Goal: Task Accomplishment & Management: Manage account settings

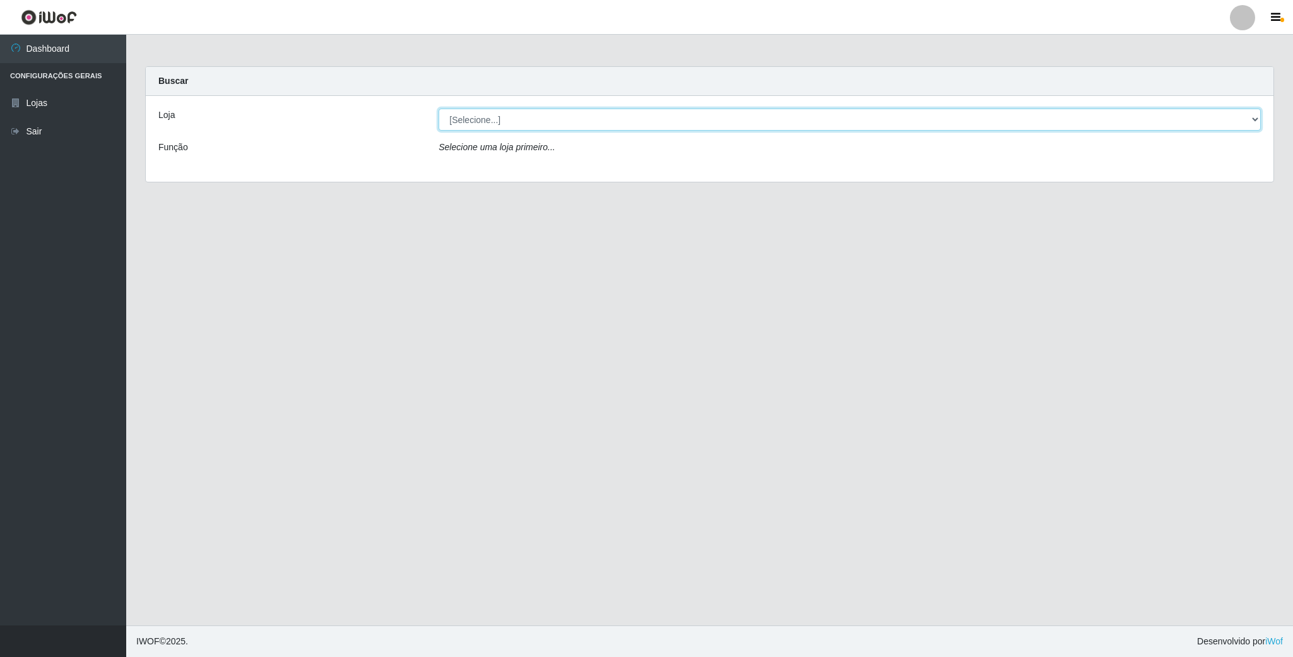
click at [561, 123] on select "[Selecione...] SuperFácil Atacado - Emaús" at bounding box center [850, 120] width 822 height 22
select select "407"
click at [439, 109] on select "[Selecione...] SuperFácil Atacado - Emaús" at bounding box center [850, 120] width 822 height 22
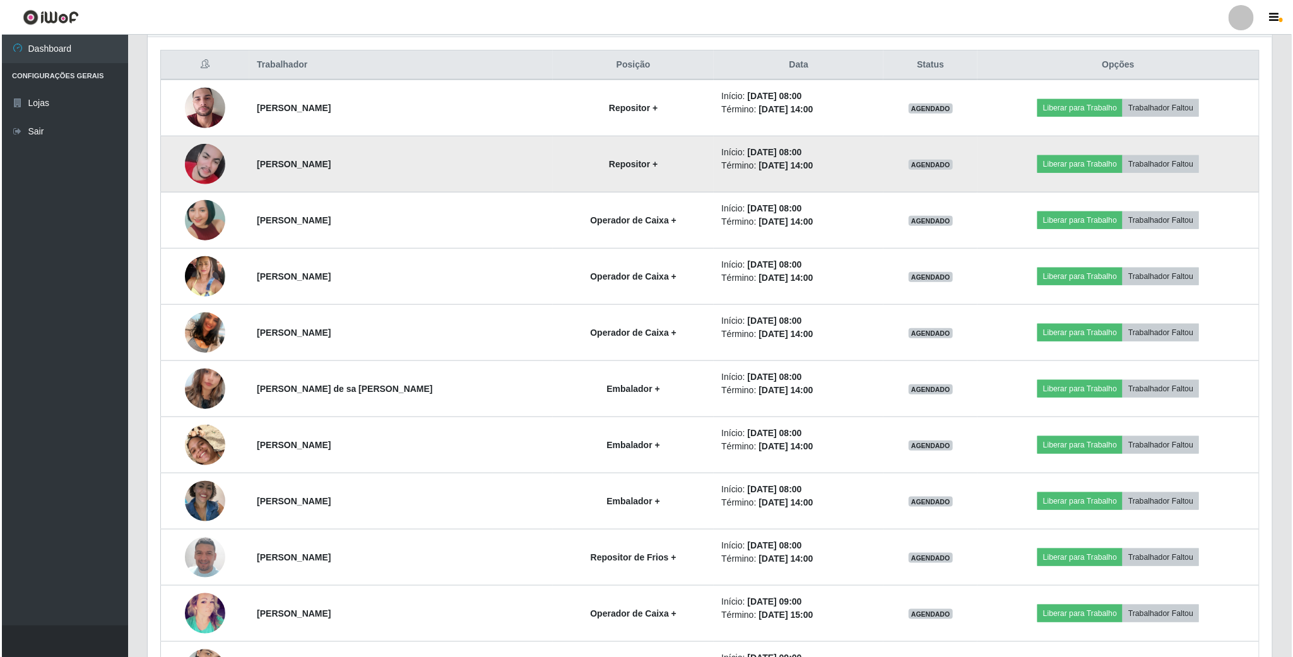
scroll to position [568, 0]
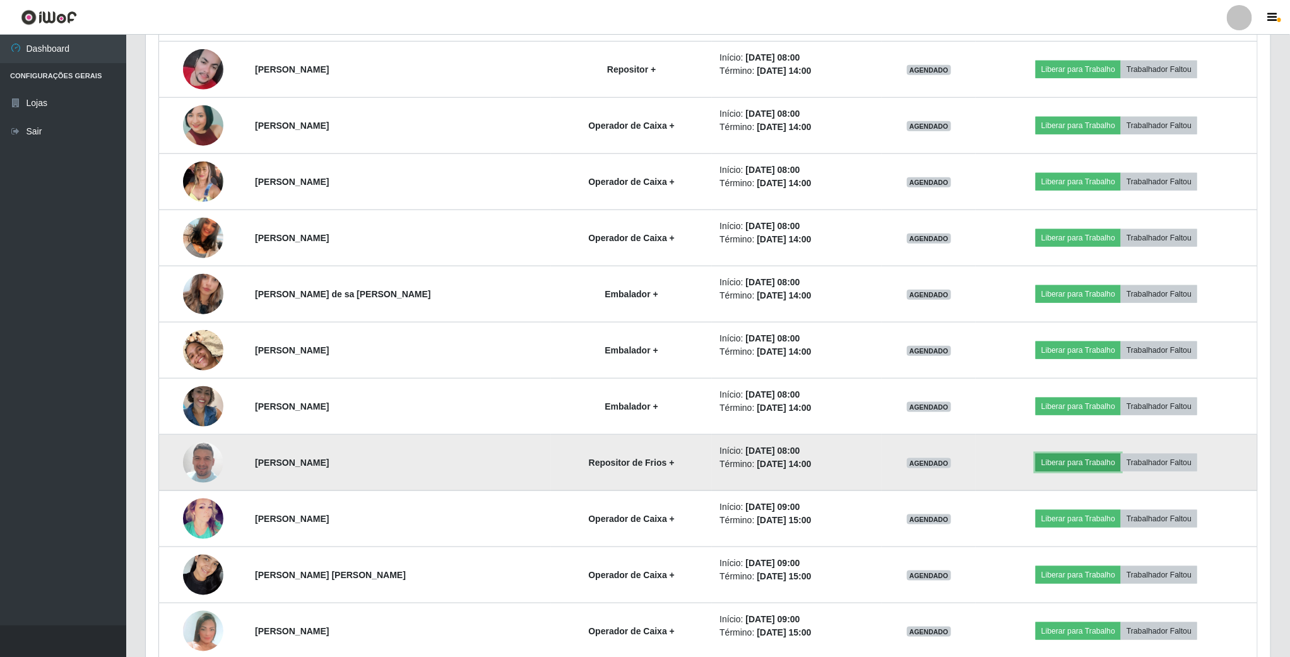
click at [1081, 470] on button "Liberar para Trabalho" at bounding box center [1078, 463] width 85 height 18
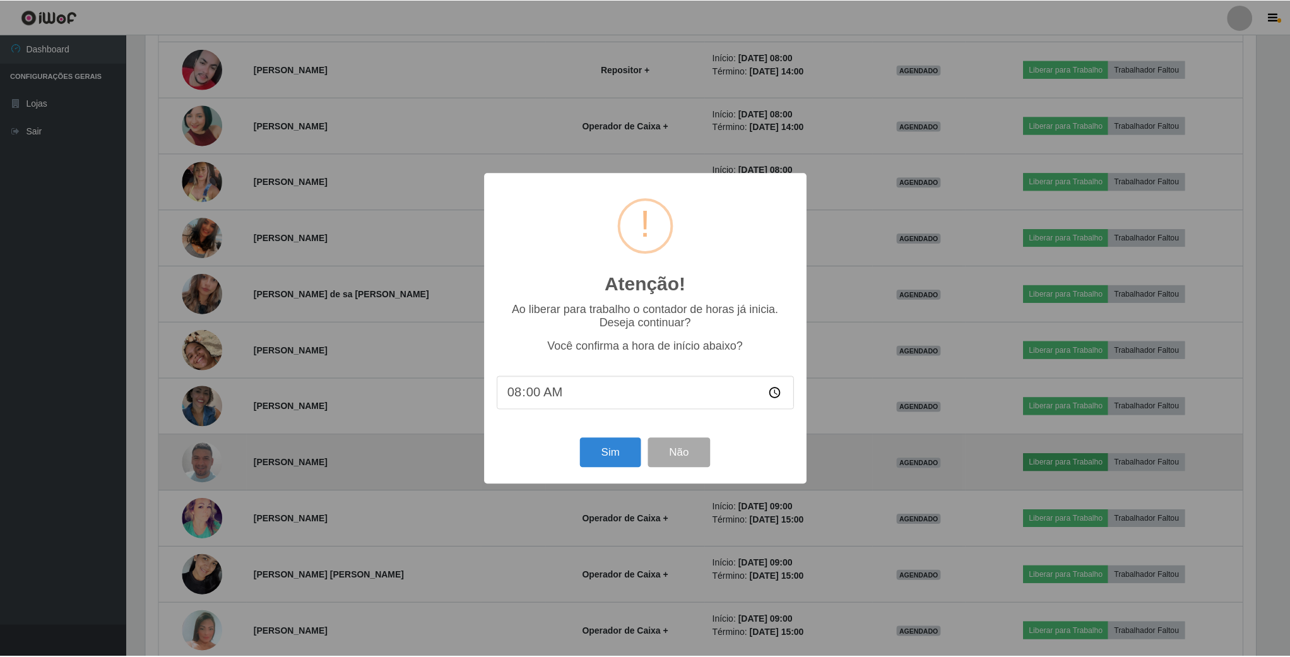
scroll to position [263, 1113]
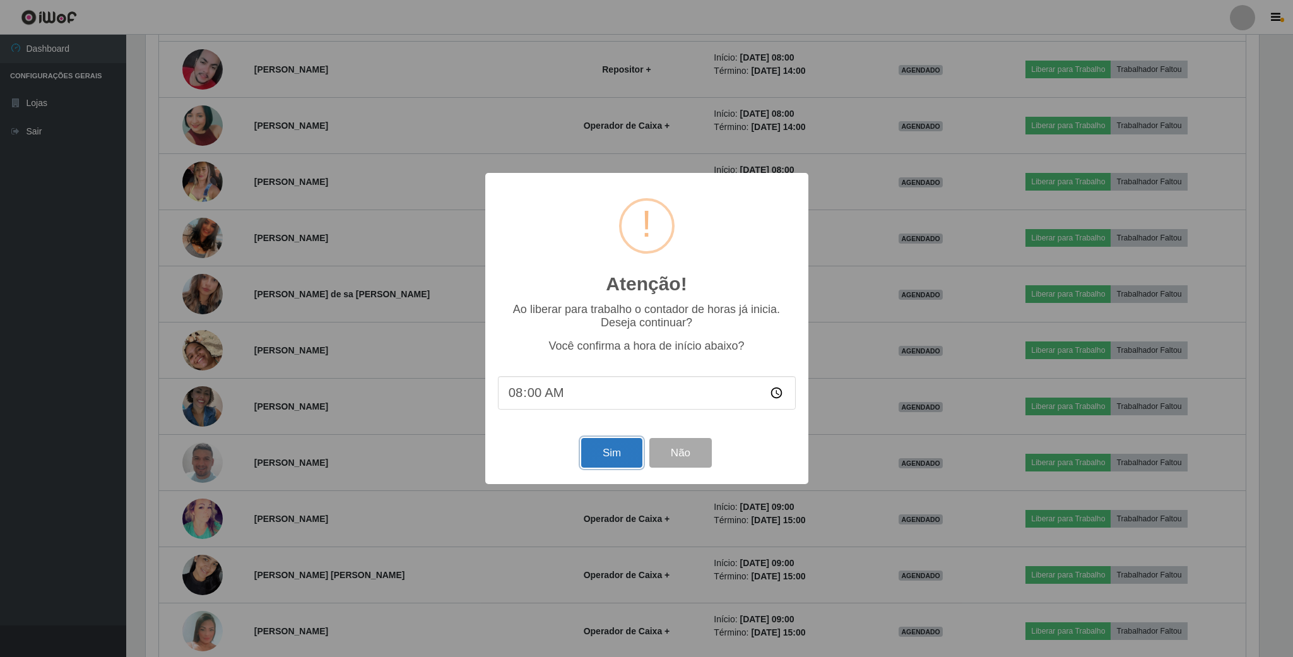
click at [606, 451] on button "Sim" at bounding box center [611, 453] width 61 height 30
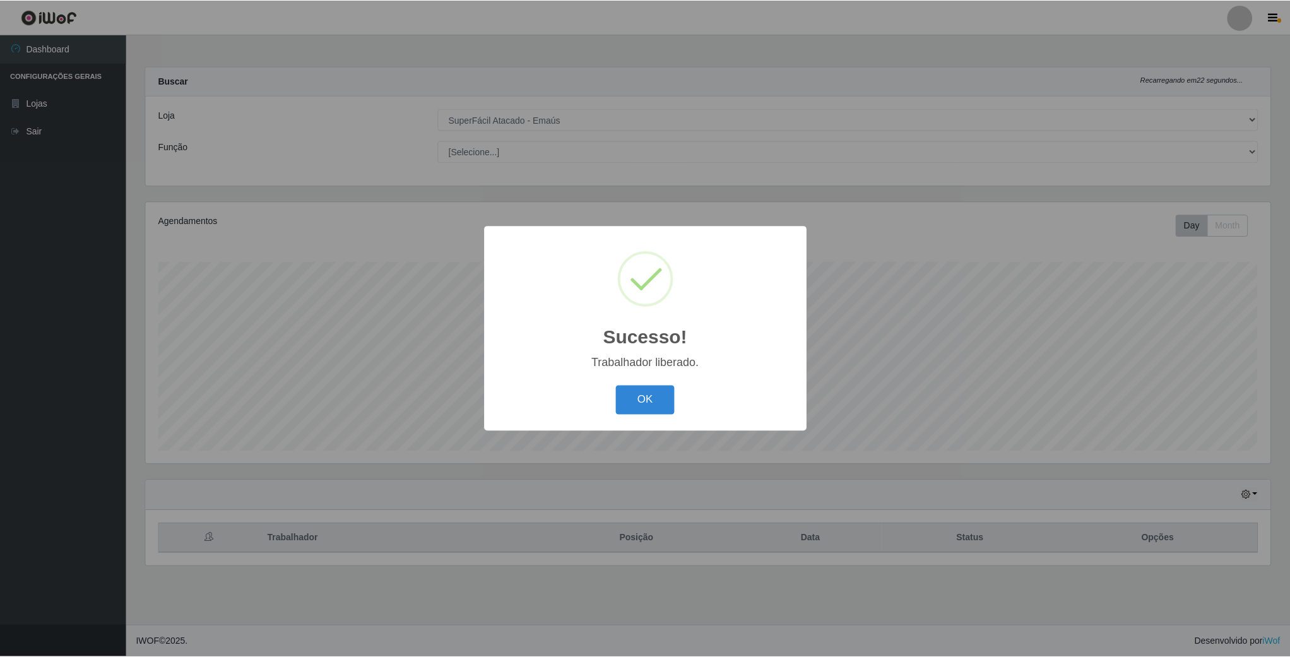
scroll to position [263, 1126]
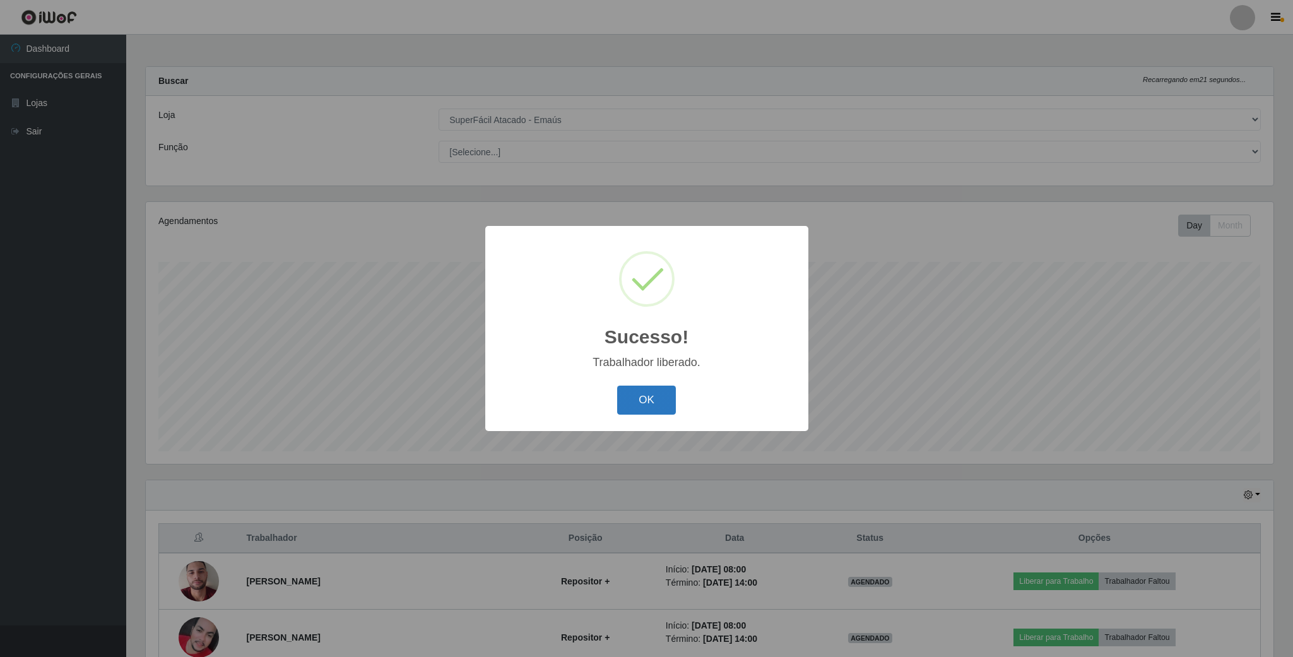
click at [653, 400] on button "OK" at bounding box center [646, 401] width 59 height 30
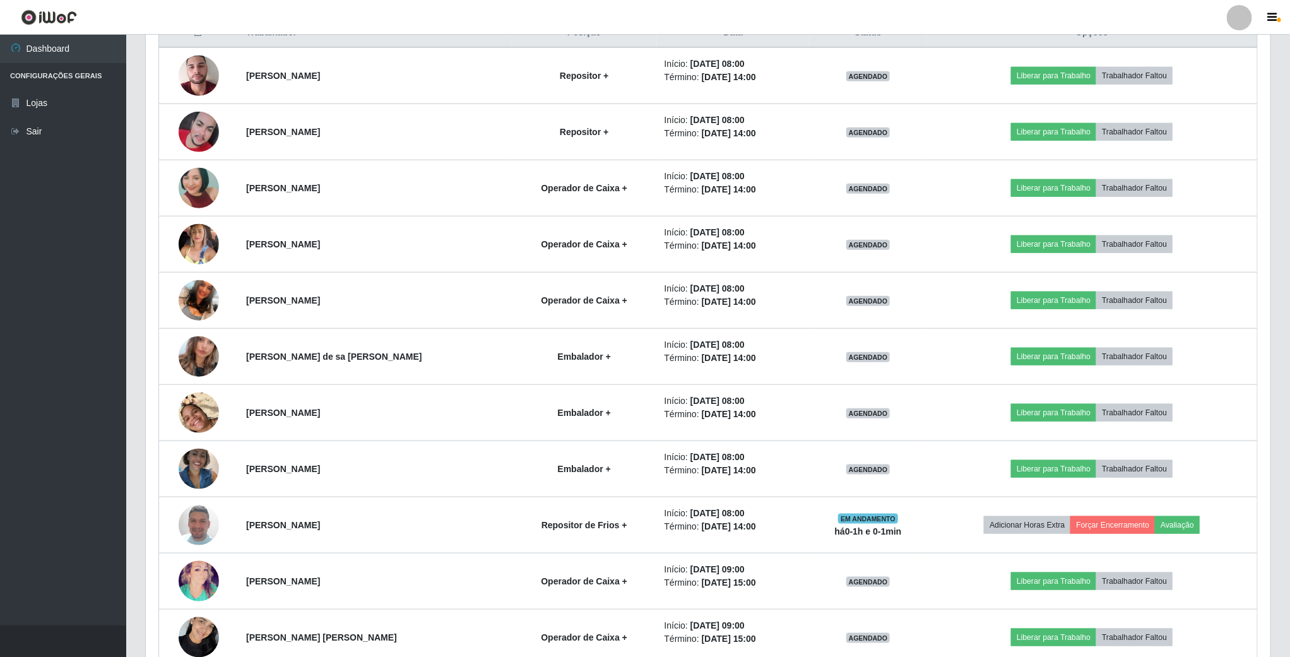
scroll to position [473, 0]
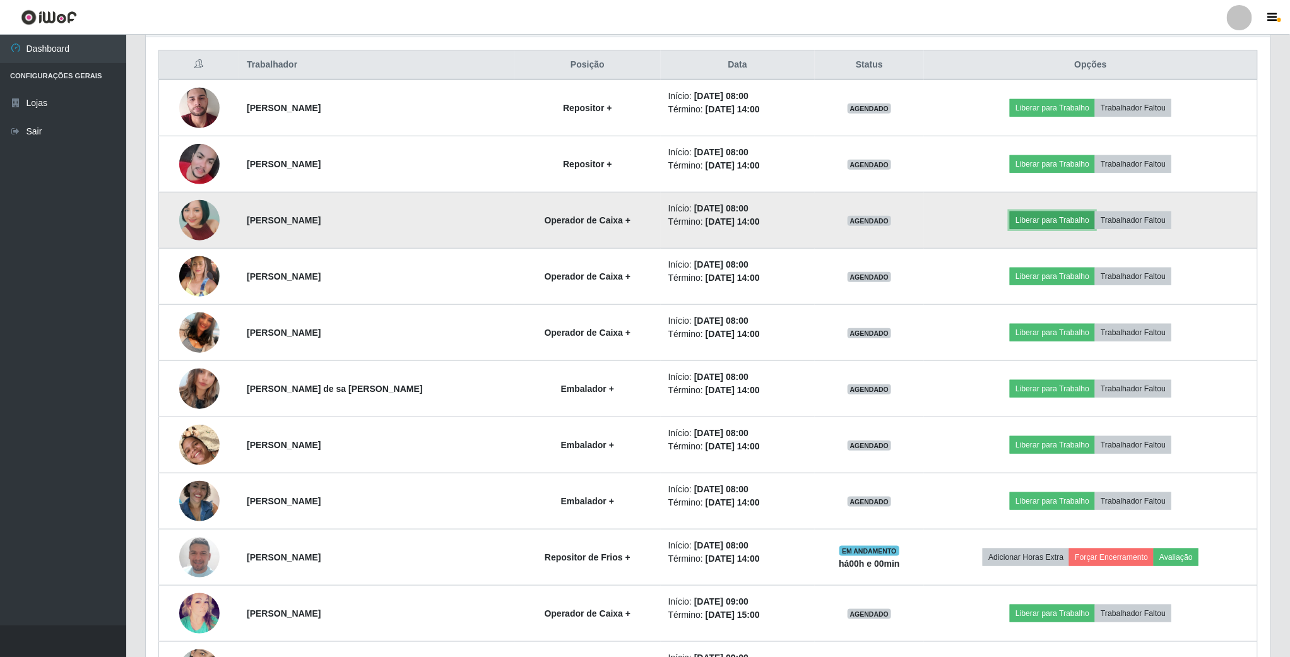
click at [1032, 225] on button "Liberar para Trabalho" at bounding box center [1052, 220] width 85 height 18
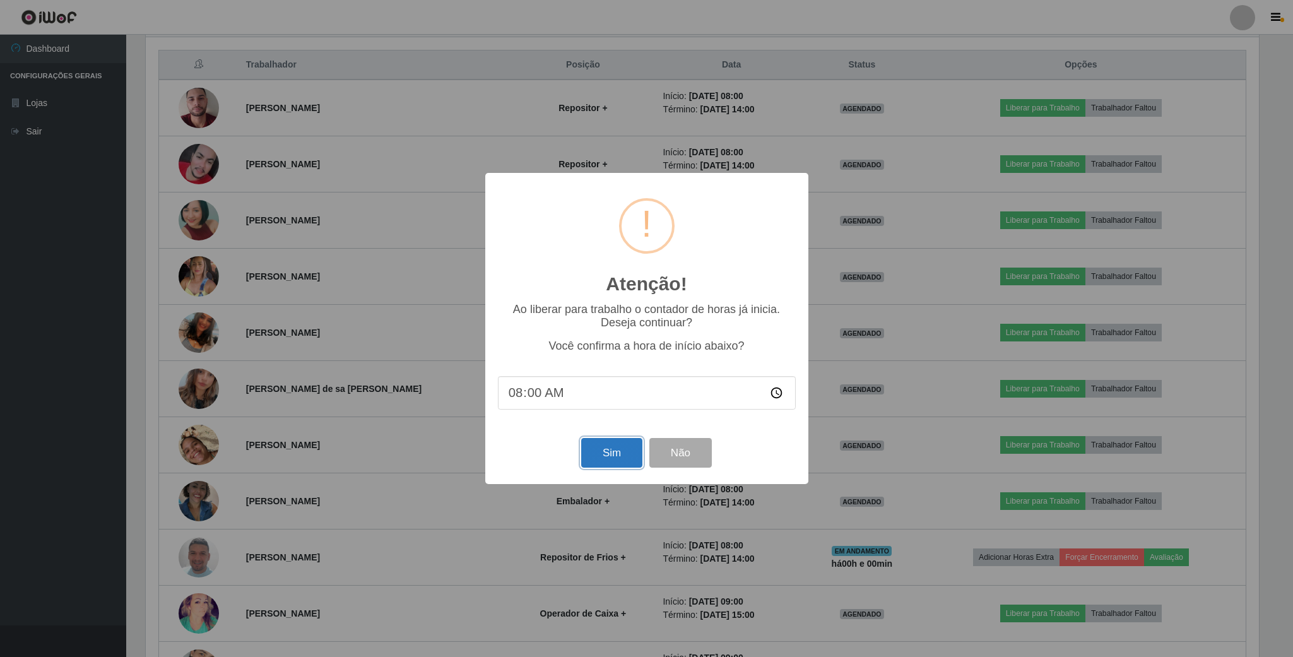
click at [613, 456] on button "Sim" at bounding box center [611, 453] width 61 height 30
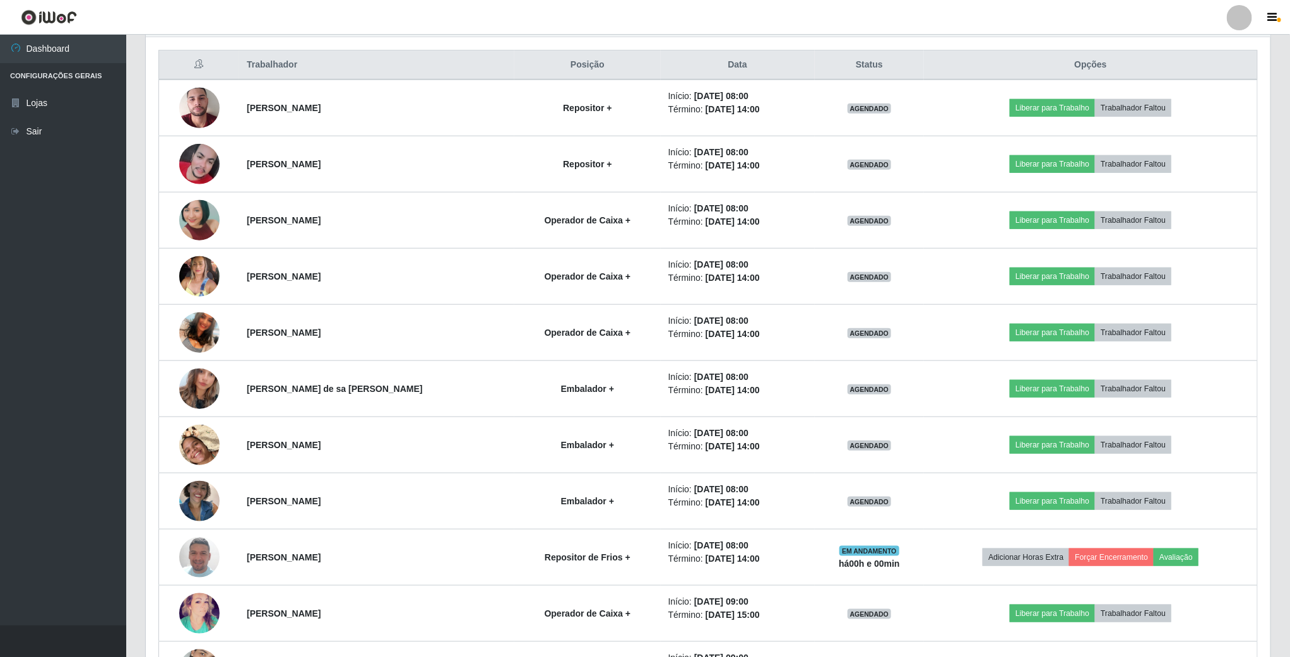
scroll to position [263, 1126]
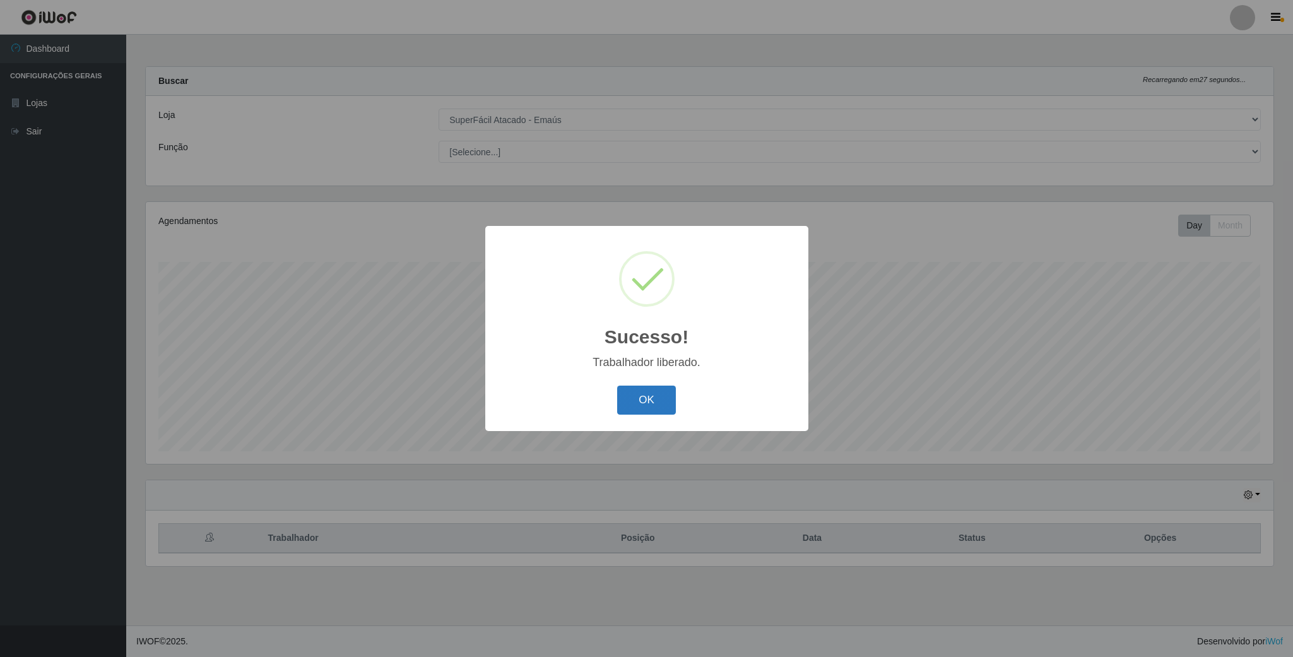
click at [644, 399] on button "OK" at bounding box center [646, 401] width 59 height 30
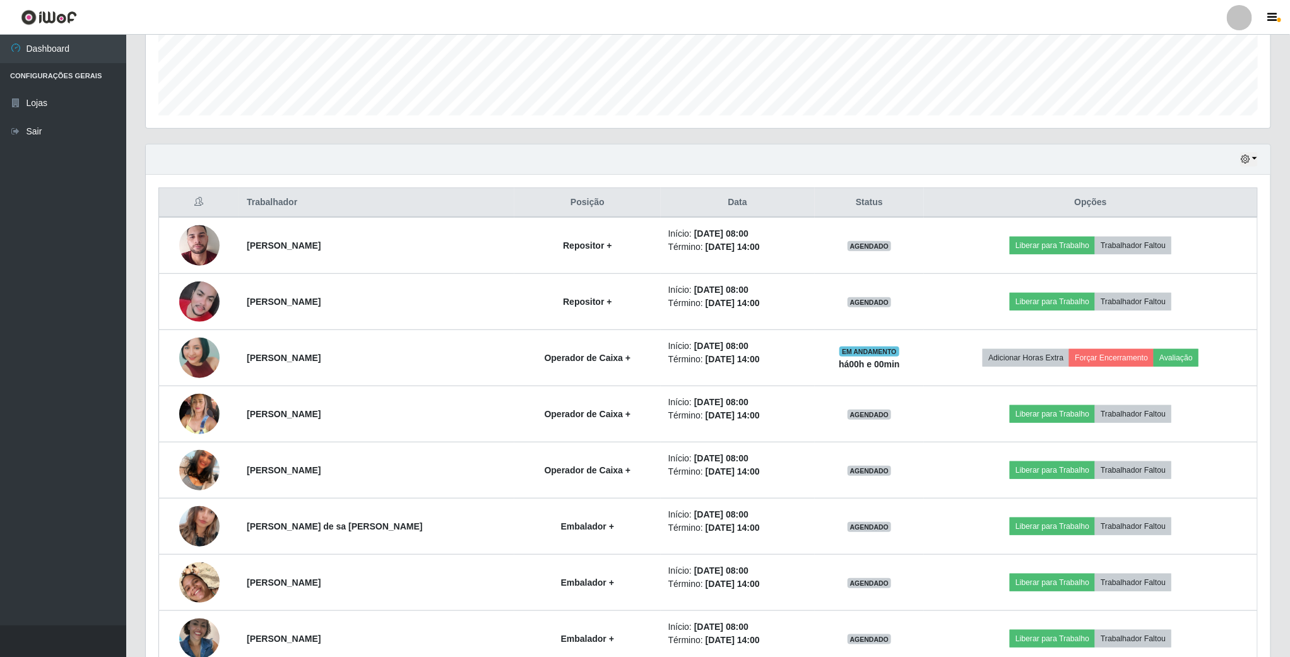
scroll to position [379, 0]
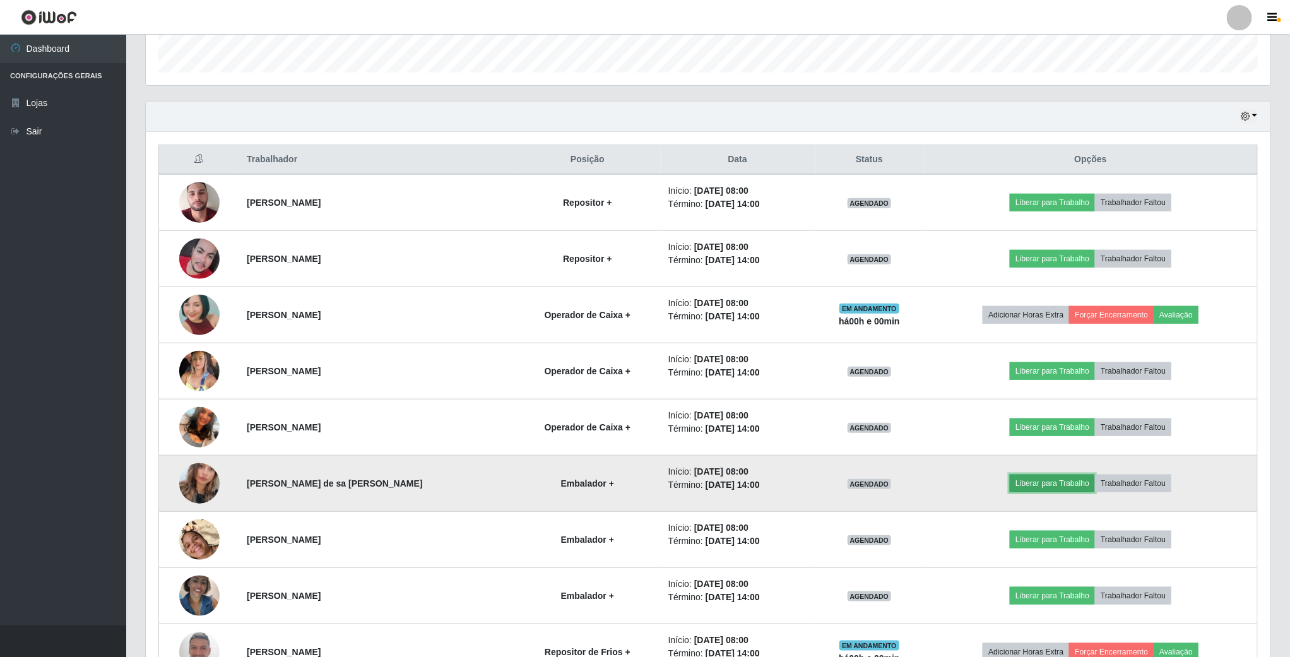
click at [1029, 489] on button "Liberar para Trabalho" at bounding box center [1052, 484] width 85 height 18
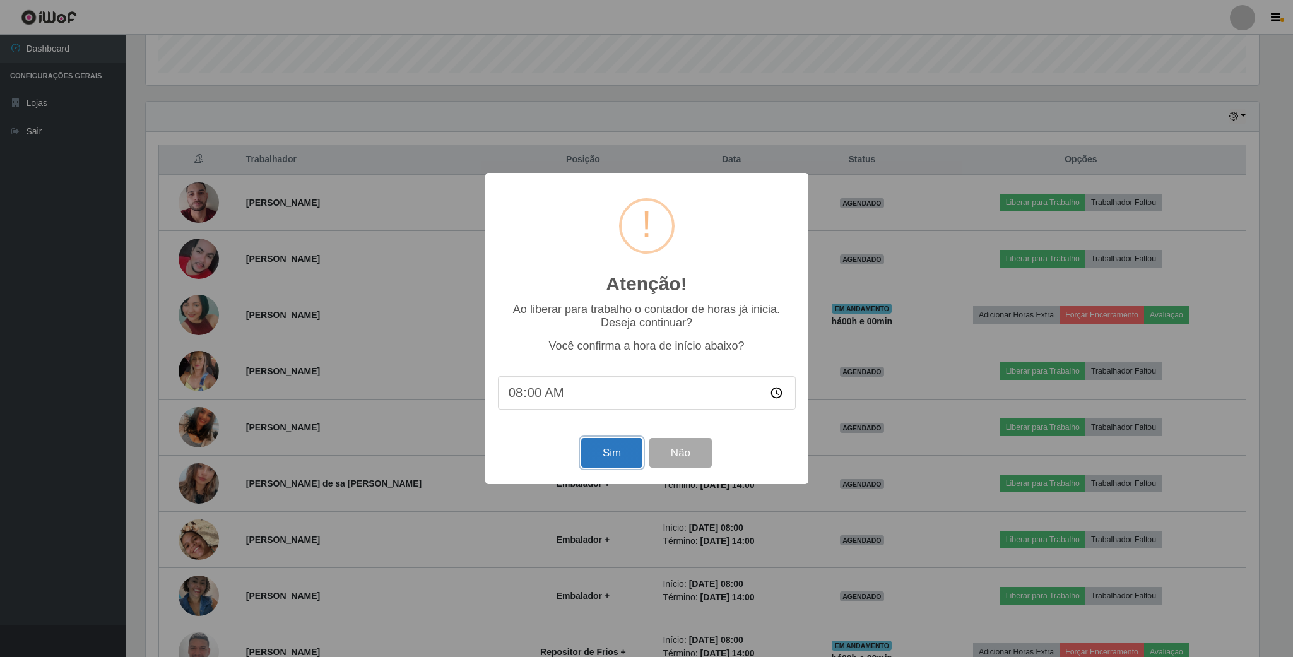
click at [613, 458] on button "Sim" at bounding box center [611, 453] width 61 height 30
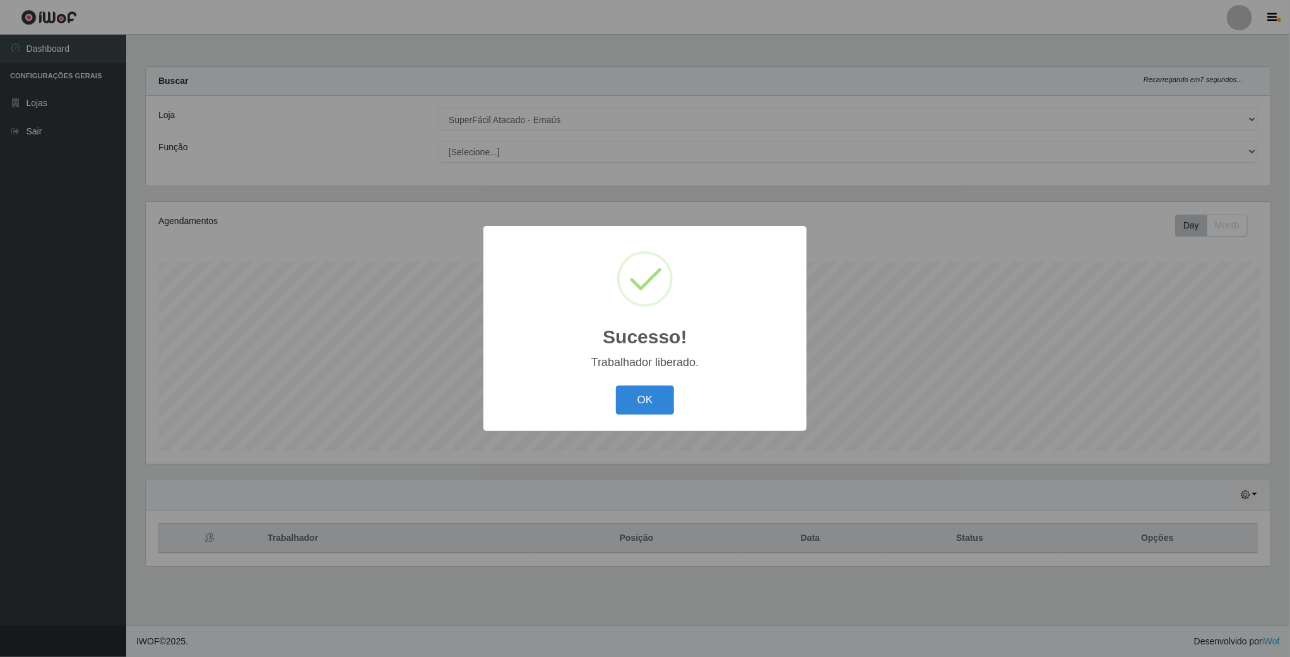
scroll to position [263, 1126]
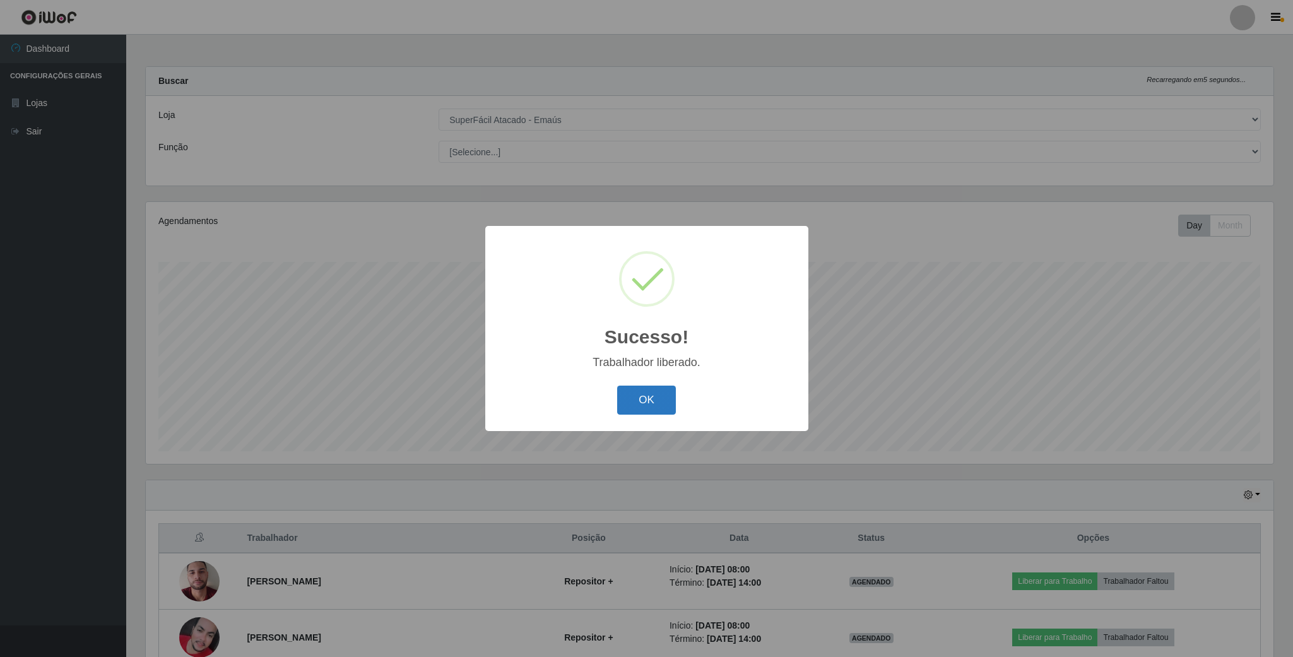
click at [665, 411] on button "OK" at bounding box center [646, 401] width 59 height 30
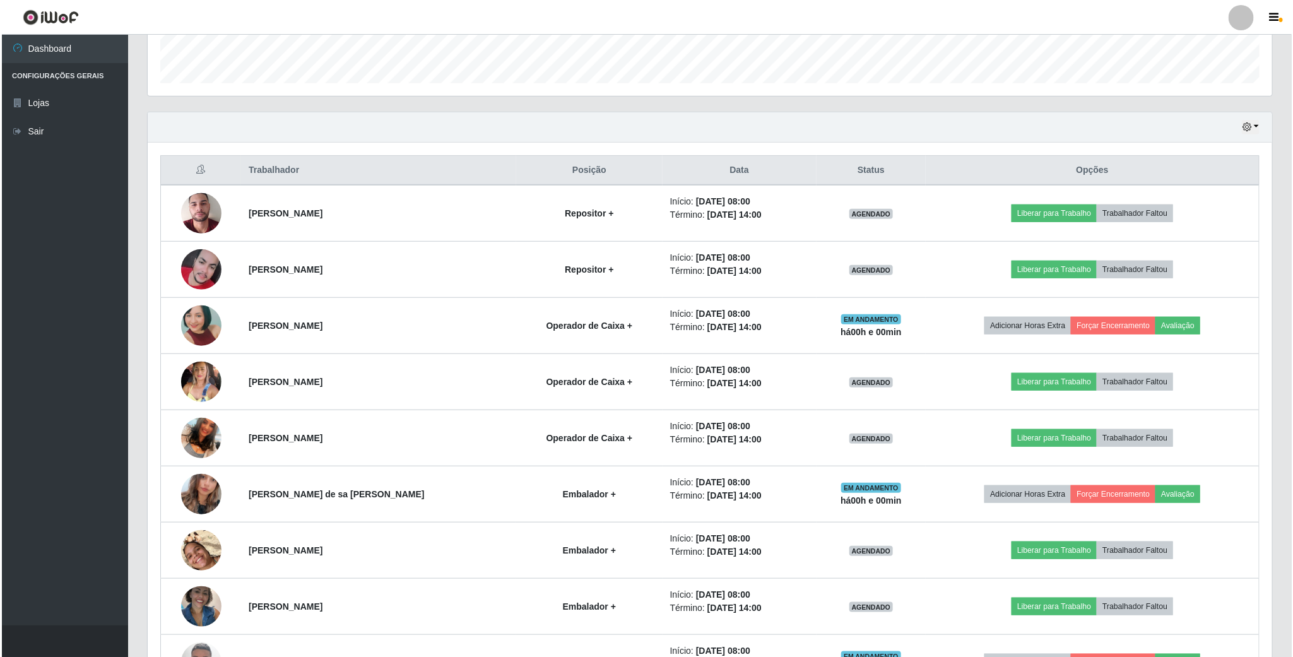
scroll to position [379, 0]
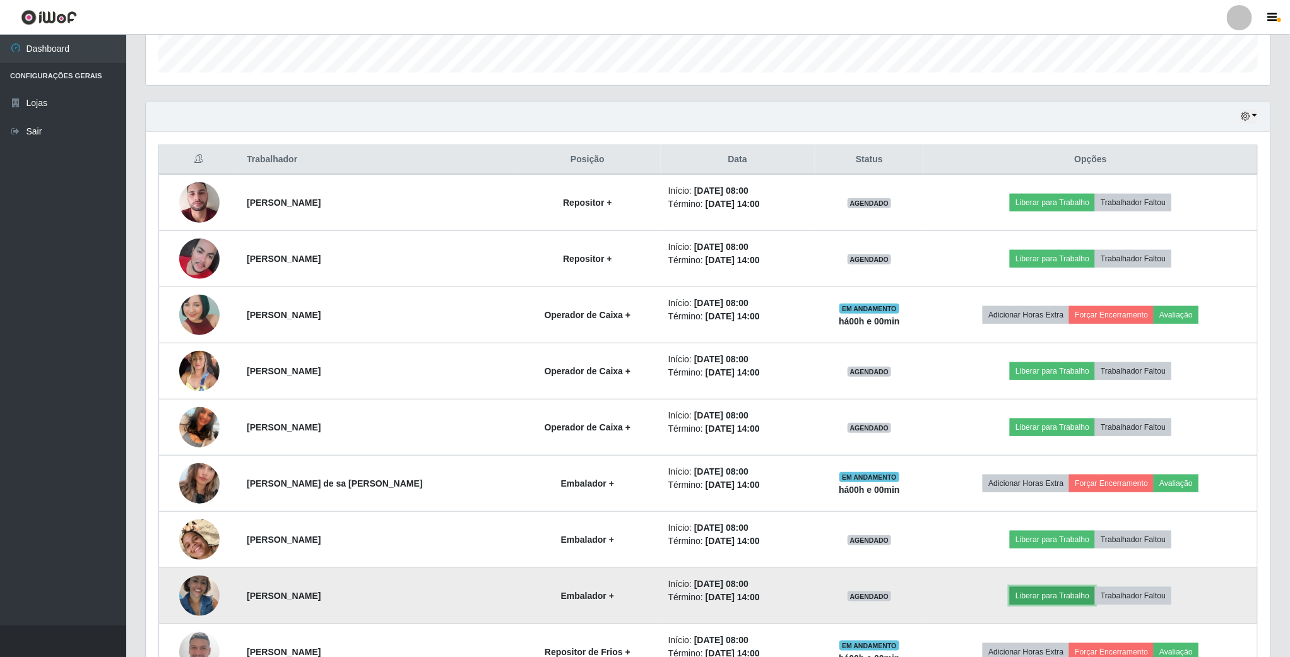
click at [1034, 604] on button "Liberar para Trabalho" at bounding box center [1052, 596] width 85 height 18
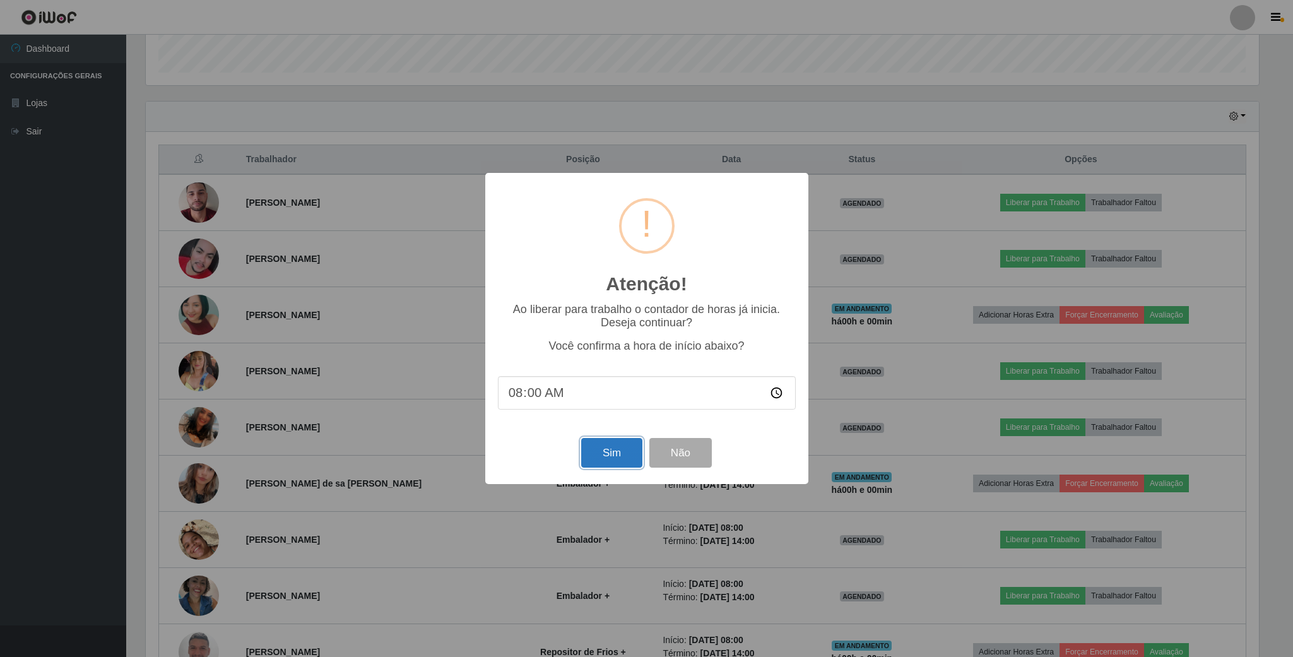
click at [612, 454] on button "Sim" at bounding box center [611, 453] width 61 height 30
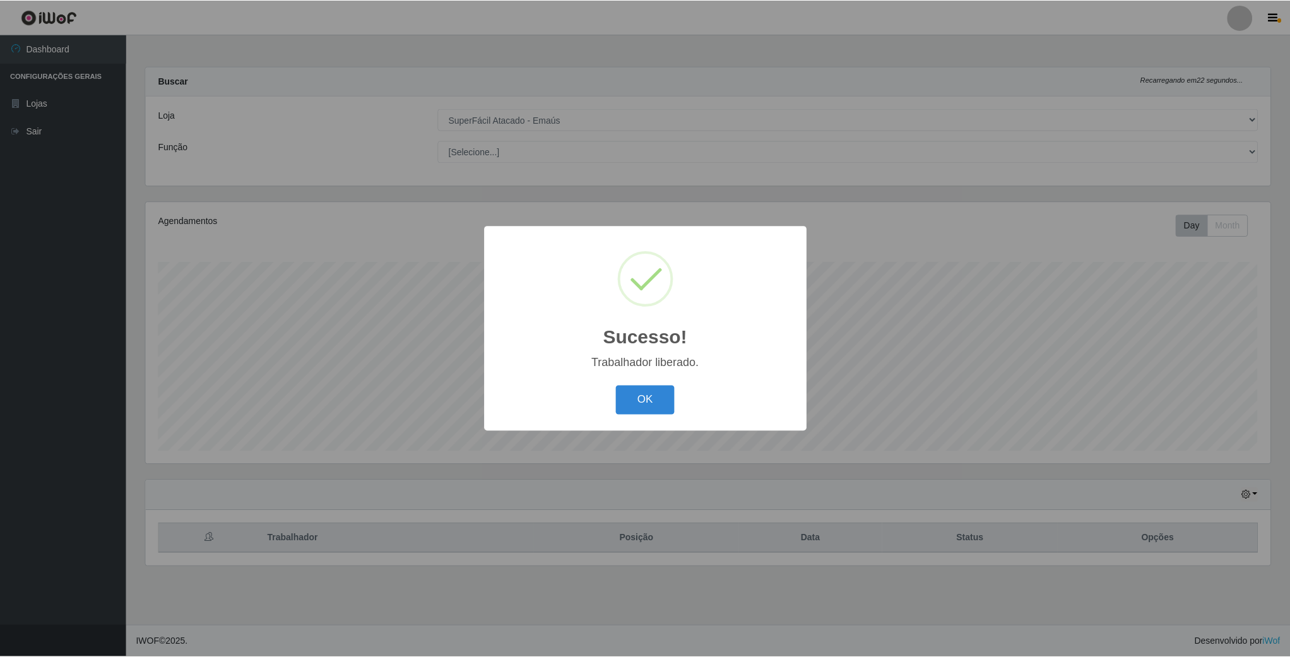
scroll to position [263, 1126]
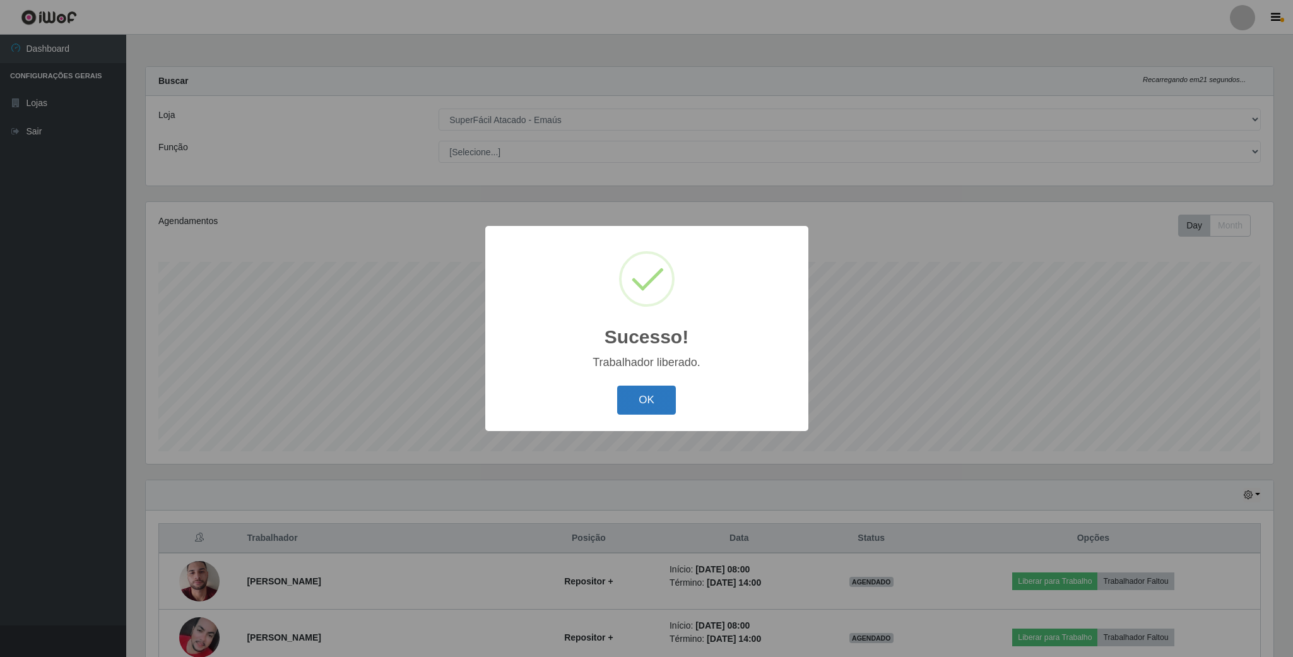
click at [632, 400] on button "OK" at bounding box center [646, 401] width 59 height 30
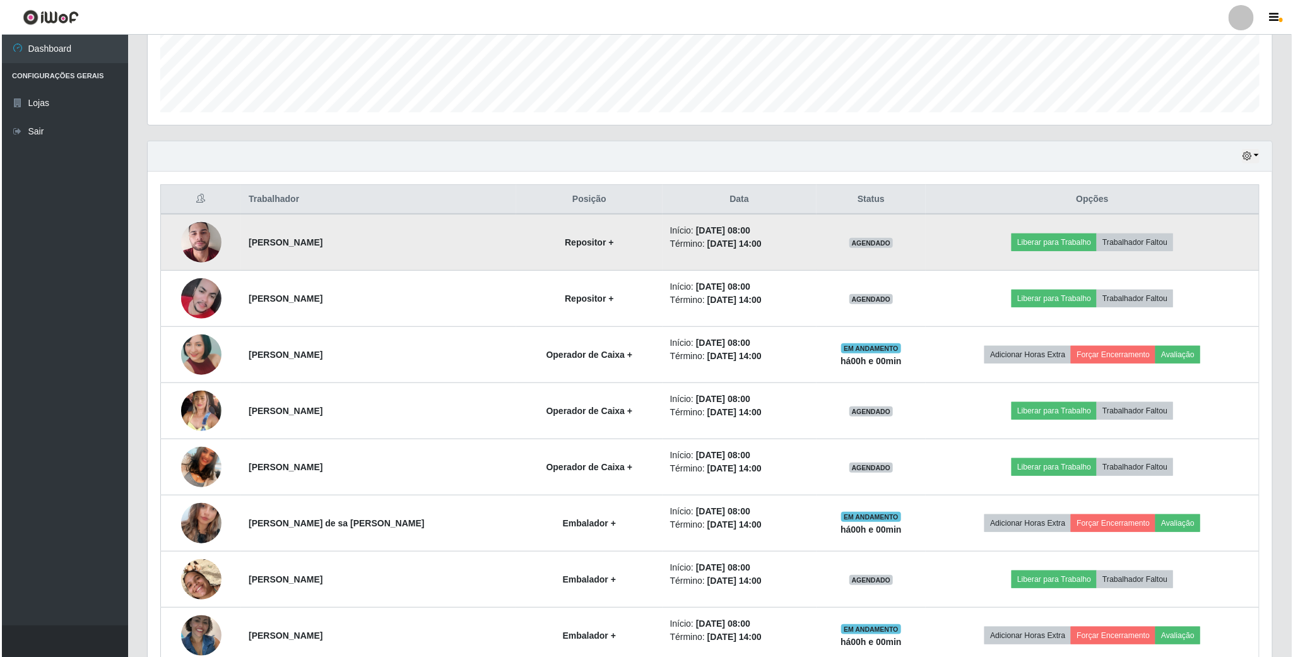
scroll to position [379, 0]
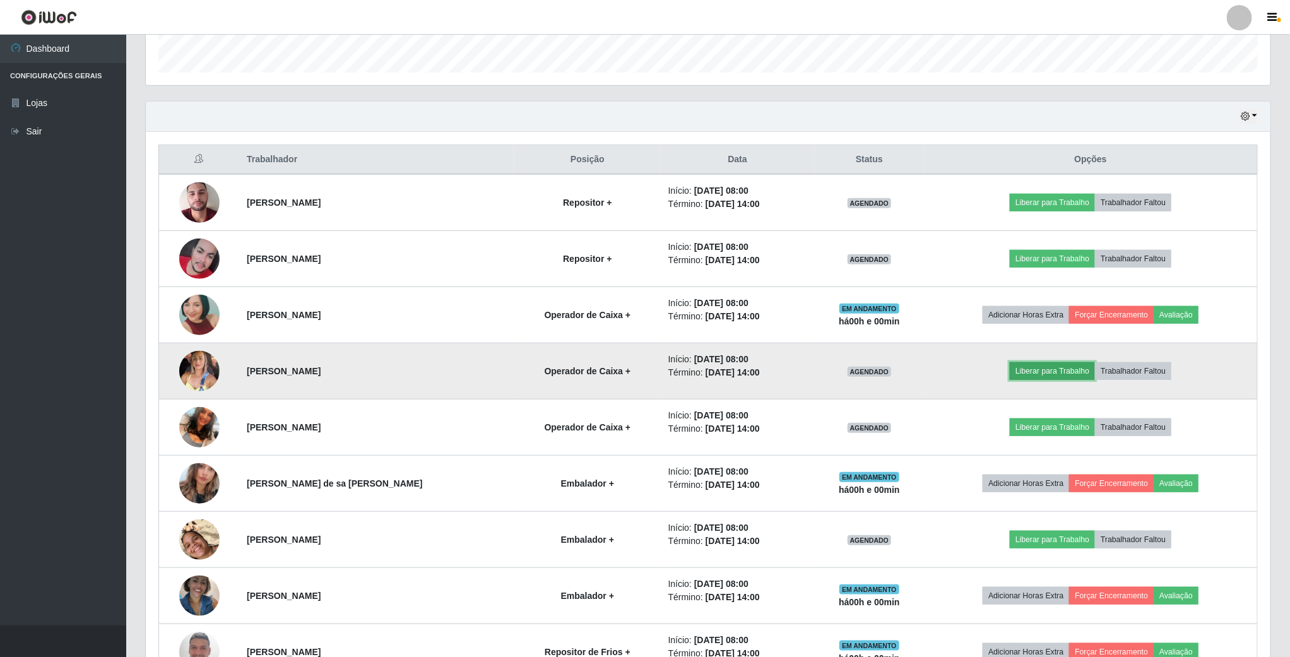
click at [1031, 375] on button "Liberar para Trabalho" at bounding box center [1052, 371] width 85 height 18
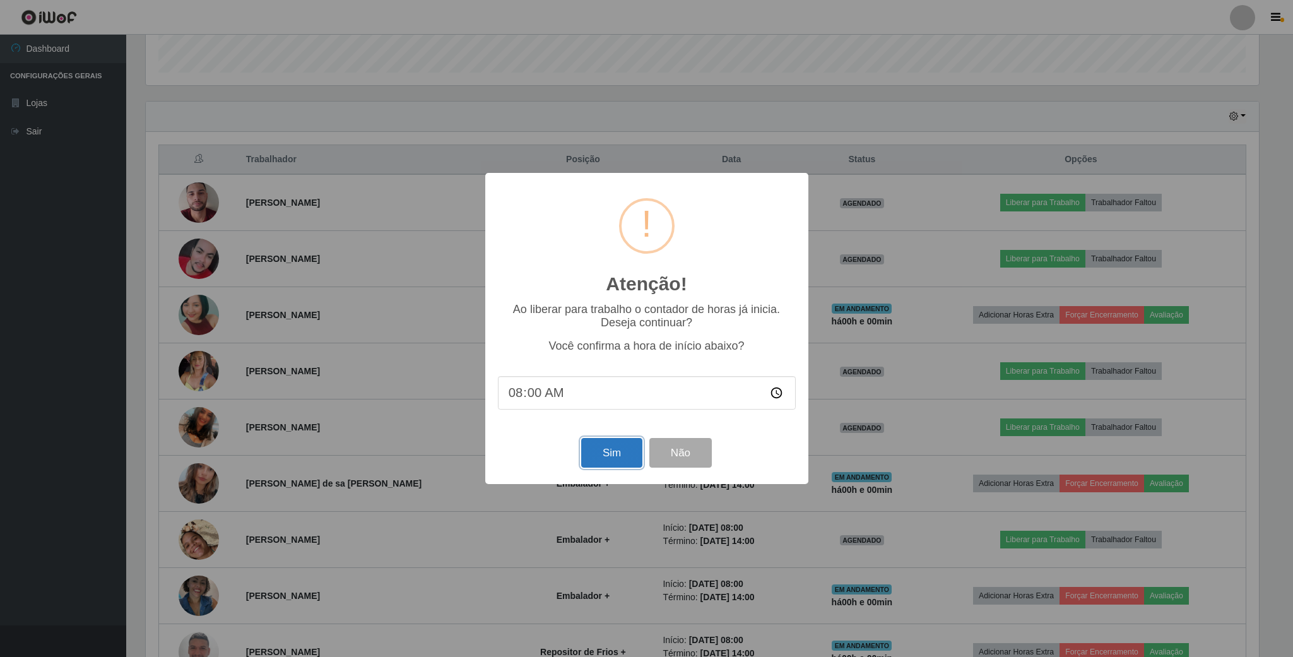
click at [612, 455] on button "Sim" at bounding box center [611, 453] width 61 height 30
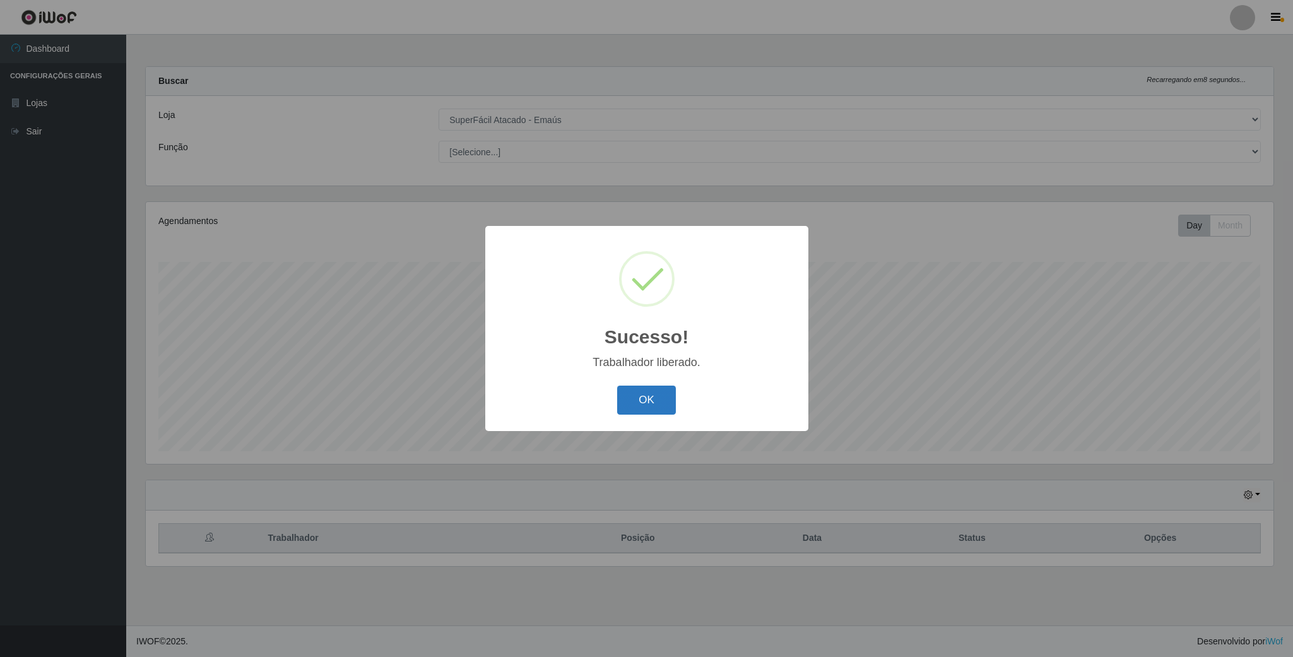
click at [640, 394] on button "OK" at bounding box center [646, 401] width 59 height 30
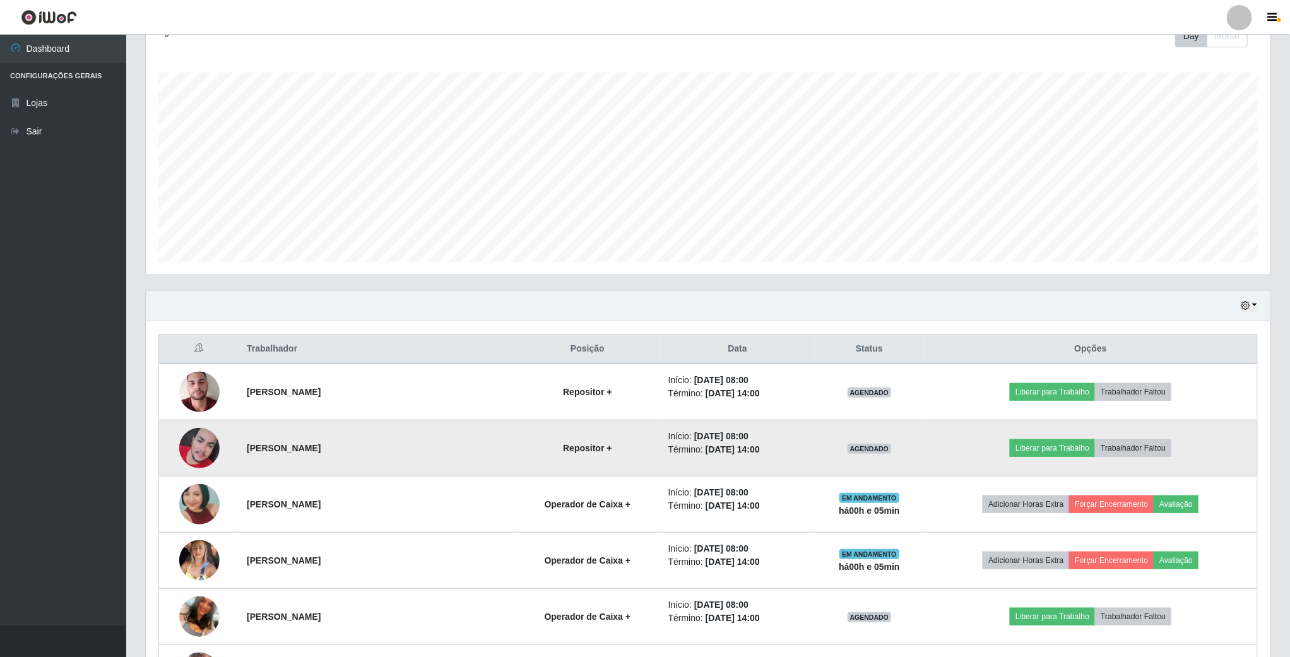
scroll to position [284, 0]
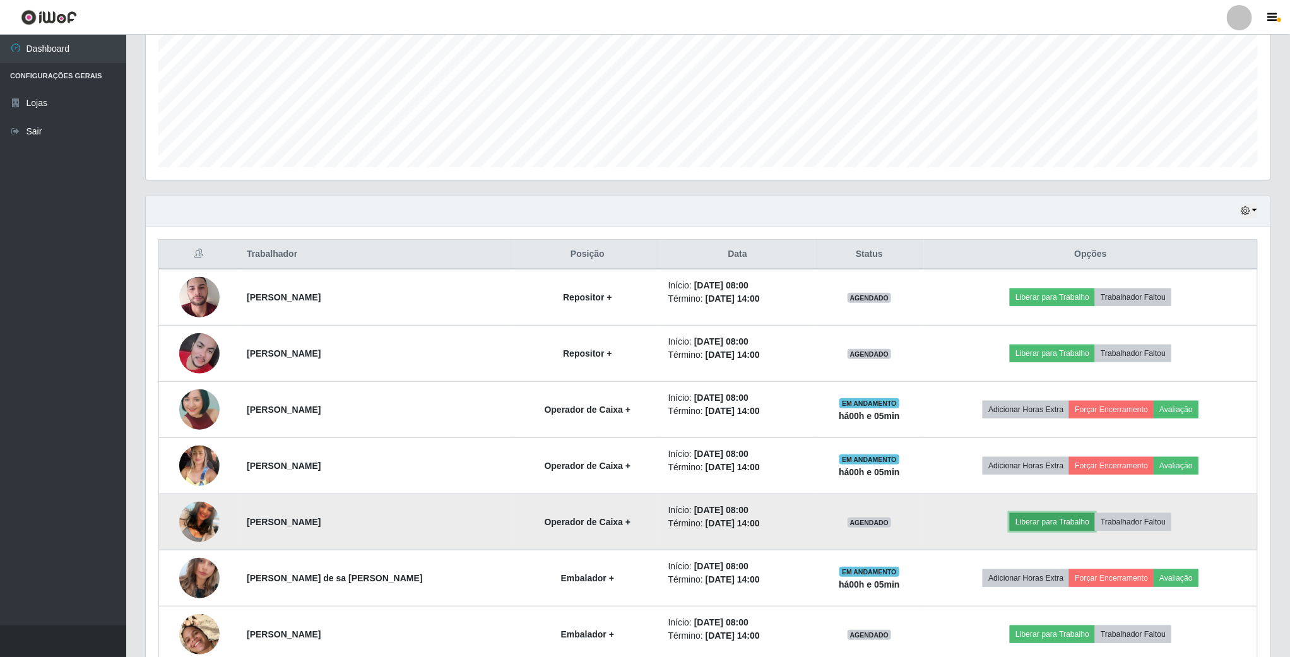
click at [1049, 530] on button "Liberar para Trabalho" at bounding box center [1052, 522] width 85 height 18
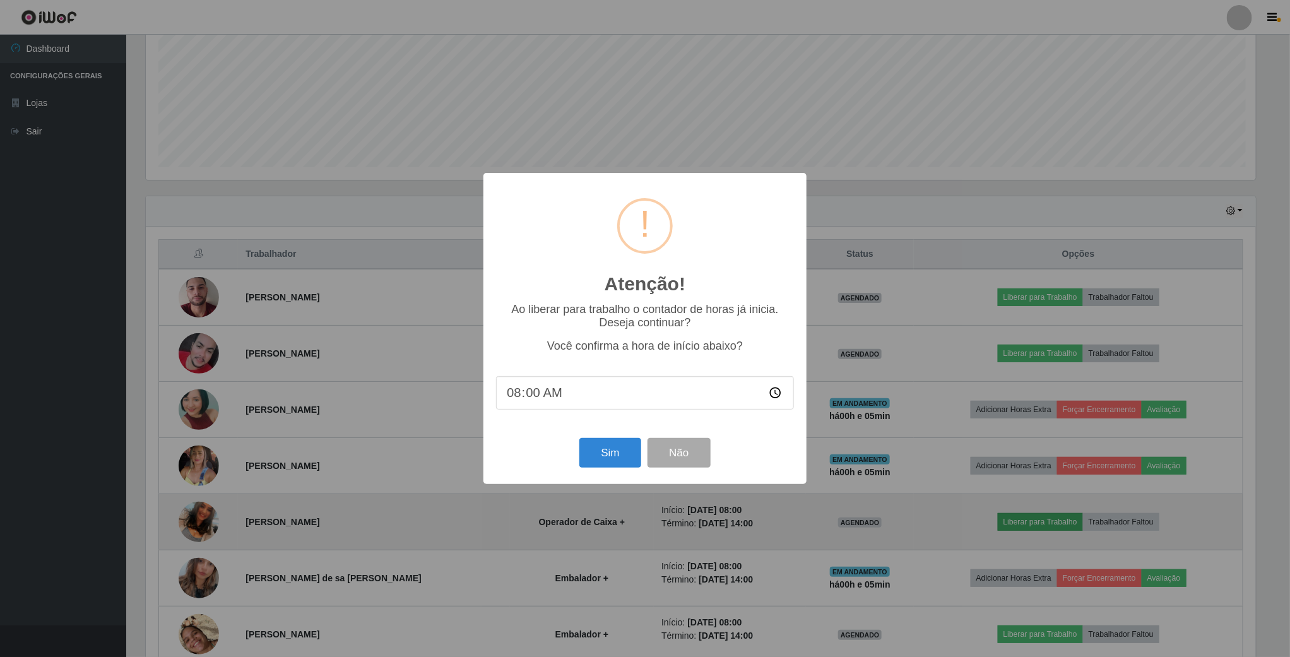
scroll to position [263, 1113]
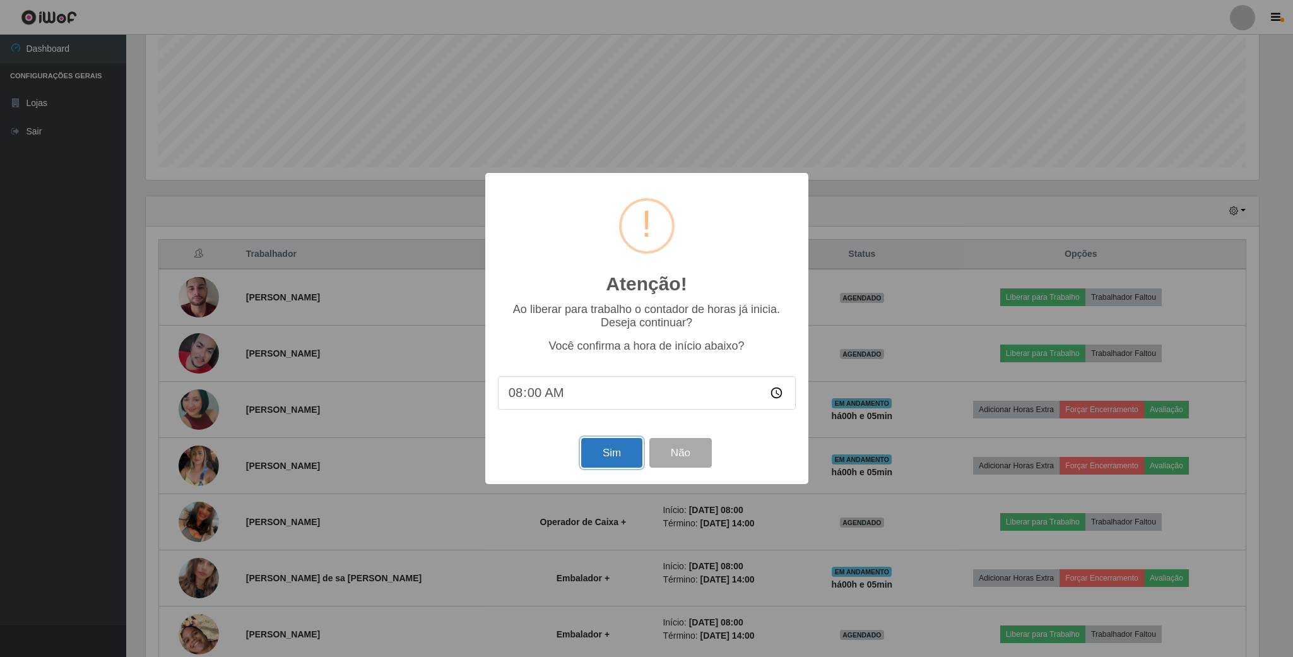
click at [625, 451] on button "Sim" at bounding box center [611, 453] width 61 height 30
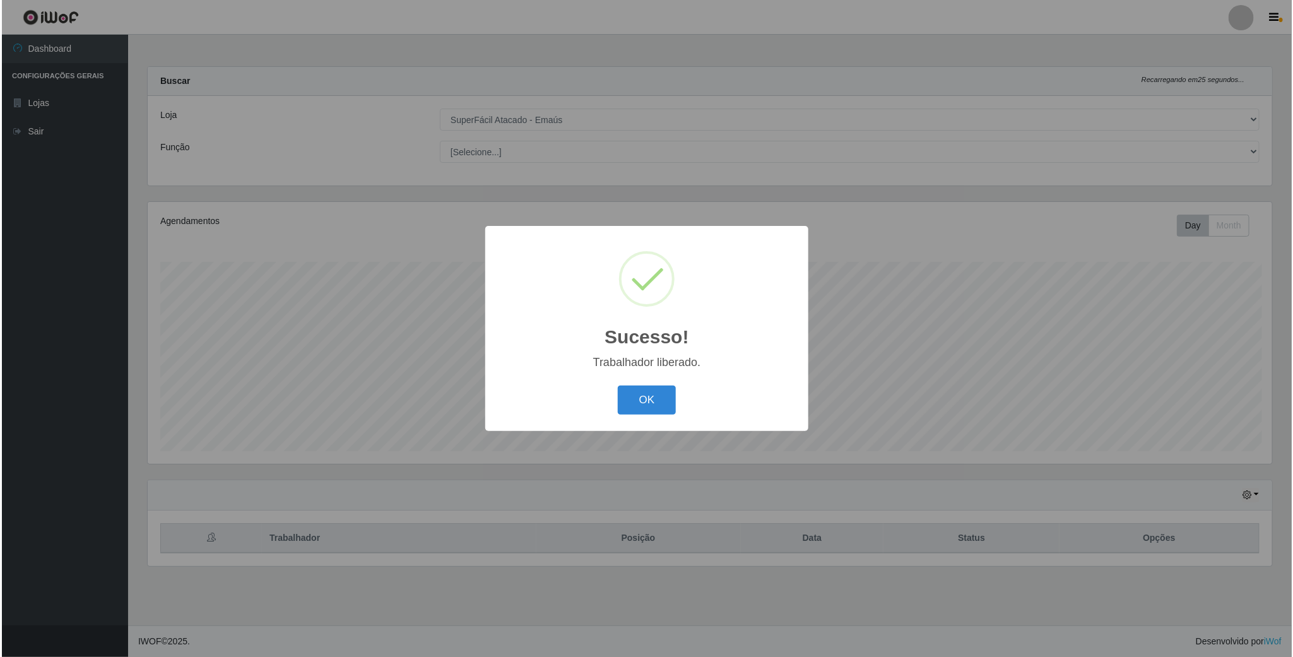
scroll to position [630803, 629938]
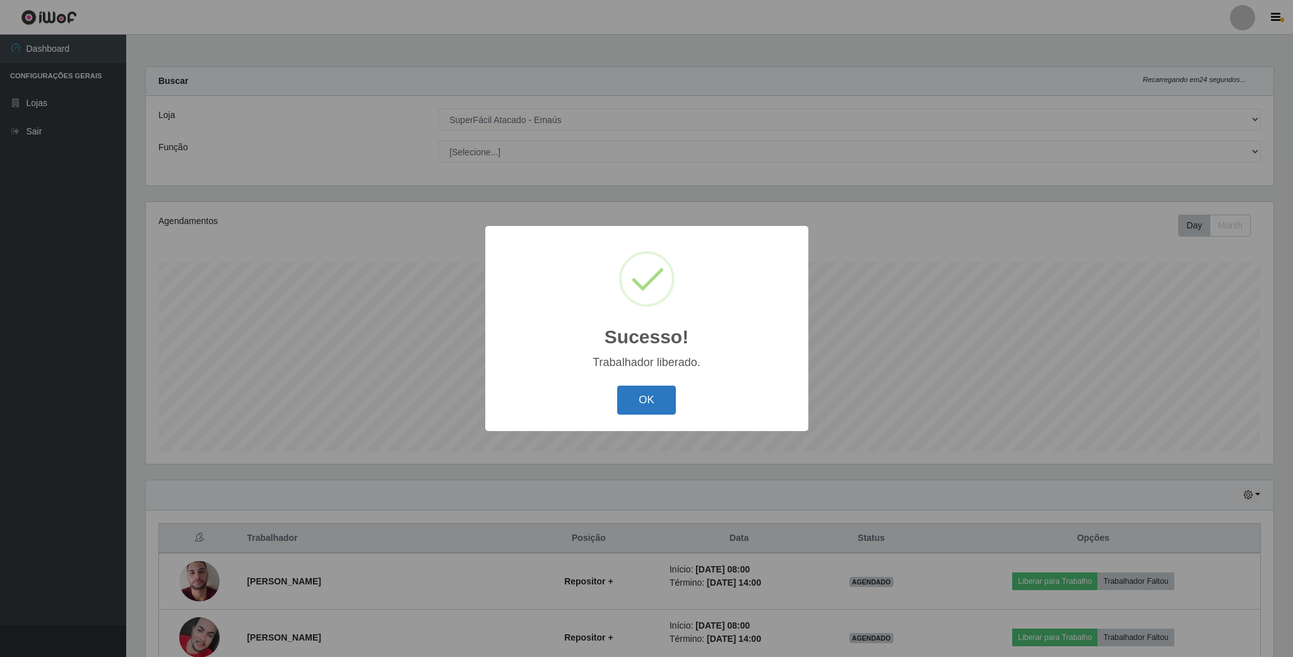
click at [635, 396] on button "OK" at bounding box center [646, 401] width 59 height 30
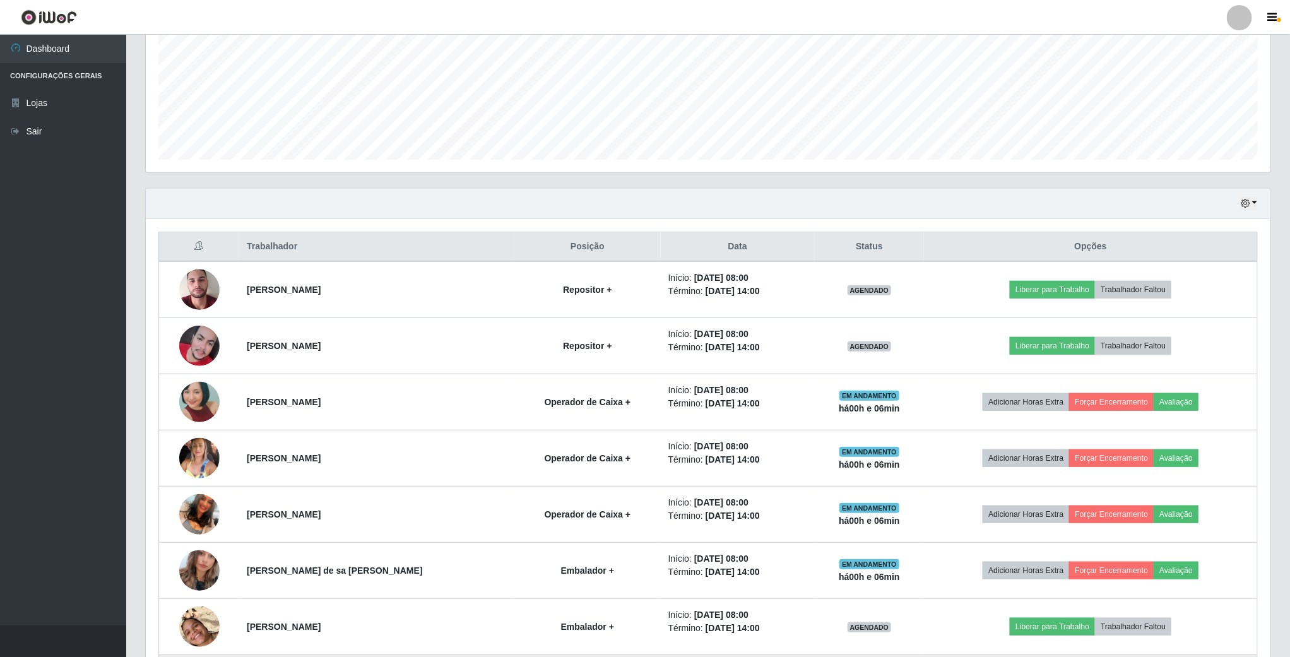
scroll to position [284, 0]
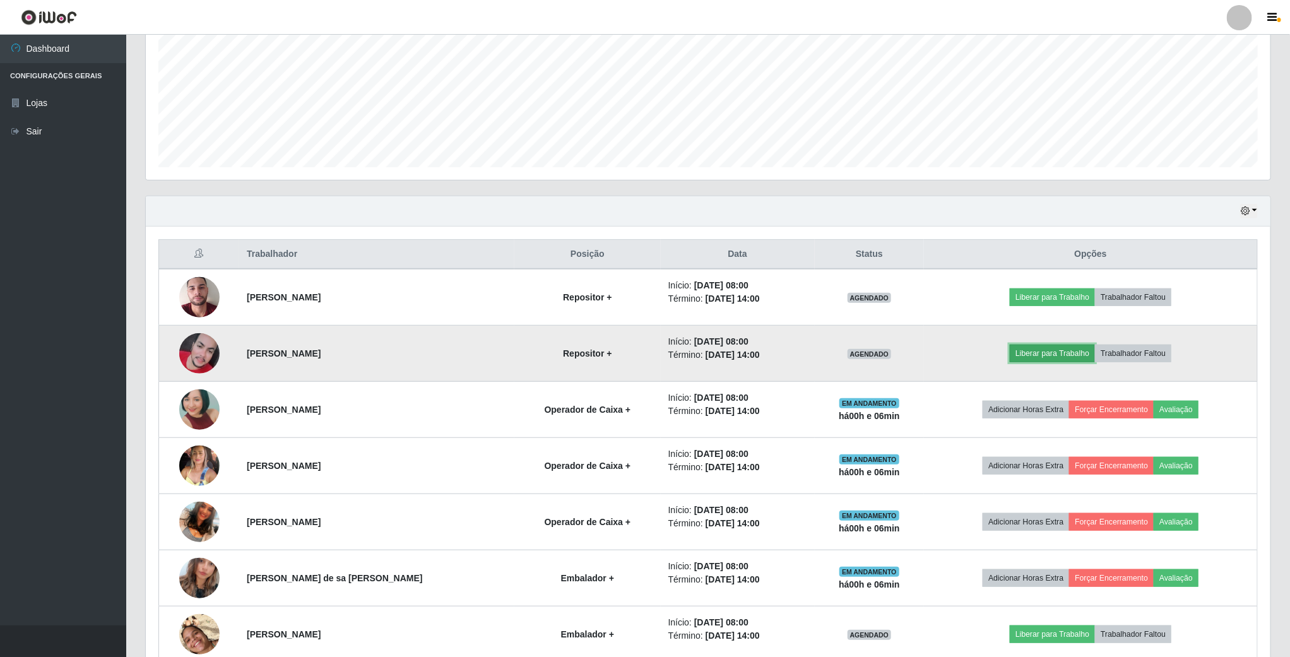
click at [1048, 360] on button "Liberar para Trabalho" at bounding box center [1052, 354] width 85 height 18
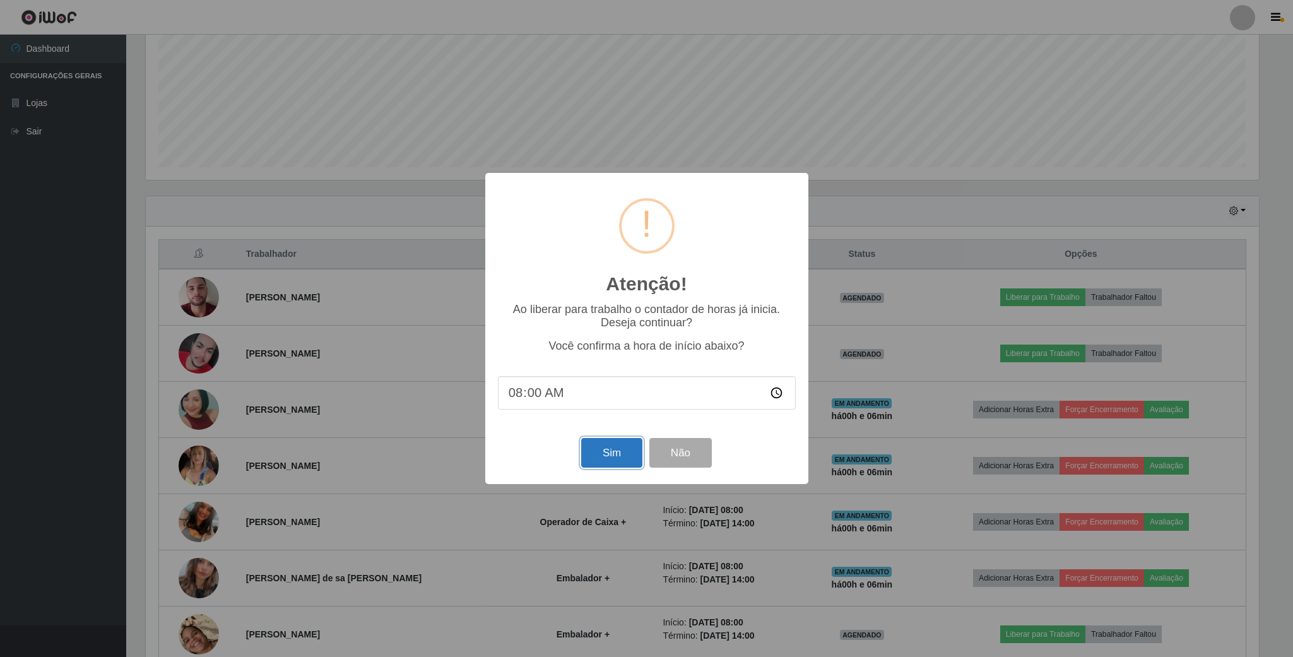
click at [623, 452] on button "Sim" at bounding box center [611, 453] width 61 height 30
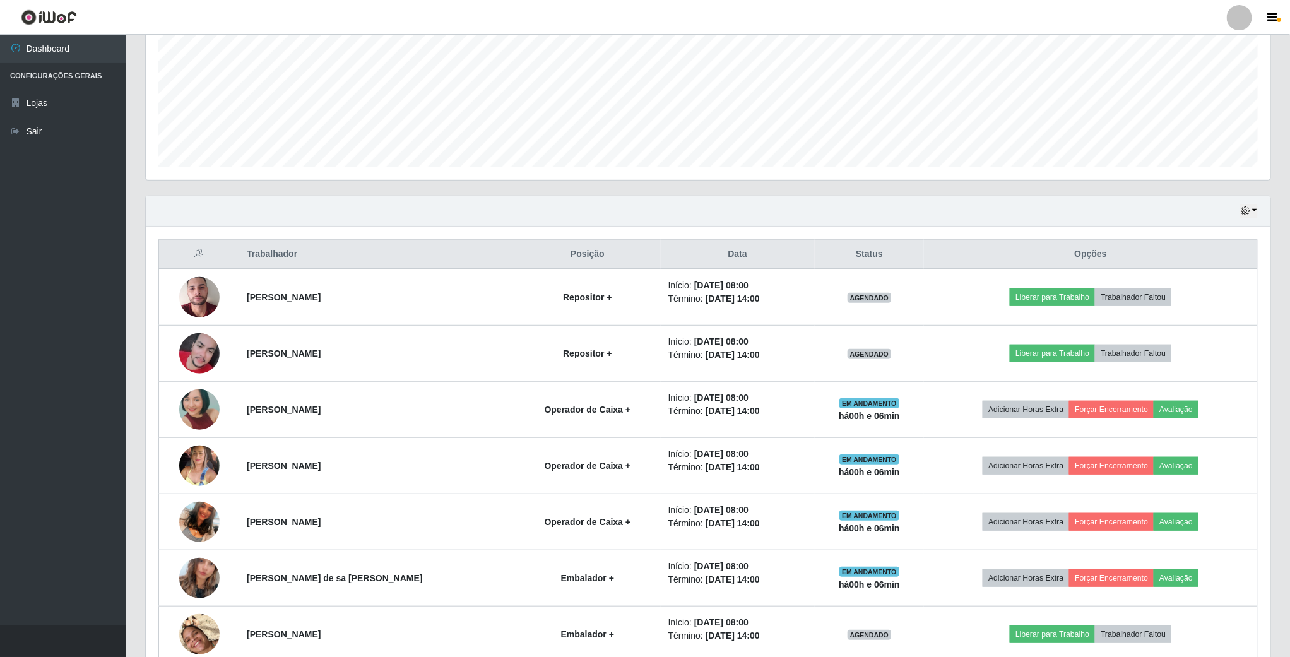
scroll to position [263, 1126]
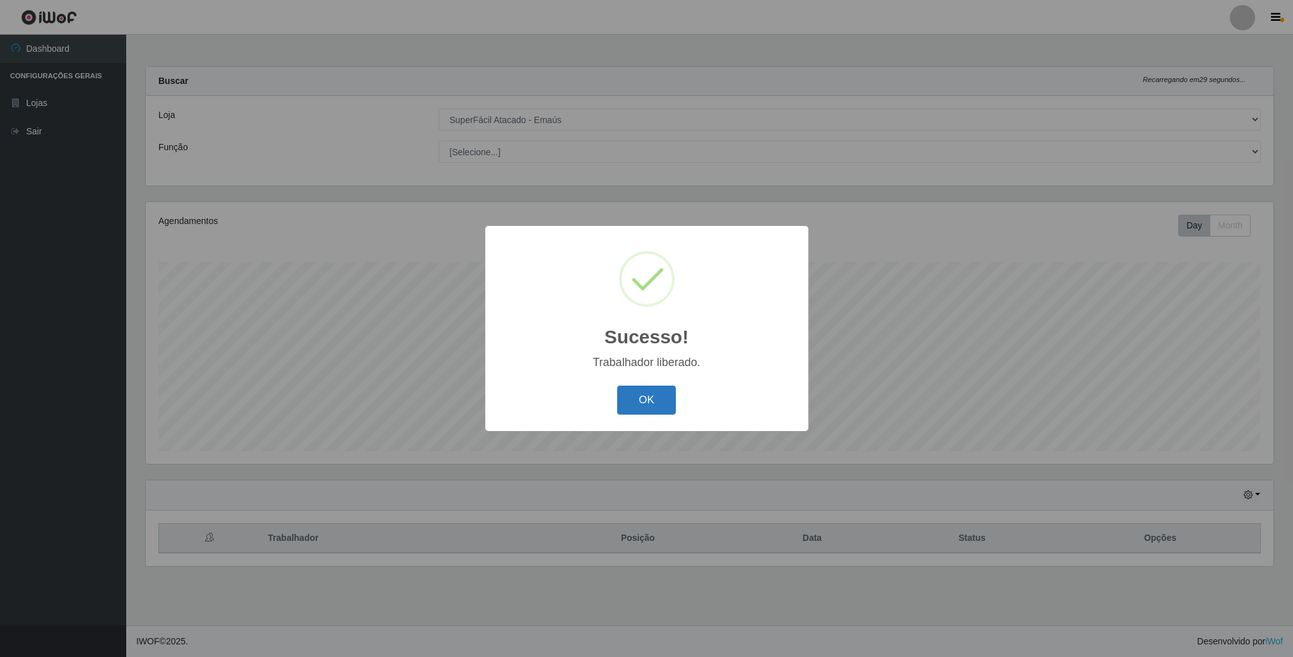
click at [630, 393] on button "OK" at bounding box center [646, 401] width 59 height 30
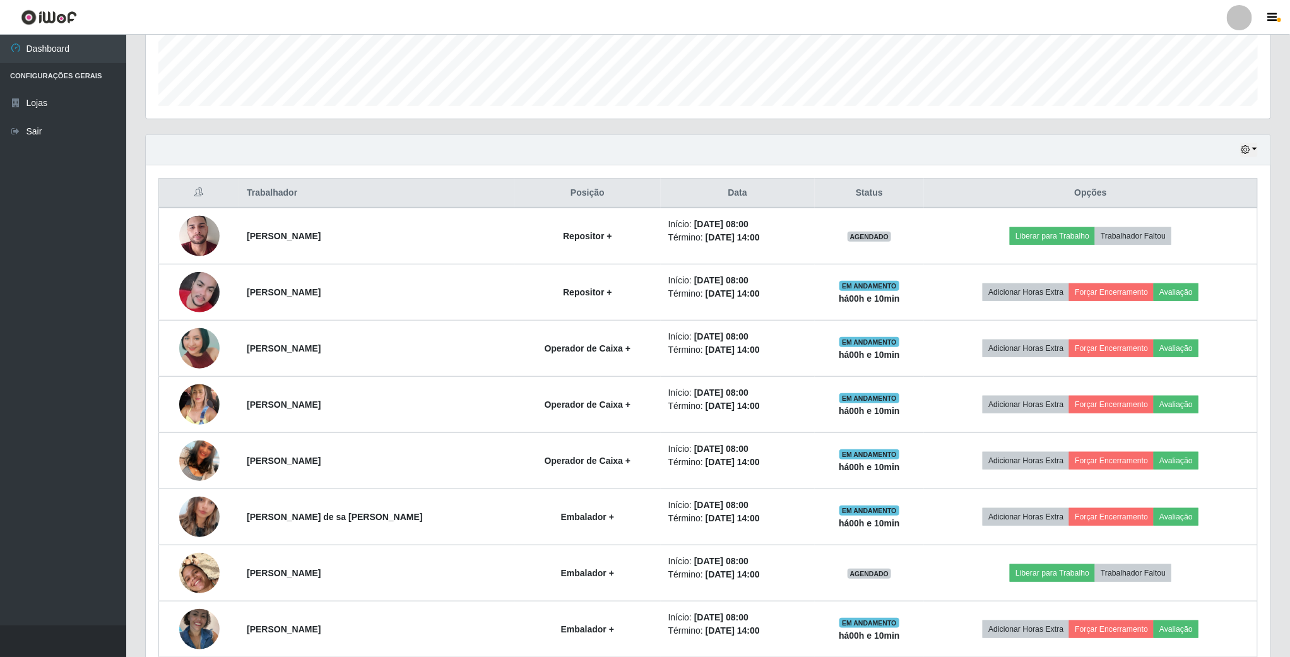
scroll to position [379, 0]
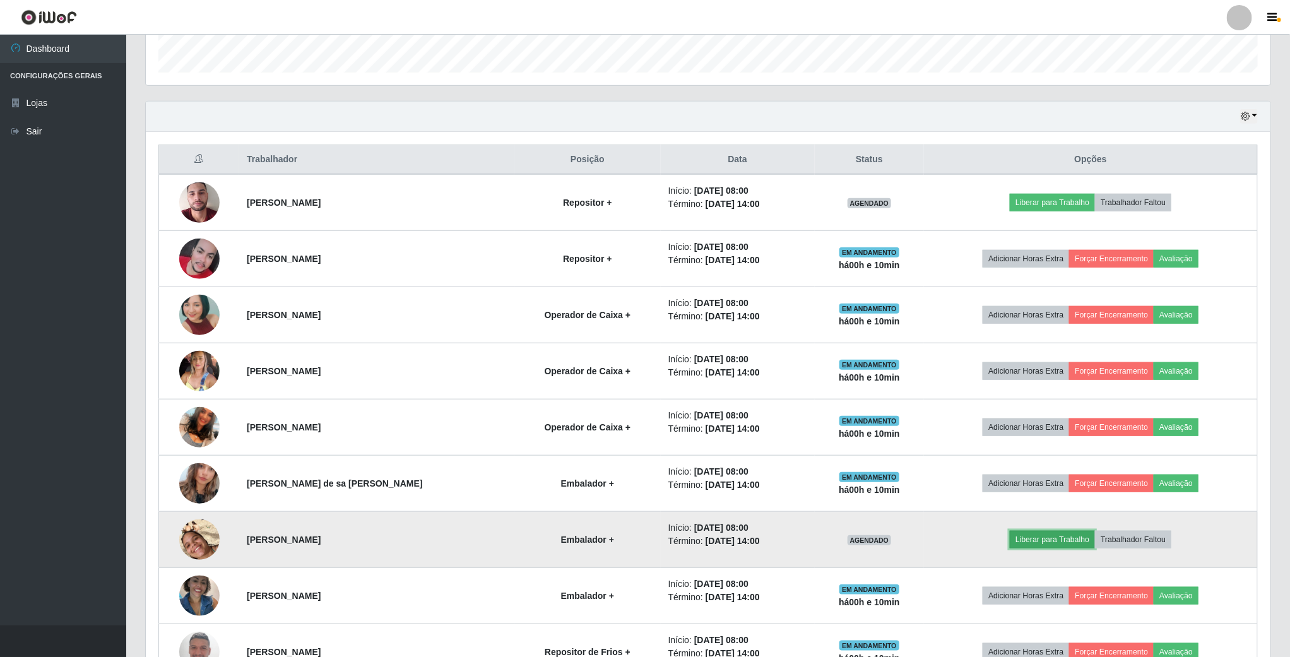
click at [1031, 548] on button "Liberar para Trabalho" at bounding box center [1052, 540] width 85 height 18
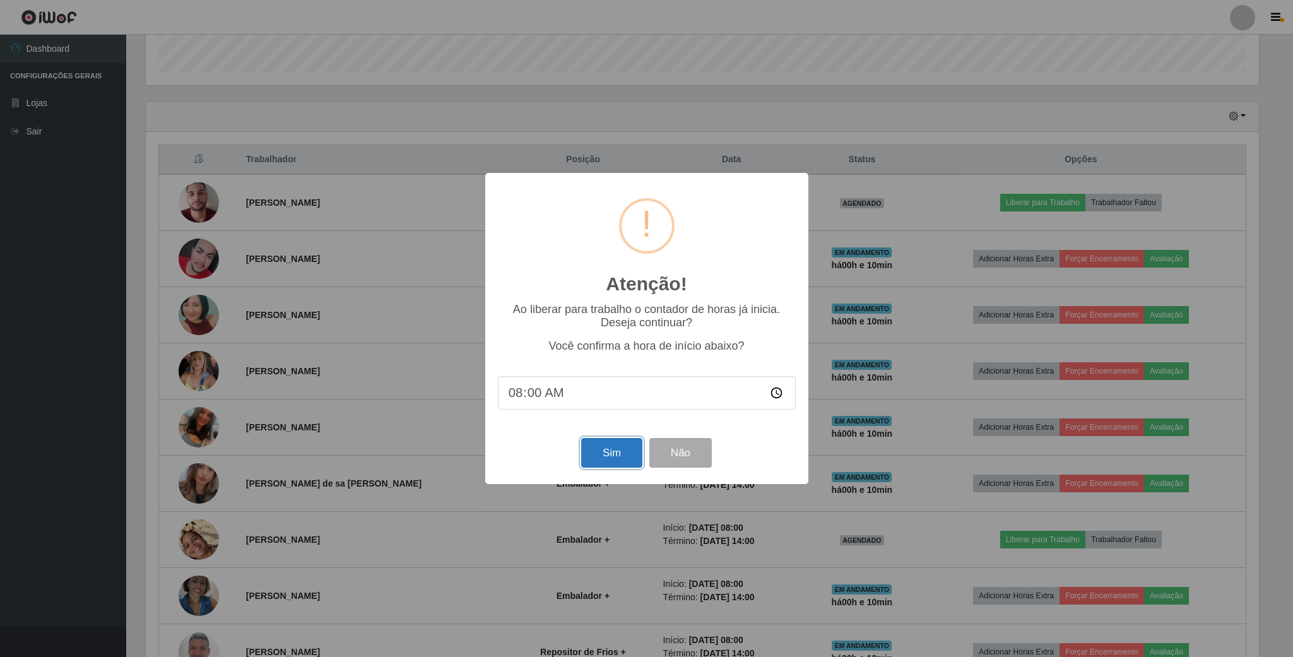
click at [616, 461] on button "Sim" at bounding box center [611, 453] width 61 height 30
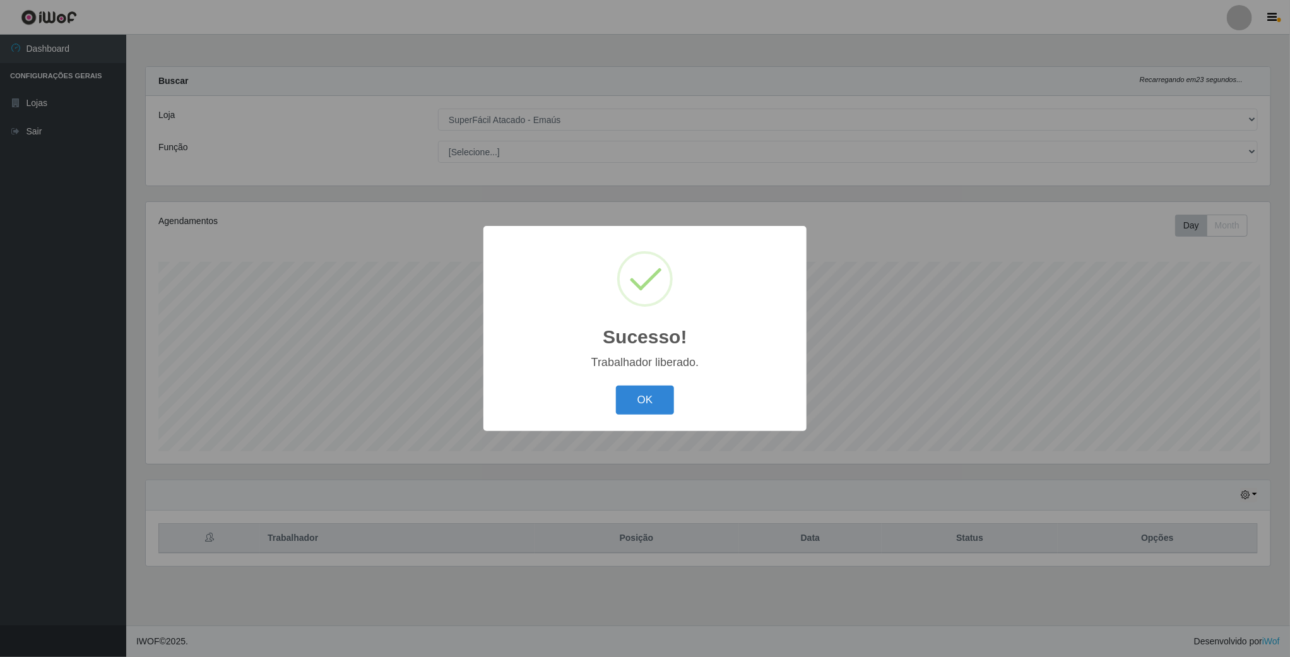
scroll to position [263, 1126]
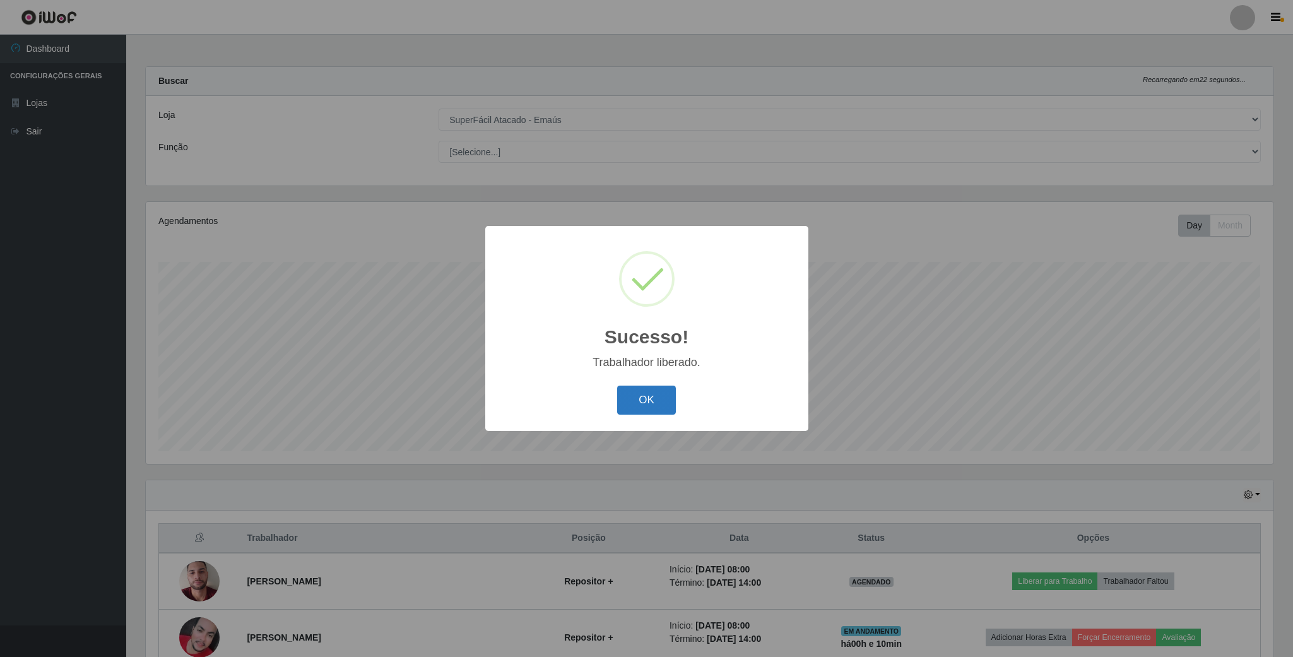
click at [639, 401] on button "OK" at bounding box center [646, 401] width 59 height 30
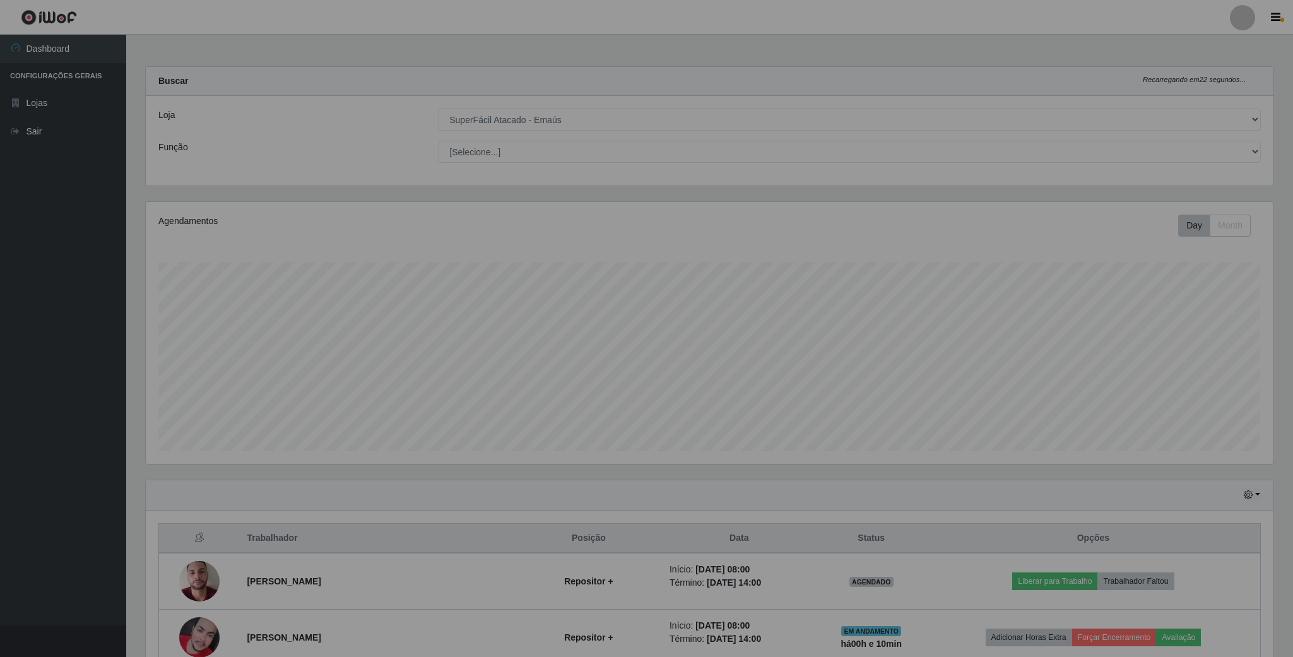
scroll to position [630803, 629940]
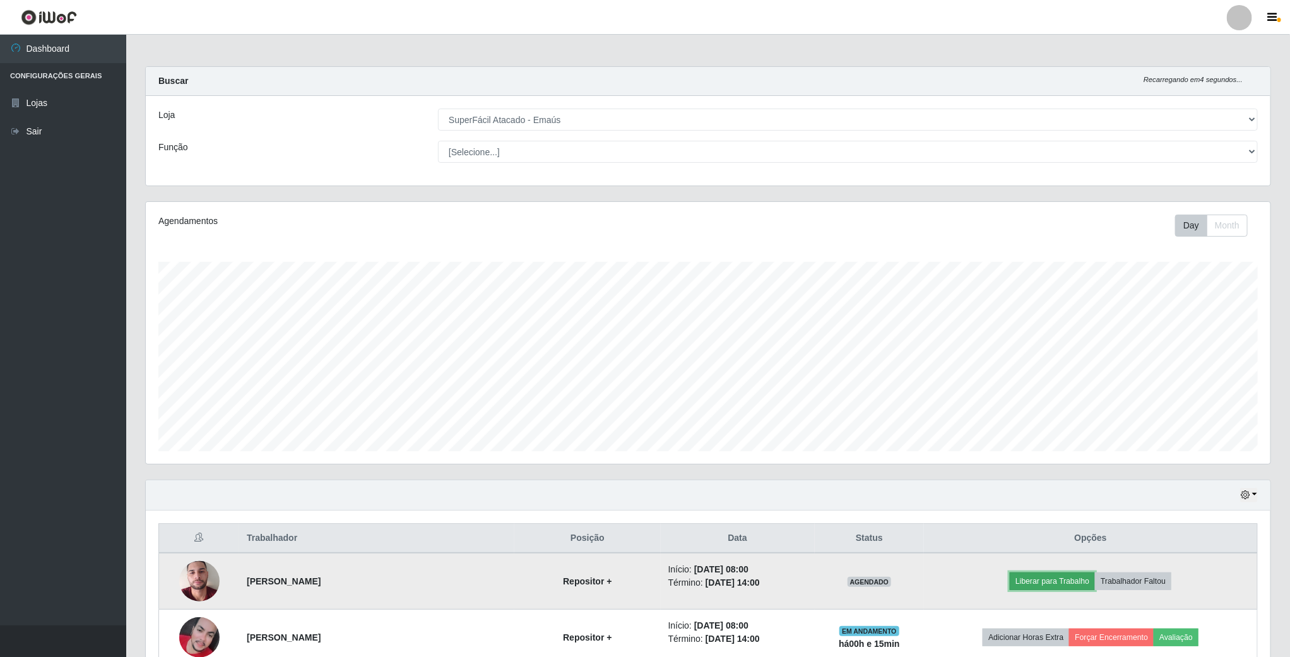
click at [1031, 582] on button "Liberar para Trabalho" at bounding box center [1052, 581] width 85 height 18
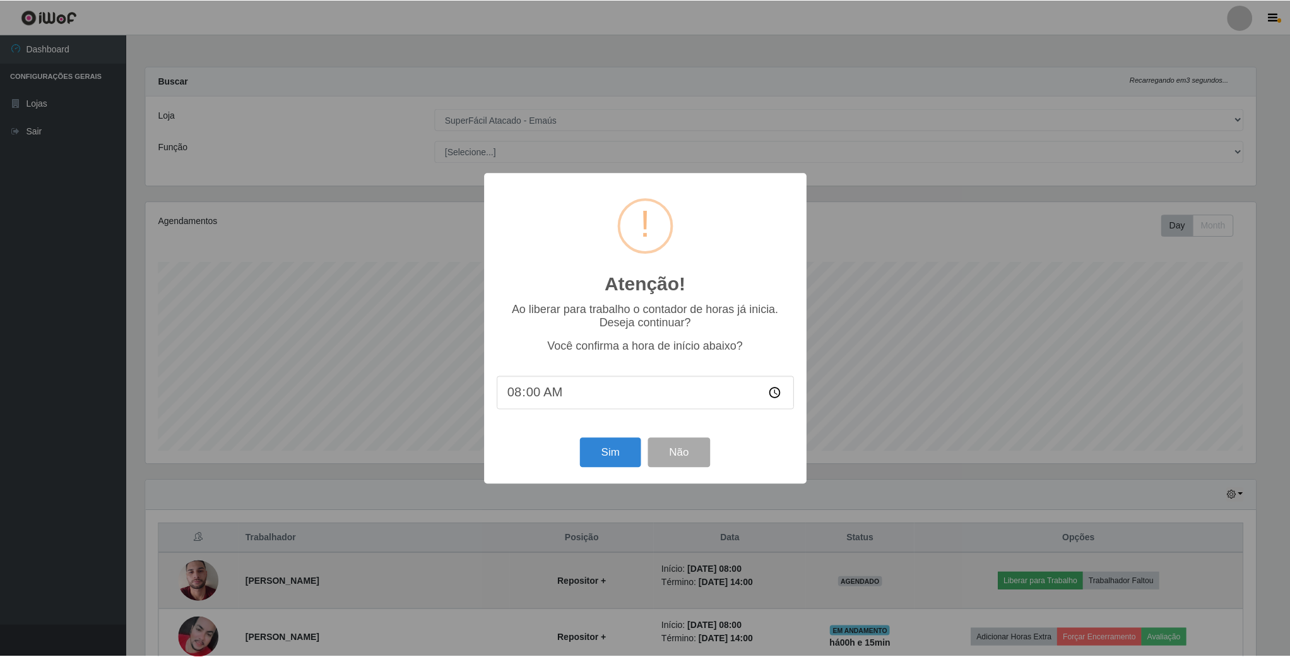
scroll to position [263, 1113]
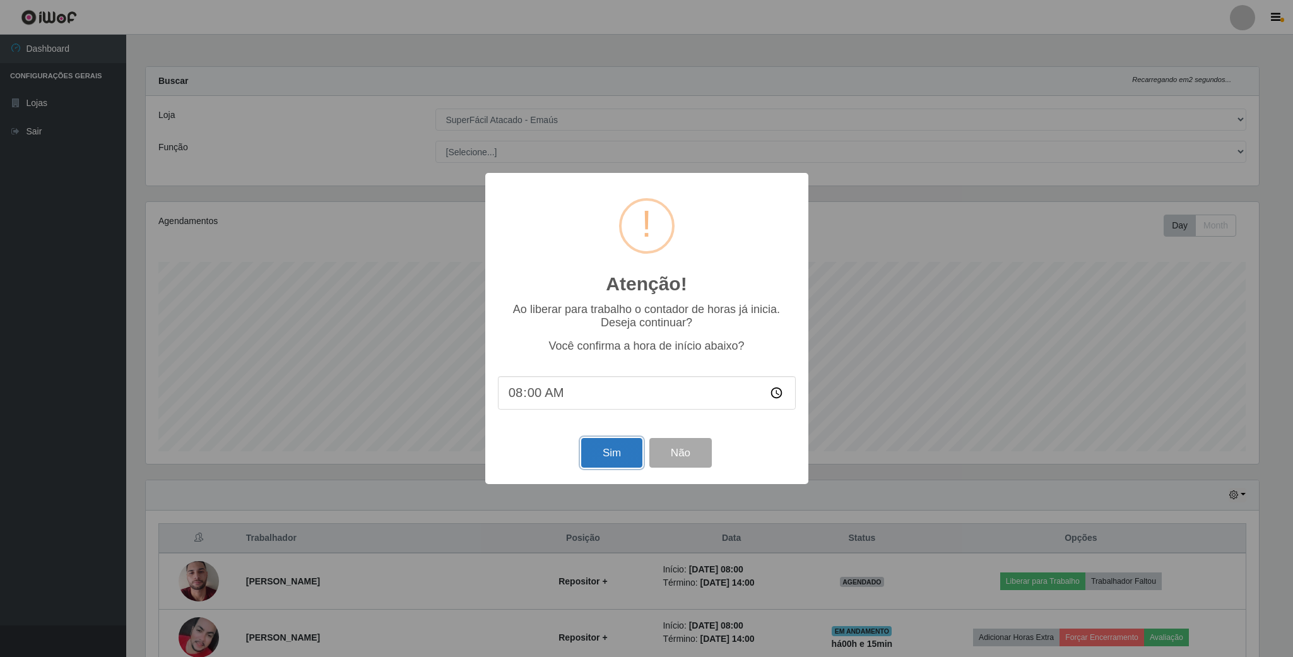
click at [605, 460] on button "Sim" at bounding box center [611, 453] width 61 height 30
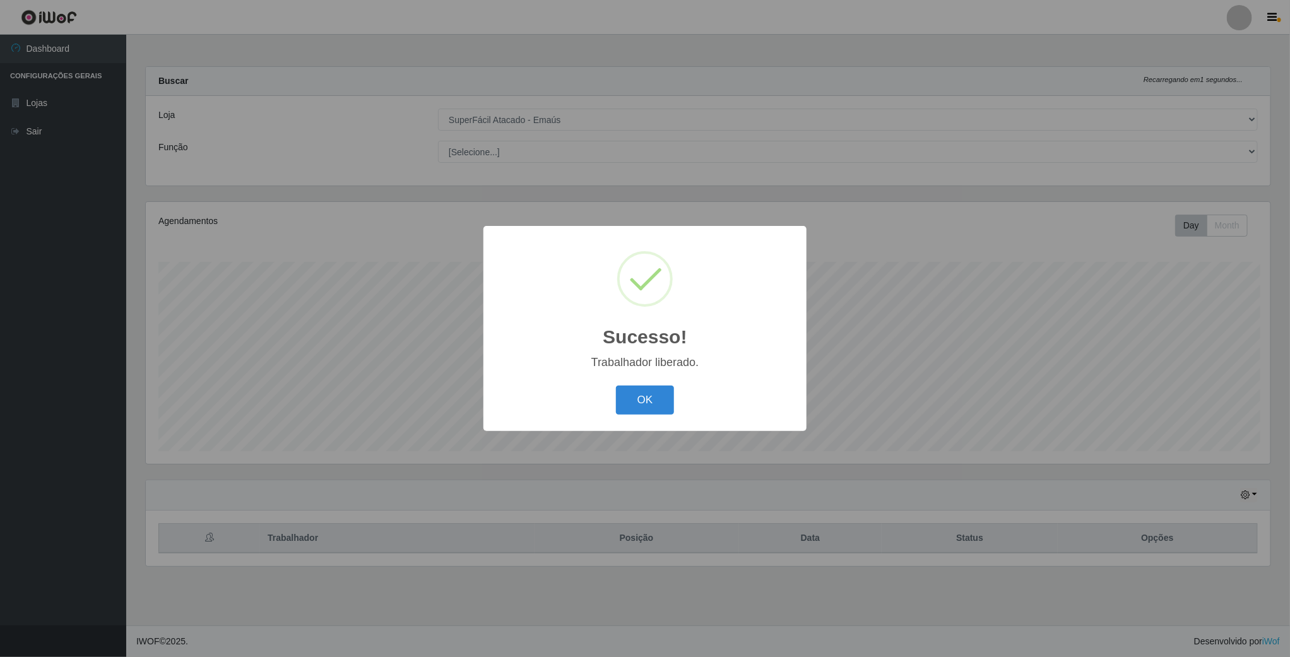
scroll to position [263, 1126]
click at [641, 407] on button "OK" at bounding box center [646, 401] width 59 height 30
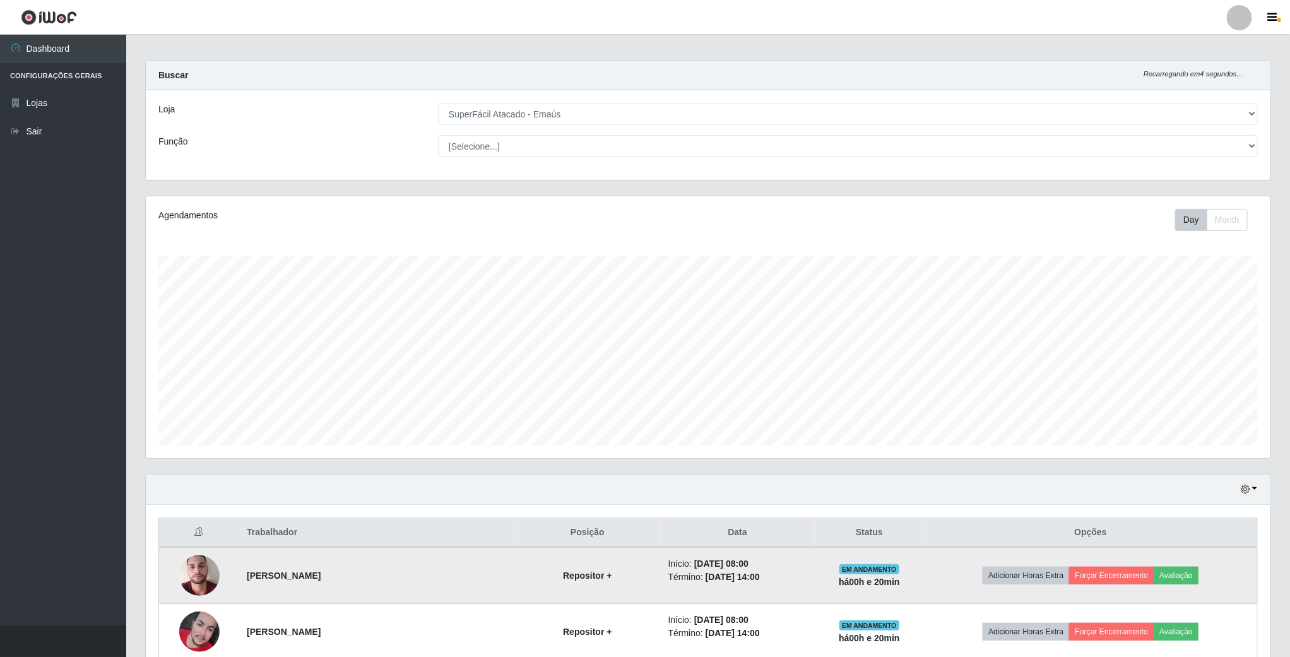
scroll to position [284, 0]
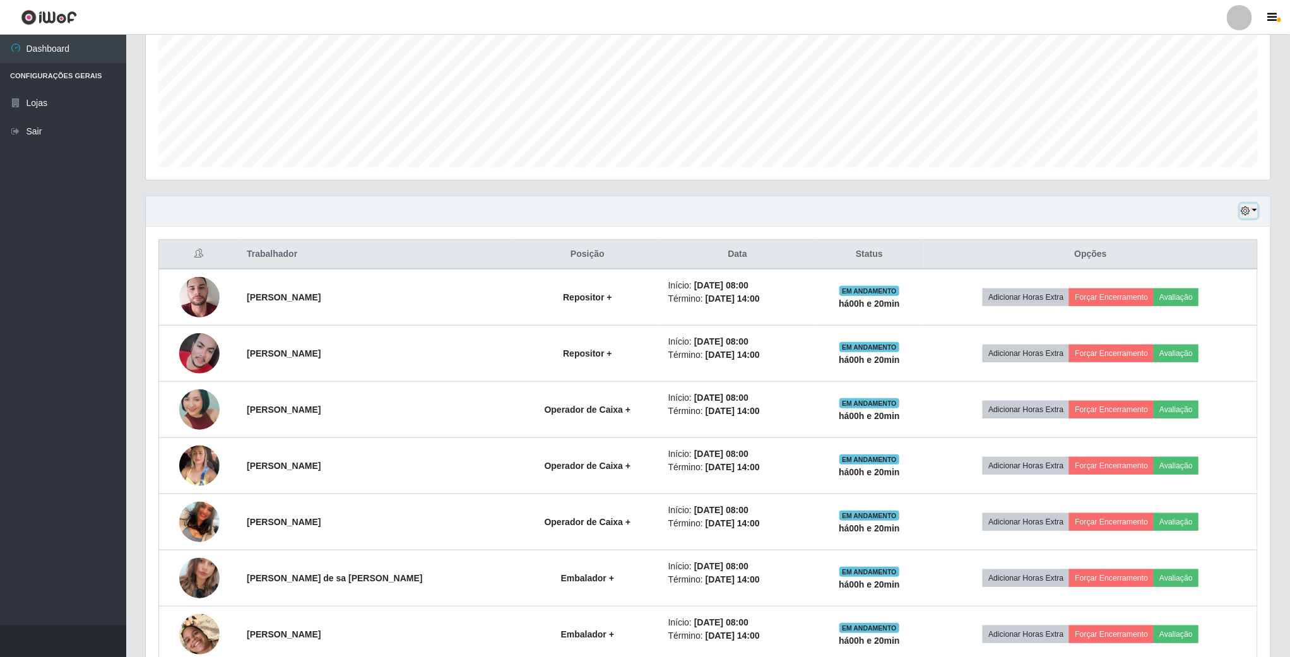
click at [1244, 209] on icon "button" at bounding box center [1245, 210] width 9 height 9
click at [1184, 264] on button "1 dia" at bounding box center [1207, 260] width 100 height 27
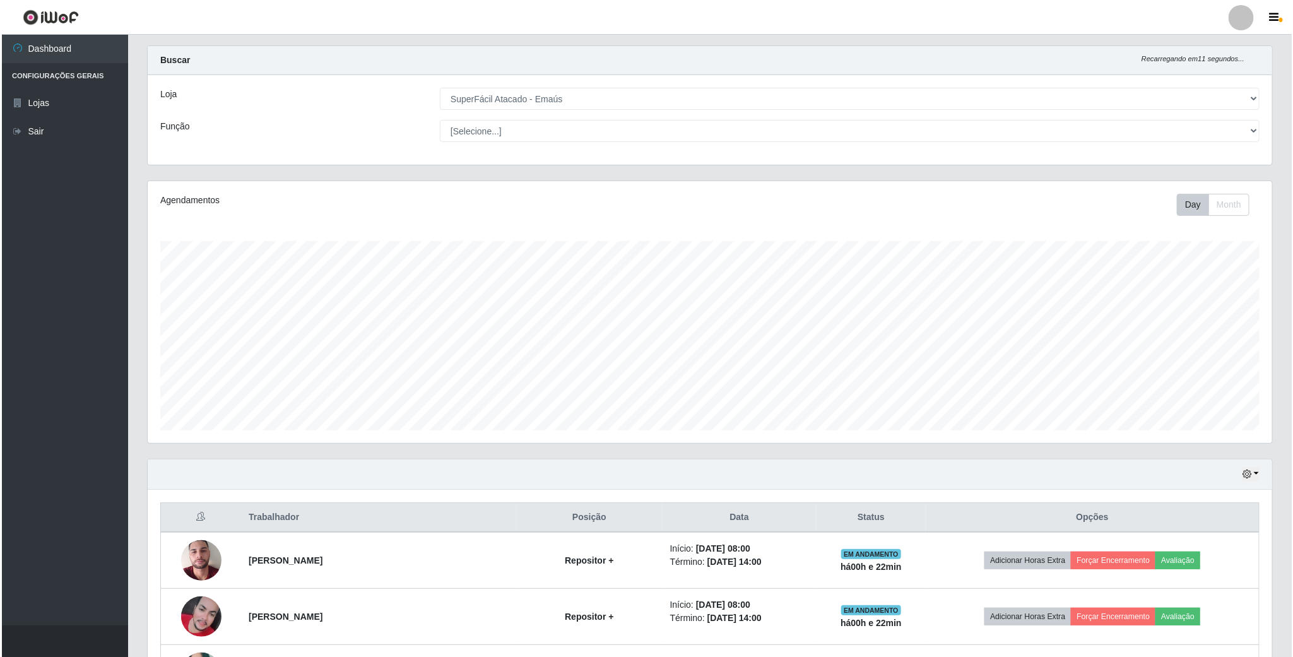
scroll to position [0, 0]
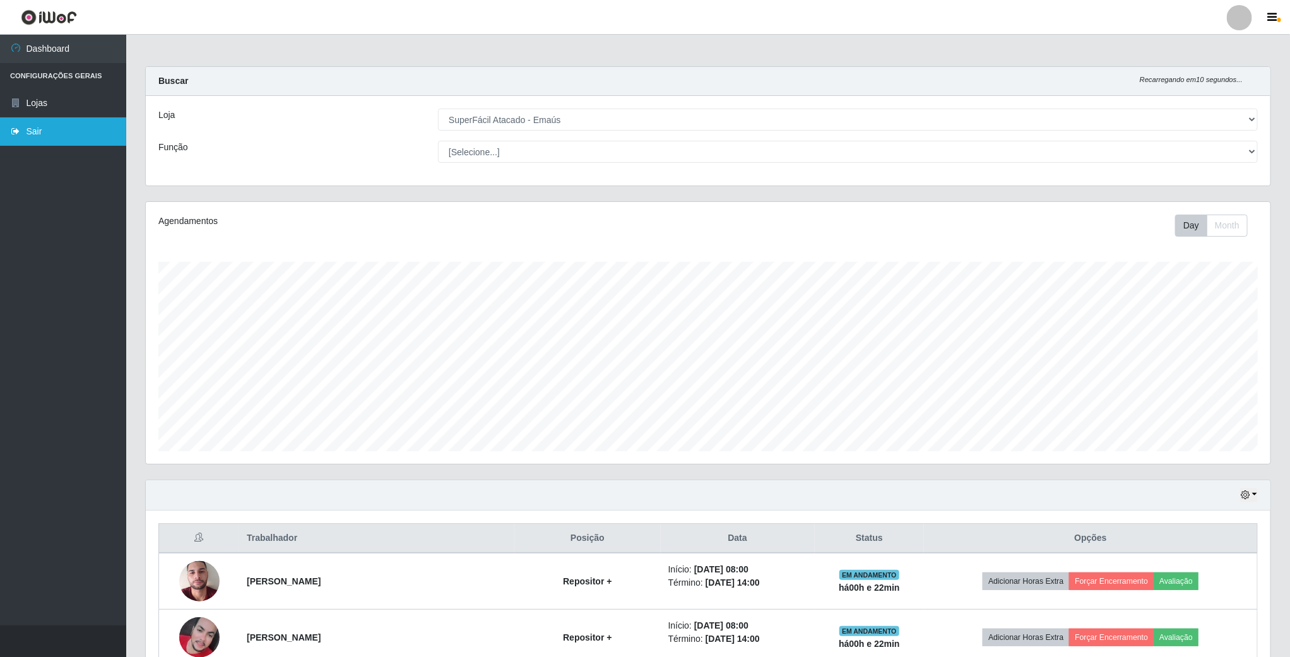
click at [28, 131] on link "Sair" at bounding box center [63, 131] width 126 height 28
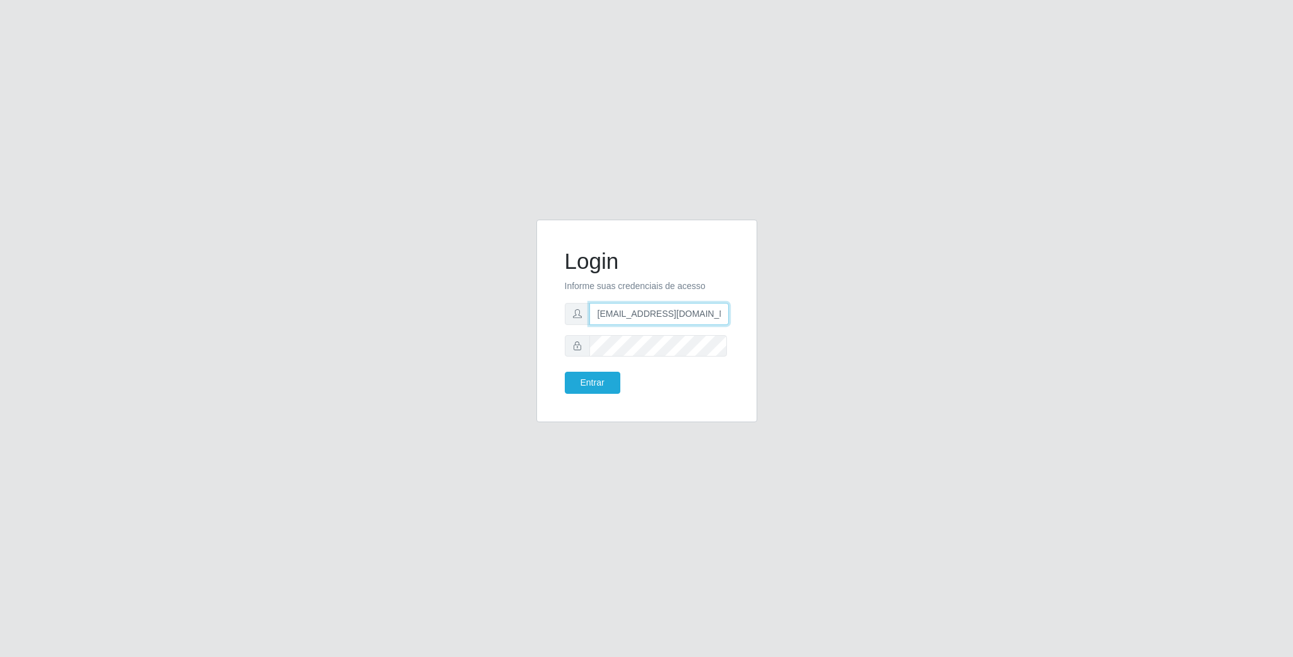
scroll to position [0, 6]
drag, startPoint x: 597, startPoint y: 310, endPoint x: 767, endPoint y: 318, distance: 170.6
click at [767, 318] on div "Login Informe suas credenciais de acesso [EMAIL_ADDRESS][DOMAIN_NAME] Entrar" at bounding box center [646, 329] width 719 height 218
type input "[EMAIL_ADDRESS][DOMAIN_NAME]"
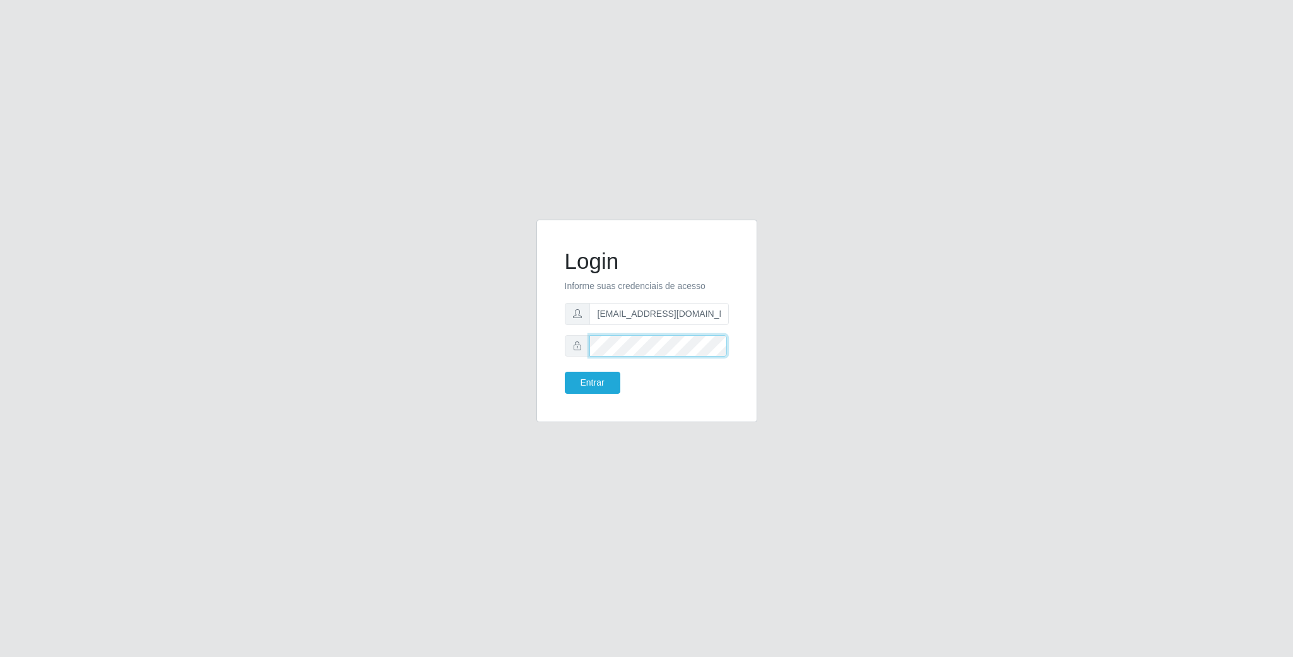
click at [523, 346] on div "Login Informe suas credenciais de acesso [EMAIL_ADDRESS][DOMAIN_NAME] Entrar" at bounding box center [646, 329] width 719 height 218
click at [565, 372] on button "Entrar" at bounding box center [593, 383] width 56 height 22
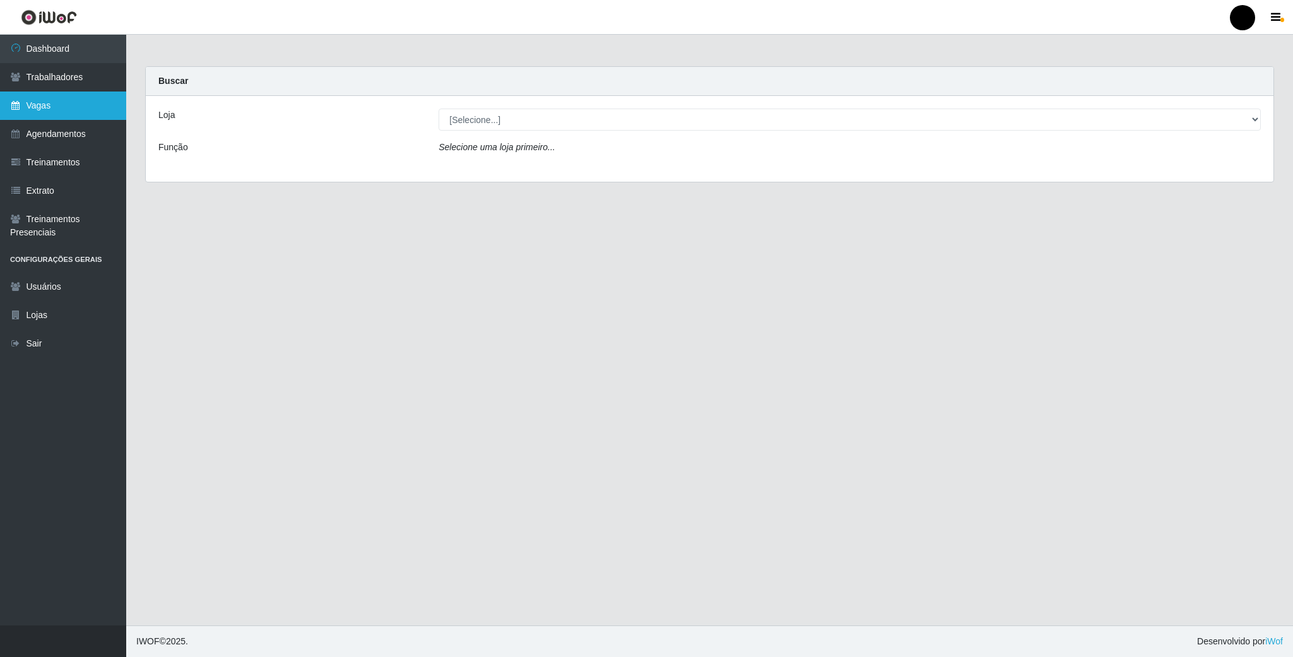
click at [42, 104] on link "Vagas" at bounding box center [63, 106] width 126 height 28
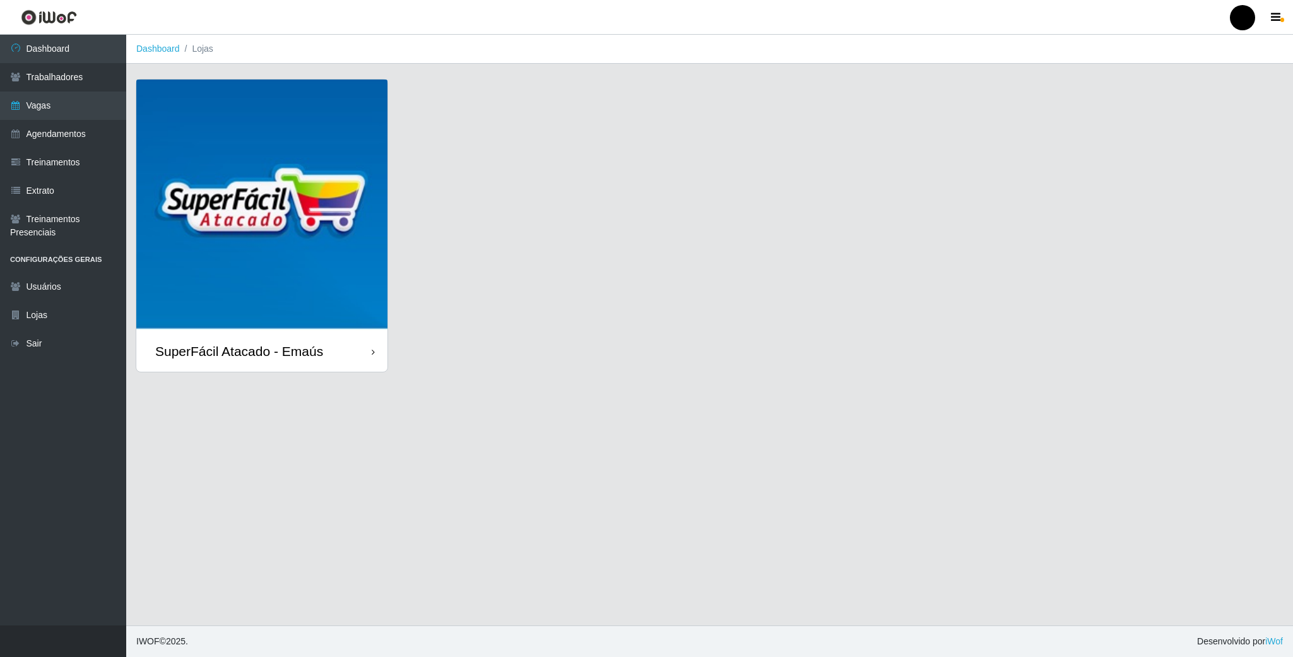
click at [262, 233] on img at bounding box center [261, 205] width 251 height 251
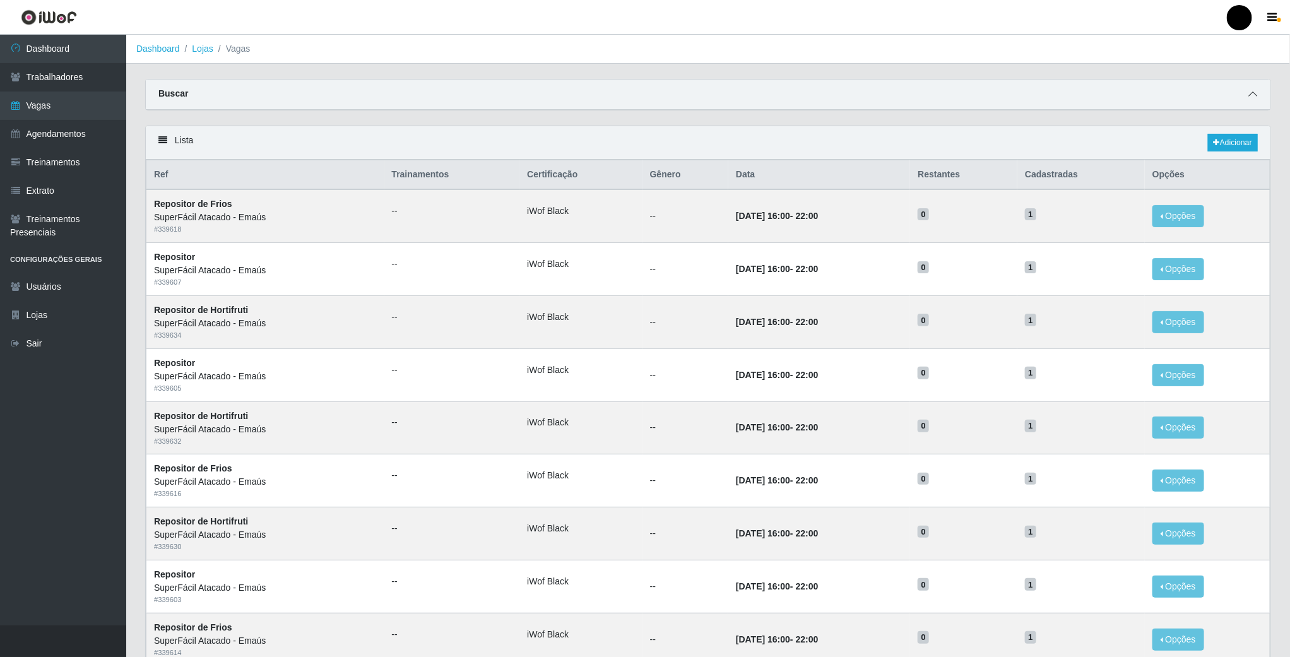
click at [1252, 93] on icon at bounding box center [1252, 94] width 9 height 9
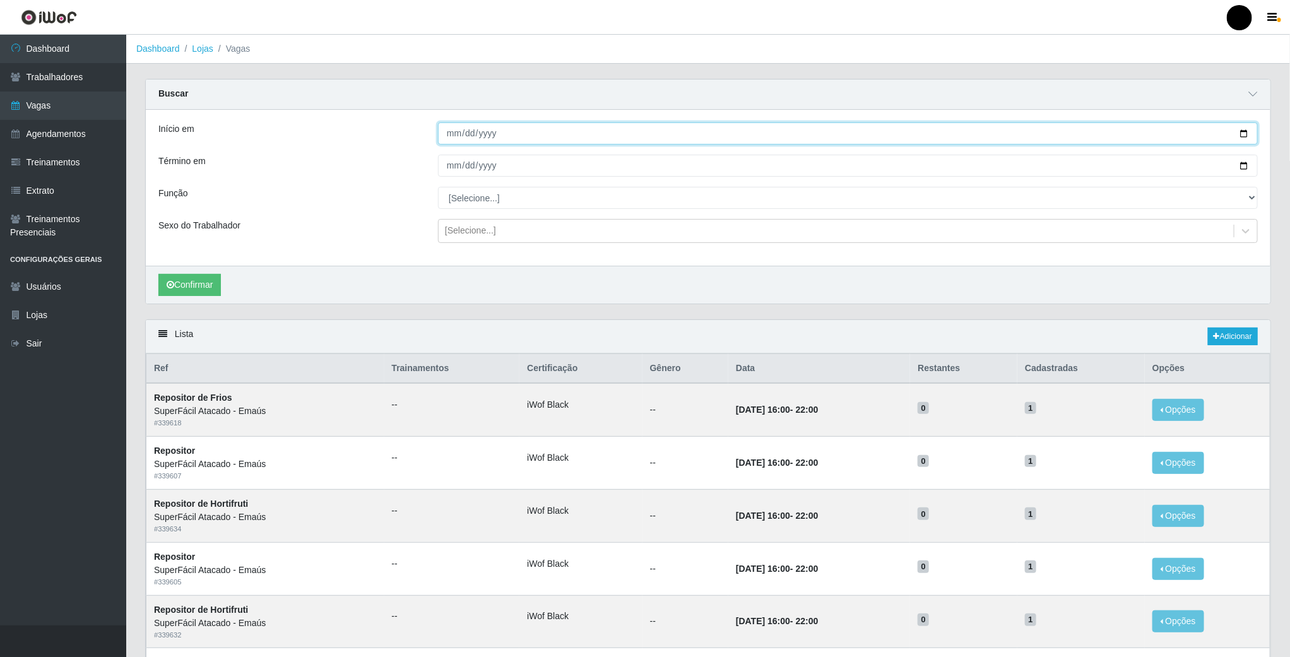
click at [1237, 135] on input "Início em" at bounding box center [848, 133] width 820 height 22
type input "[DATE]"
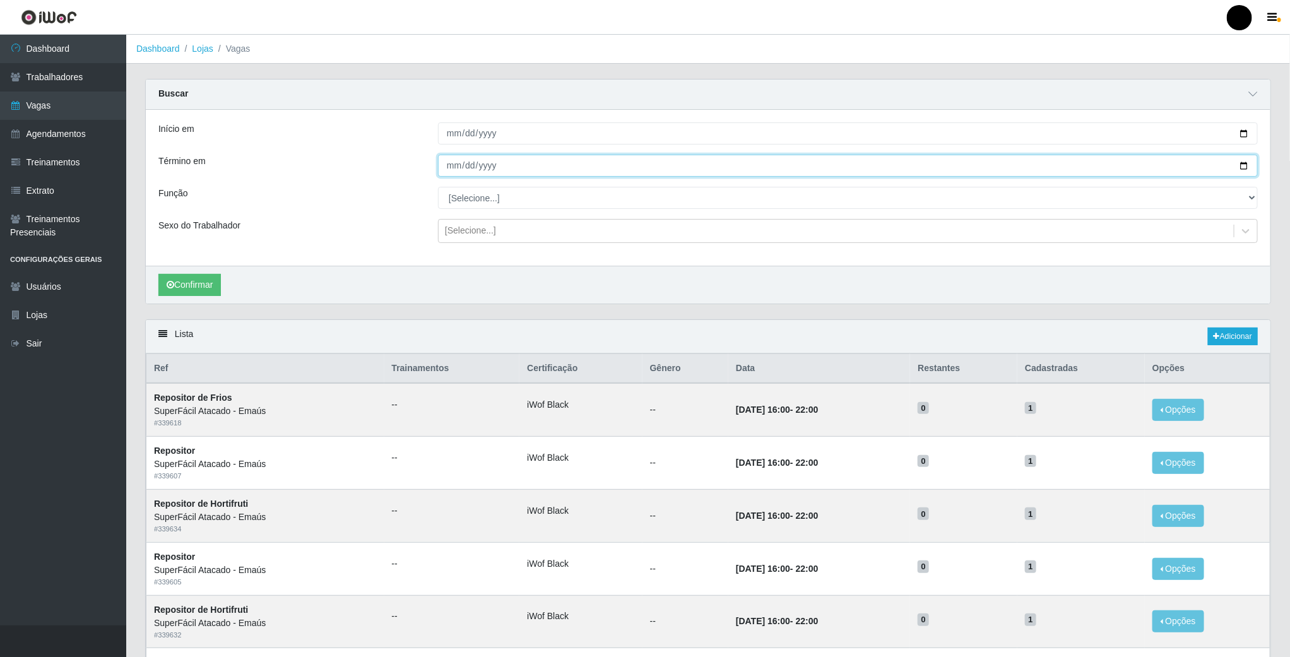
click at [1242, 167] on input "Término em" at bounding box center [848, 166] width 820 height 22
type input "[DATE]"
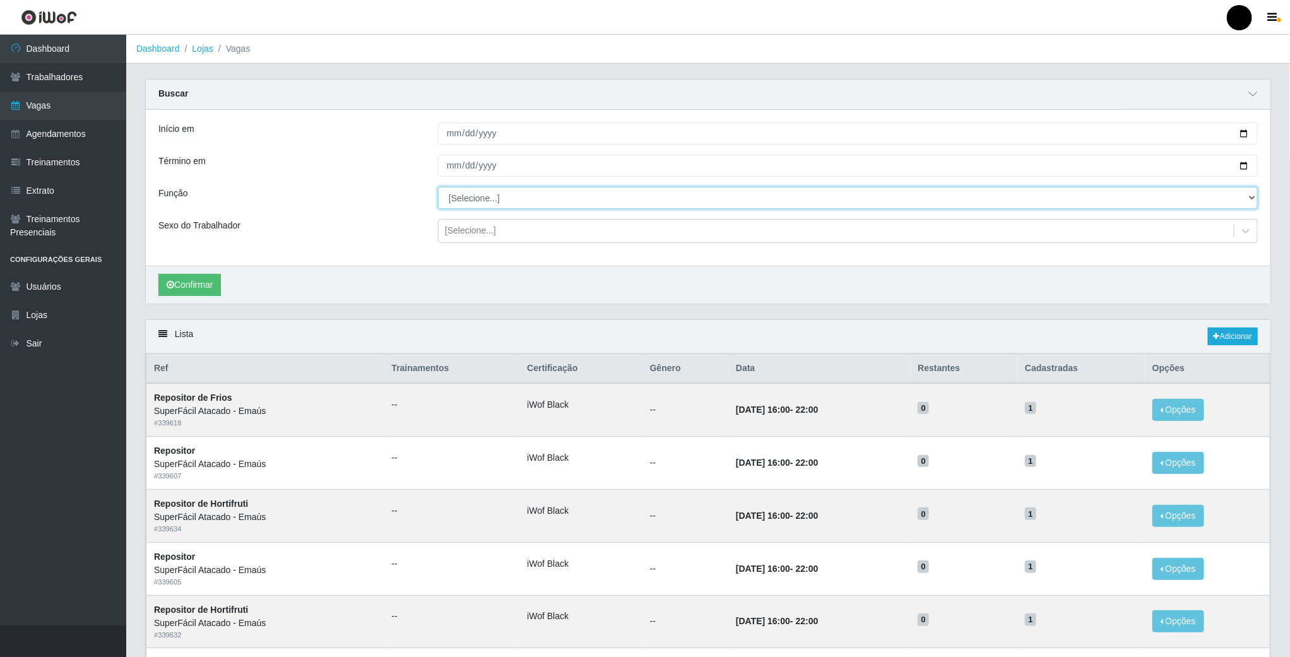
click at [505, 204] on select "[Selecione...] Auxiliar de Estacionamento Auxiliar de Estacionamento + Auxiliar…" at bounding box center [848, 198] width 820 height 22
select select "1"
click at [438, 188] on select "[Selecione...] Auxiliar de Estacionamento Auxiliar de Estacionamento + Auxiliar…" at bounding box center [848, 198] width 820 height 22
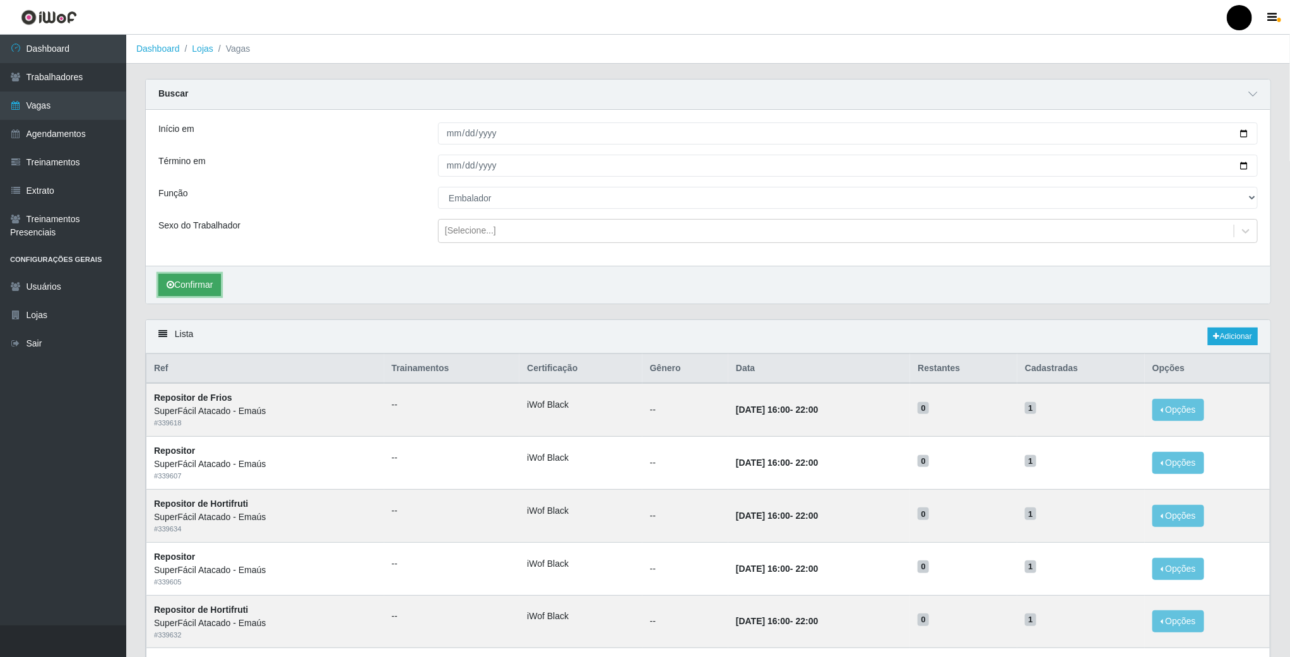
click at [215, 282] on button "Confirmar" at bounding box center [189, 285] width 62 height 22
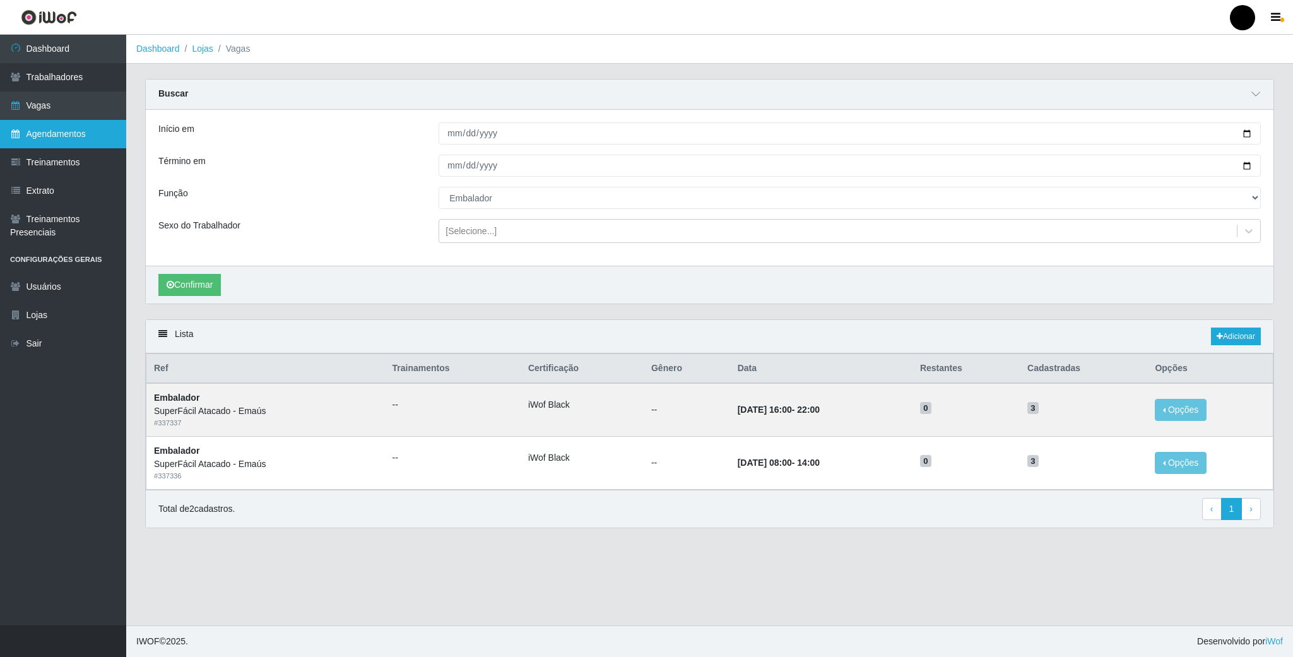
click at [57, 129] on link "Agendamentos" at bounding box center [63, 134] width 126 height 28
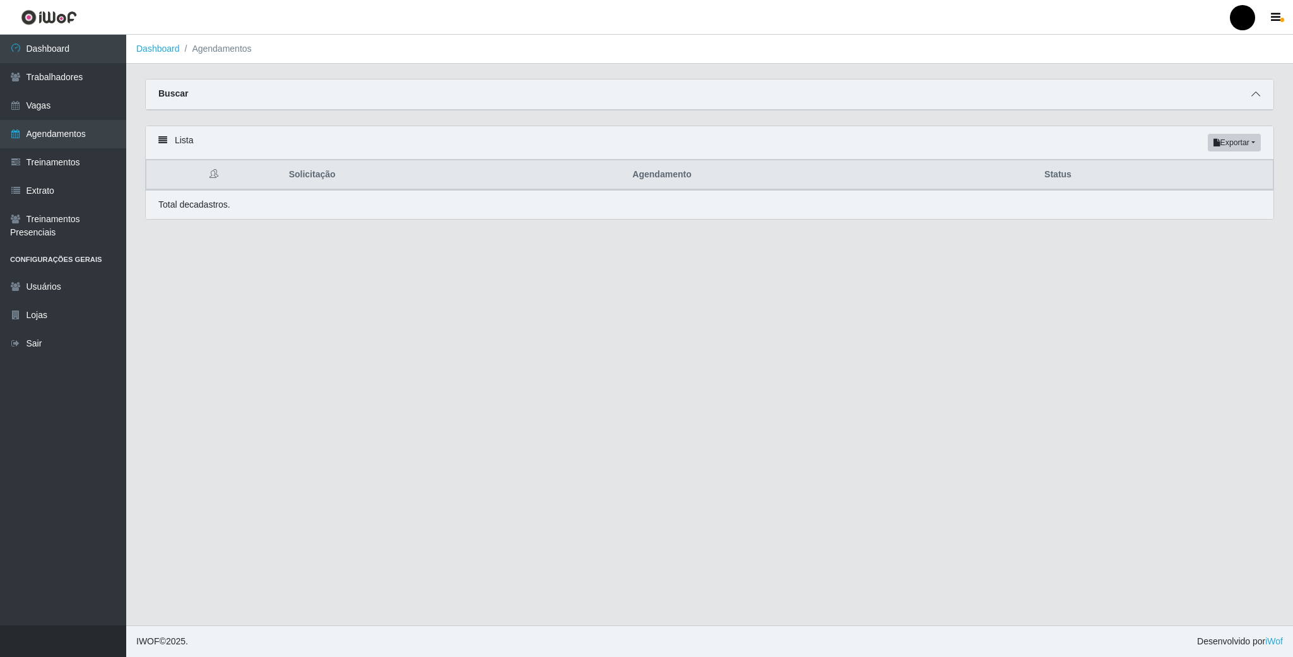
click at [1254, 97] on icon at bounding box center [1255, 94] width 9 height 9
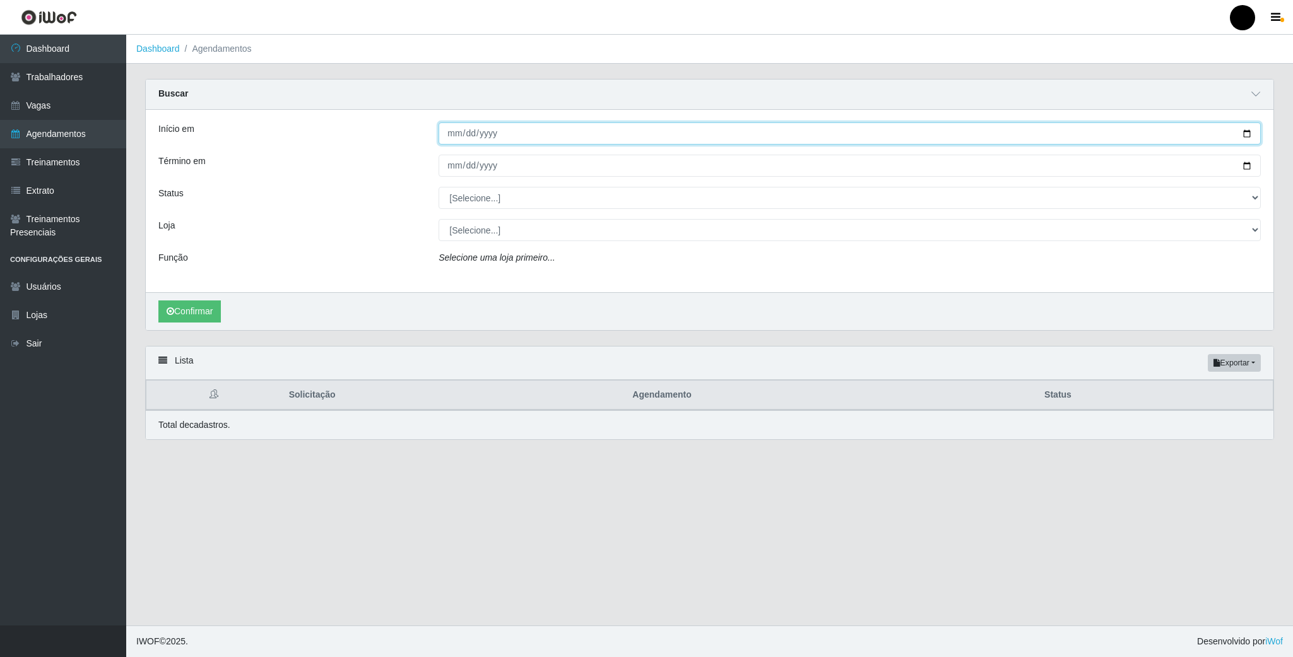
click at [1248, 133] on input "Início em" at bounding box center [850, 133] width 822 height 22
type input "[DATE]"
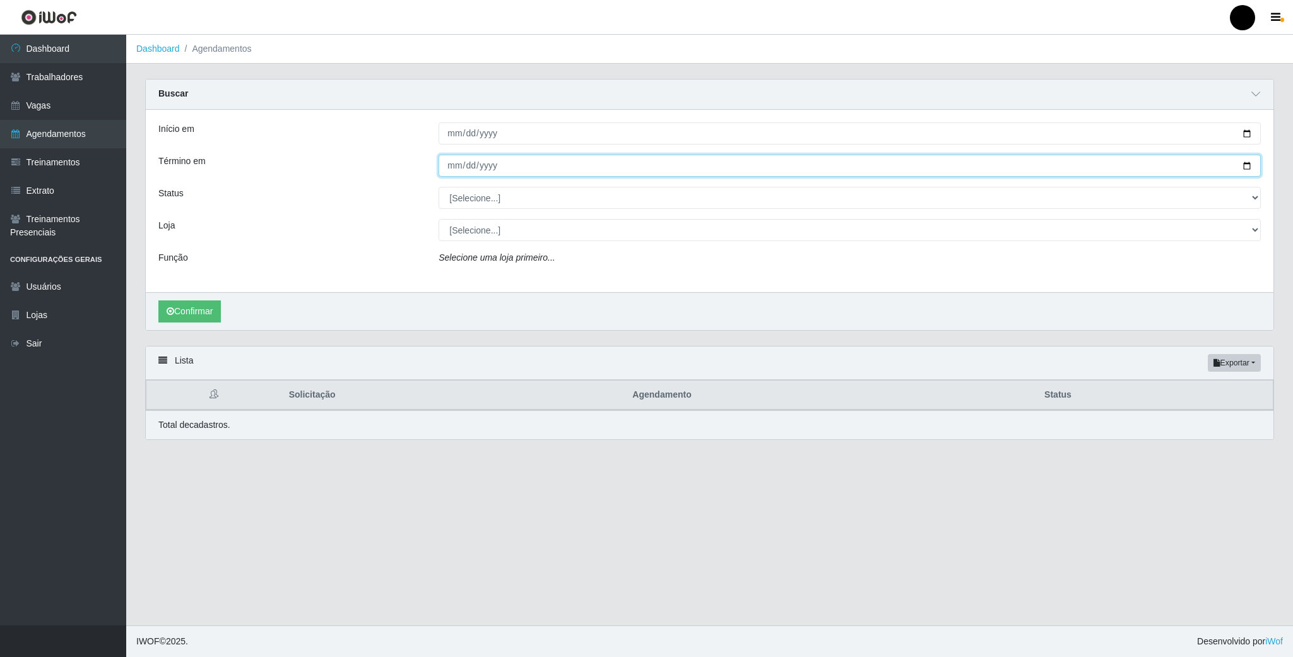
click at [1246, 162] on input "Término em" at bounding box center [850, 166] width 822 height 22
type input "[DATE]"
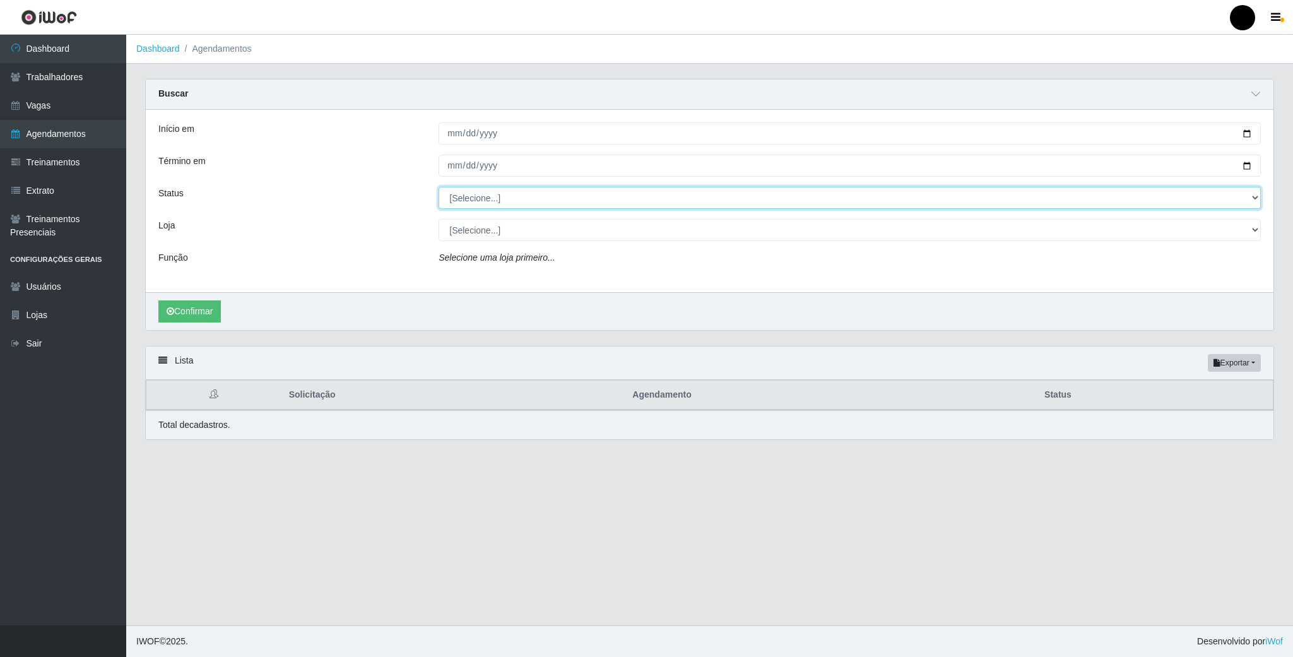
click at [478, 196] on select "[Selecione...] AGENDADO AGUARDANDO LIBERAR EM ANDAMENTO EM REVISÃO FINALIZADO C…" at bounding box center [850, 198] width 822 height 22
click at [338, 251] on div "Início em [DATE] Término em [DATE] Status [Selecione...] AGENDADO AGUARDANDO LI…" at bounding box center [710, 201] width 1128 height 182
click at [468, 235] on select "[Selecione...] SuperFácil Atacado - Emaús" at bounding box center [850, 230] width 822 height 22
select select "407"
click at [439, 220] on select "[Selecione...] SuperFácil Atacado - Emaús" at bounding box center [850, 230] width 822 height 22
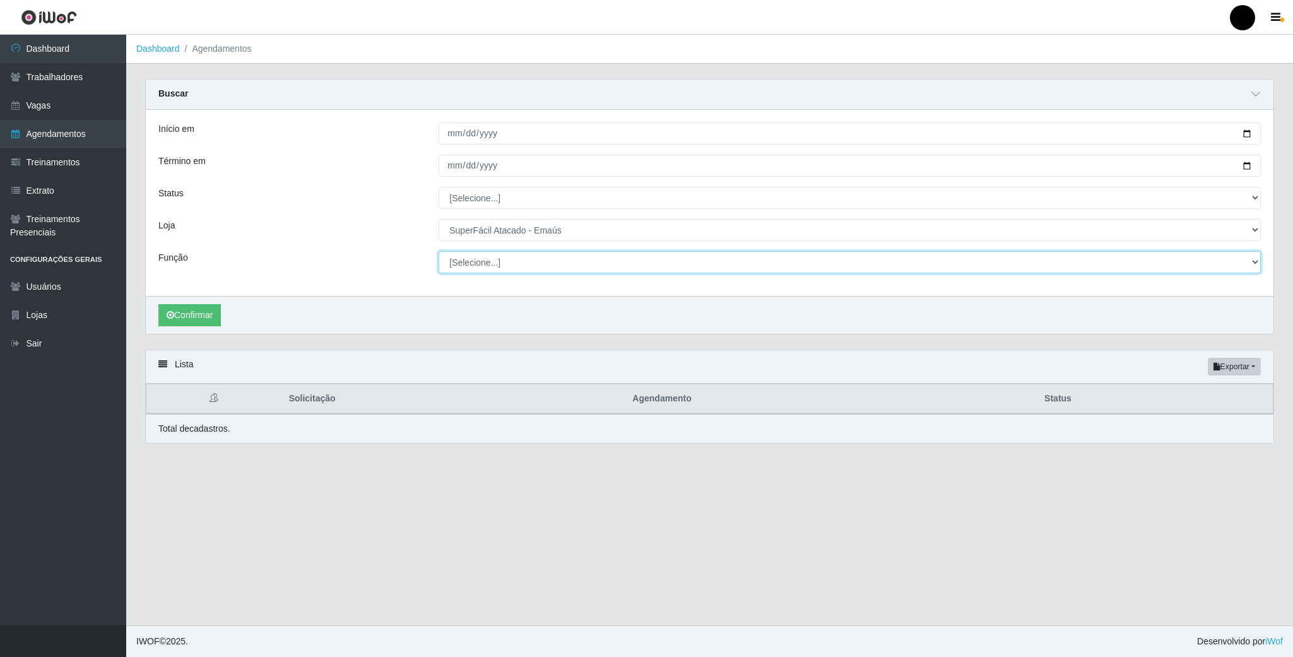
click at [474, 262] on select "[Selecione...] Auxiliar de Estacionamento Auxiliar de Estacionamento + Auxiliar…" at bounding box center [850, 262] width 822 height 22
select select "1"
click at [438, 252] on select "[Selecione...] Auxiliar de Estacionamento Auxiliar de Estacionamento + Auxiliar…" at bounding box center [848, 262] width 820 height 22
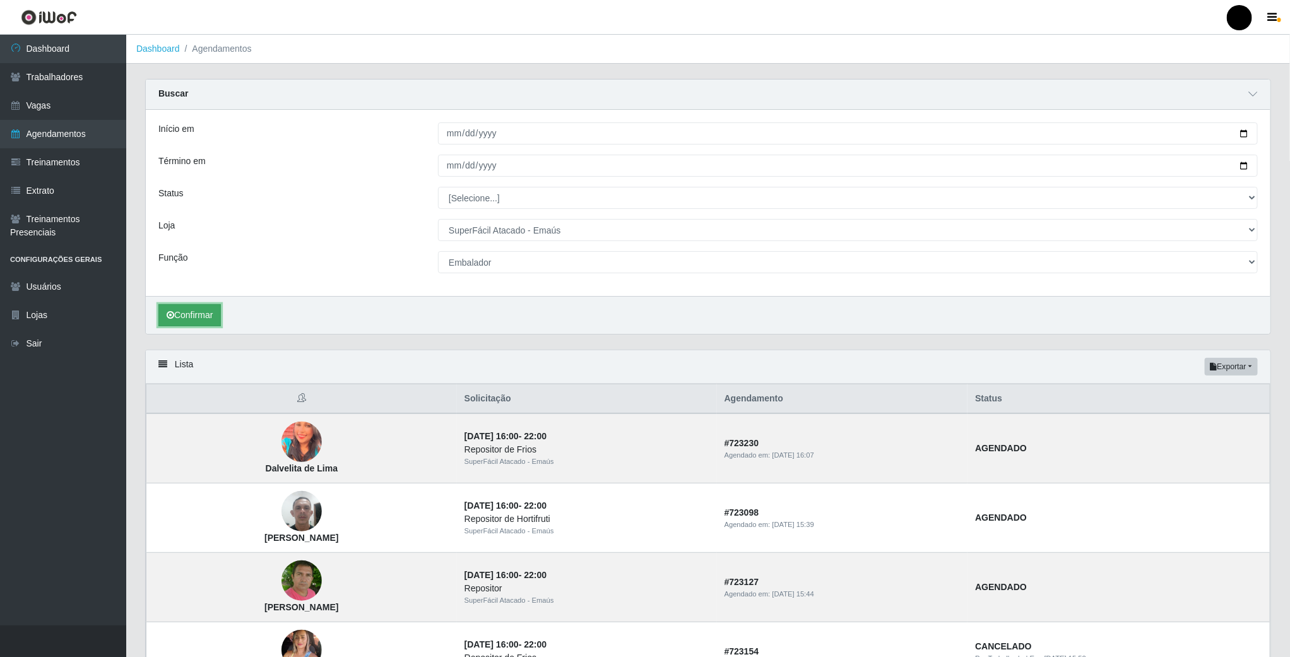
click at [195, 318] on button "Confirmar" at bounding box center [189, 315] width 62 height 22
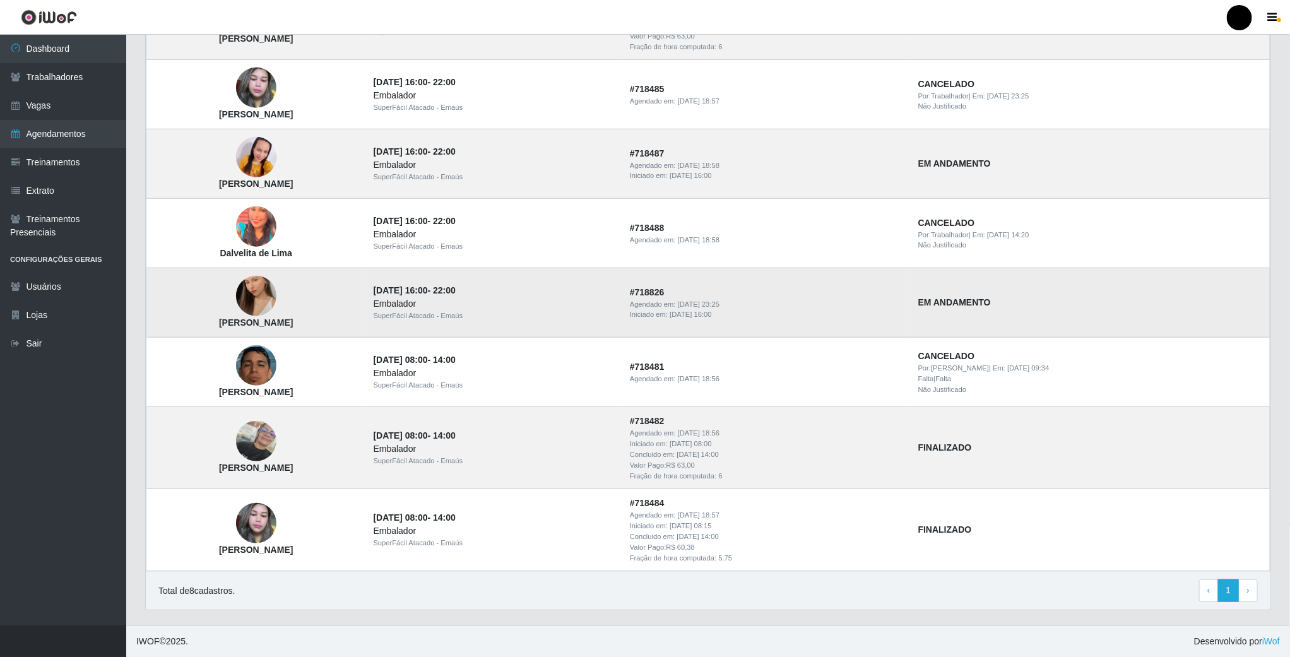
scroll to position [444, 0]
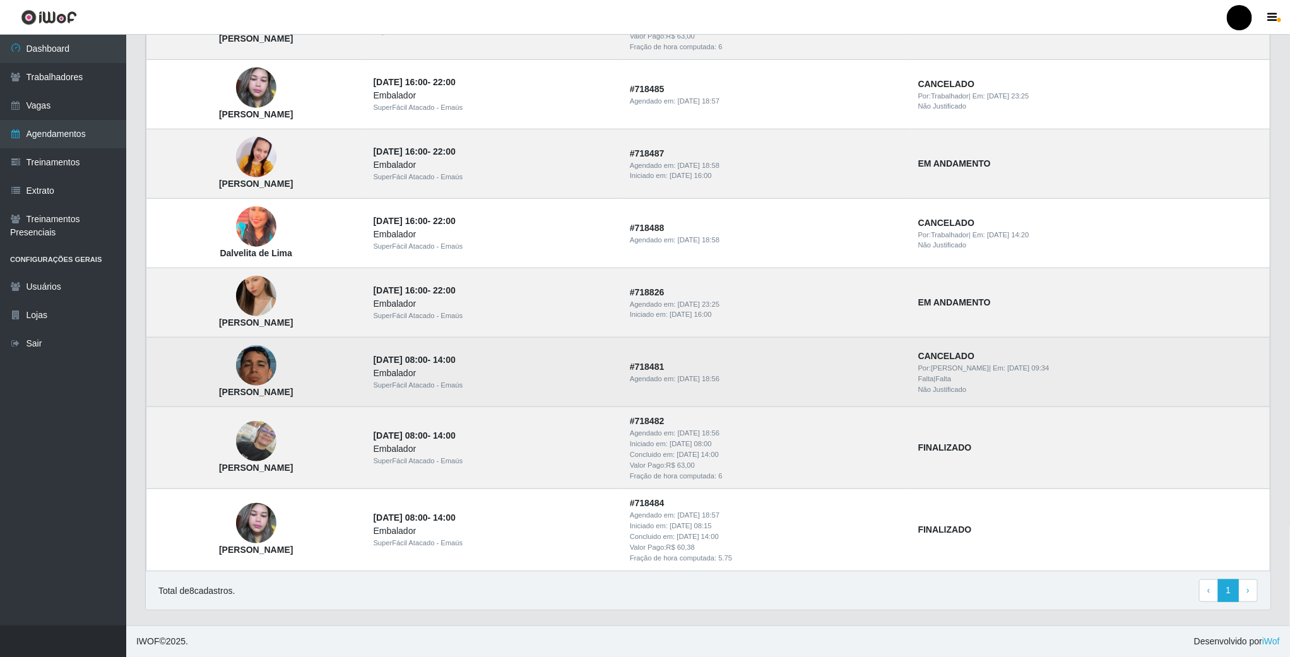
click at [872, 384] on td "# 718481 Agendado em: [DATE] 18:56" at bounding box center [766, 372] width 288 height 69
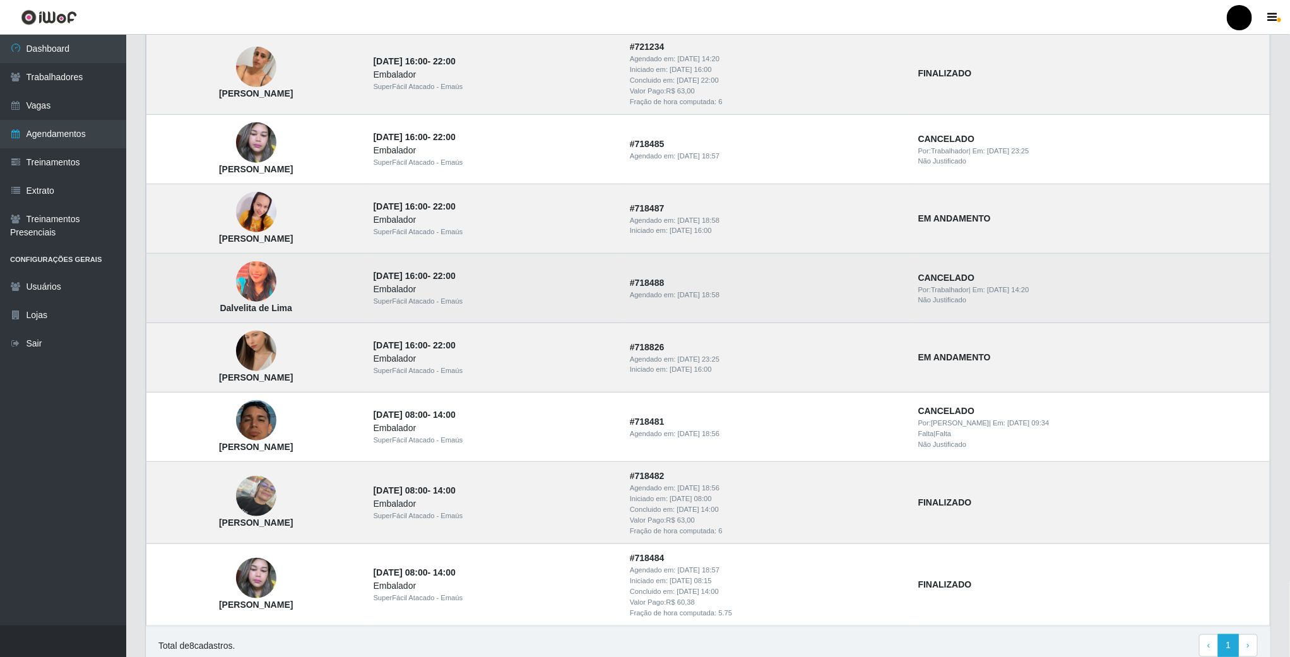
scroll to position [349, 0]
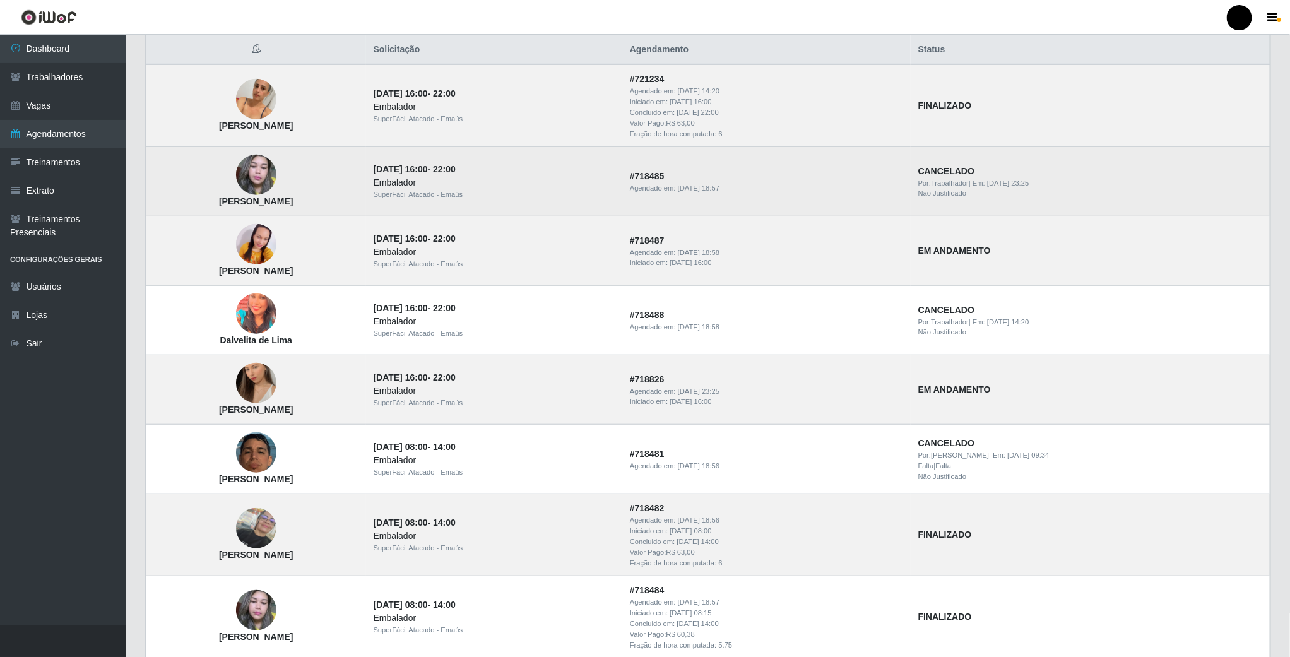
click at [276, 184] on img at bounding box center [256, 175] width 40 height 54
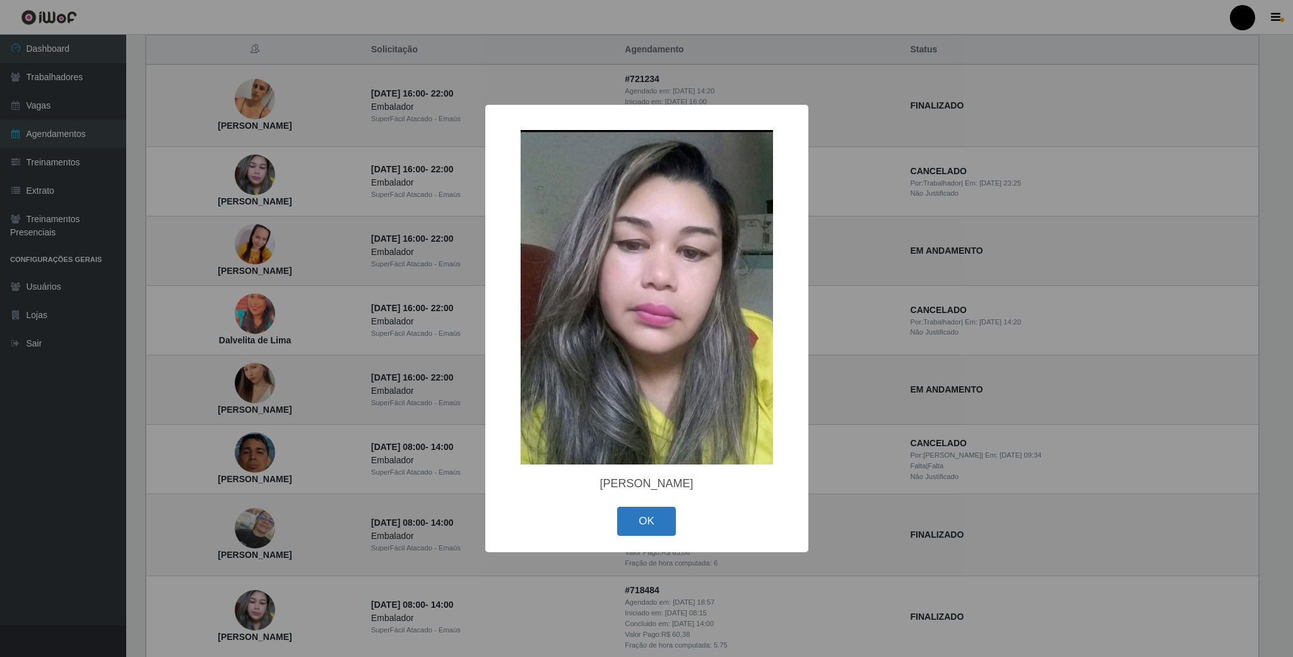
click at [640, 516] on button "OK" at bounding box center [646, 522] width 59 height 30
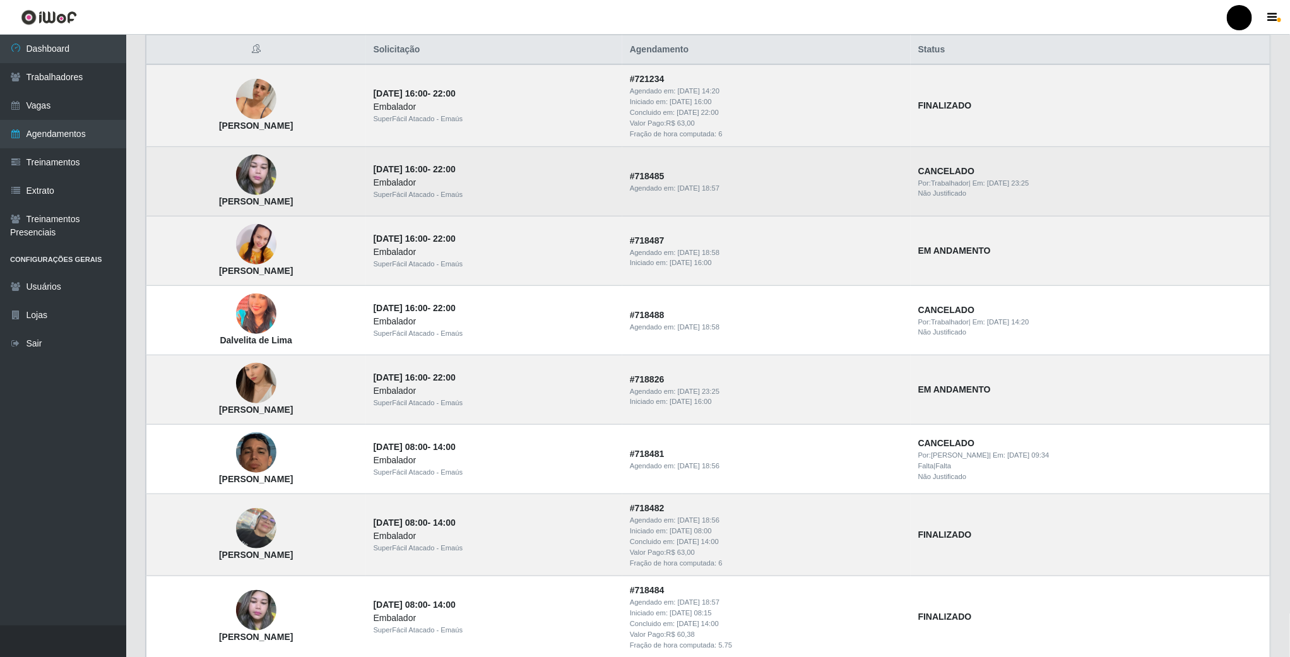
click at [967, 176] on strong "CANCELADO" at bounding box center [946, 171] width 56 height 10
click at [665, 180] on strong "# 718485" at bounding box center [647, 176] width 35 height 10
click at [428, 168] on time "[DATE] 16:00" at bounding box center [401, 169] width 54 height 10
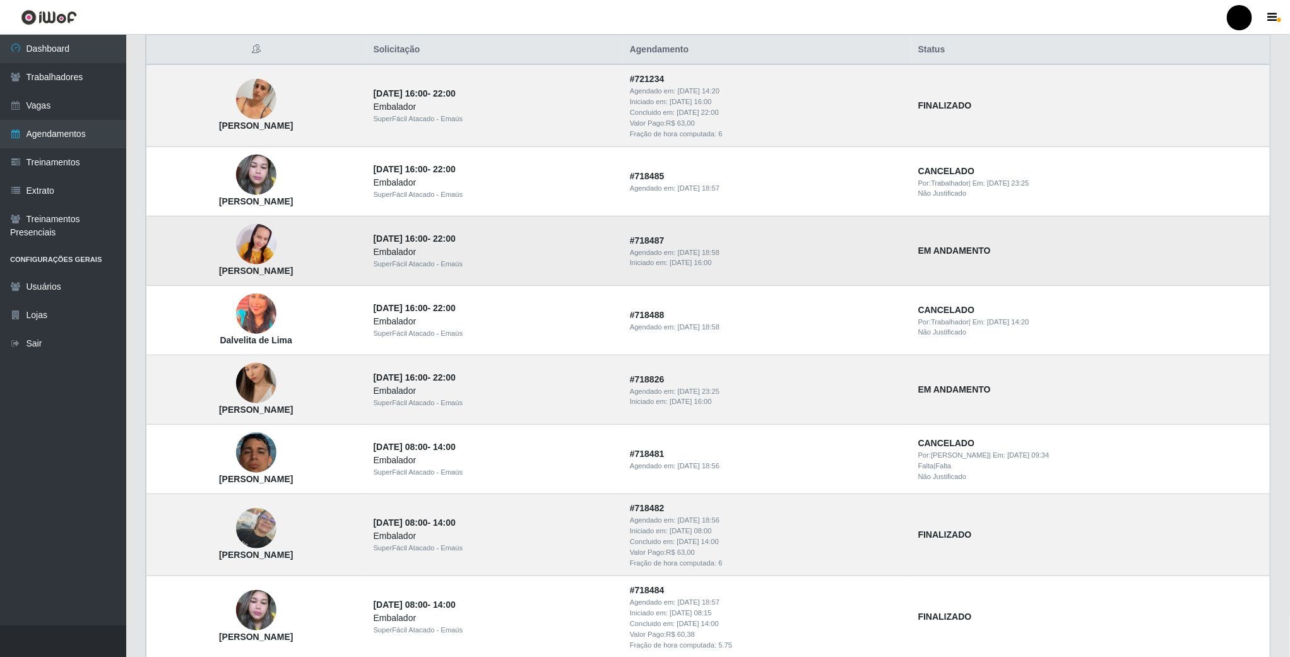
click at [966, 225] on td "EM ANDAMENTO" at bounding box center [1091, 250] width 360 height 69
click at [973, 256] on strong "EM ANDAMENTO" at bounding box center [954, 250] width 73 height 10
click at [582, 235] on td "[DATE] 16:00 - 22:00 Embalador SuperFácil Atacado - Emaús" at bounding box center [494, 250] width 256 height 69
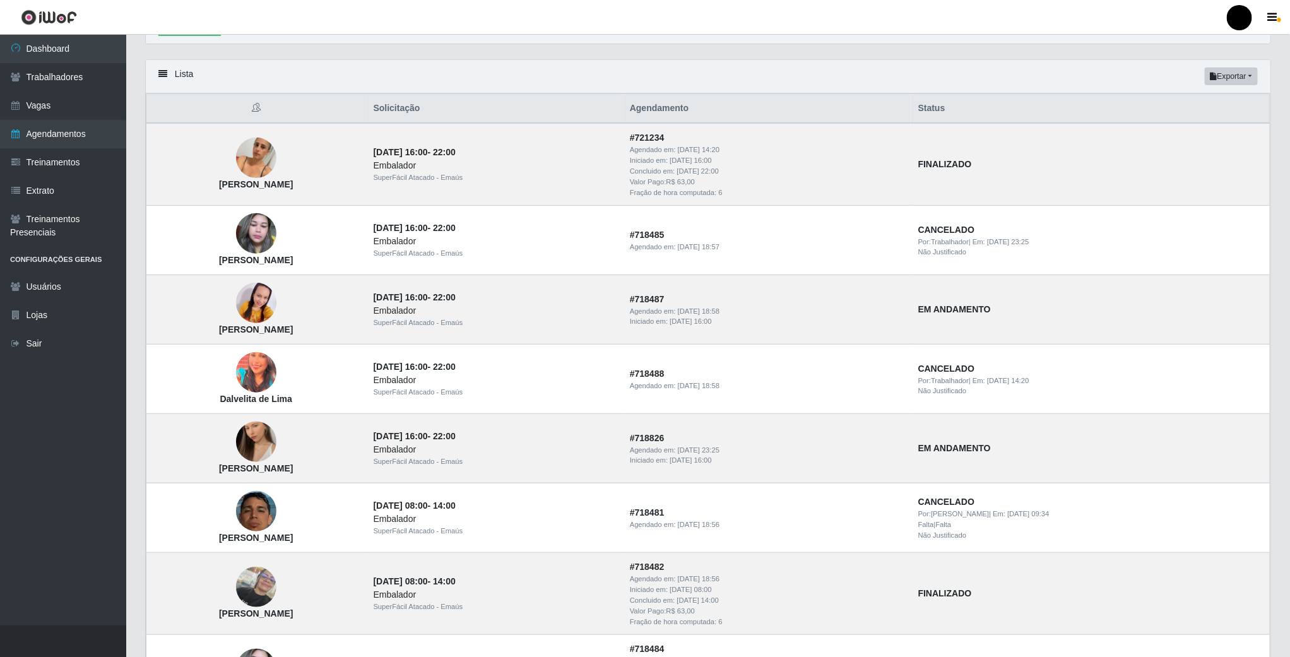
scroll to position [0, 0]
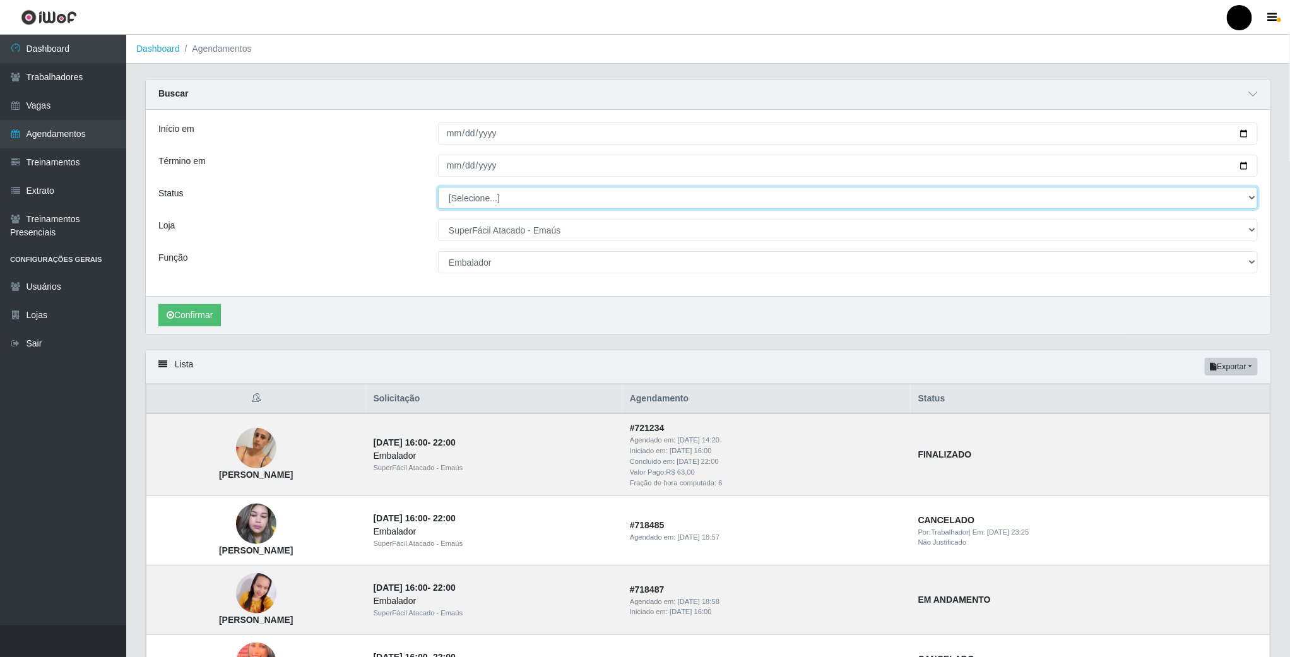
click at [541, 201] on select "[Selecione...] AGENDADO AGUARDANDO LIBERAR EM ANDAMENTO EM REVISÃO FINALIZADO C…" at bounding box center [848, 198] width 820 height 22
click at [438, 188] on select "[Selecione...] AGENDADO AGUARDANDO LIBERAR EM ANDAMENTO EM REVISÃO FINALIZADO C…" at bounding box center [848, 198] width 820 height 22
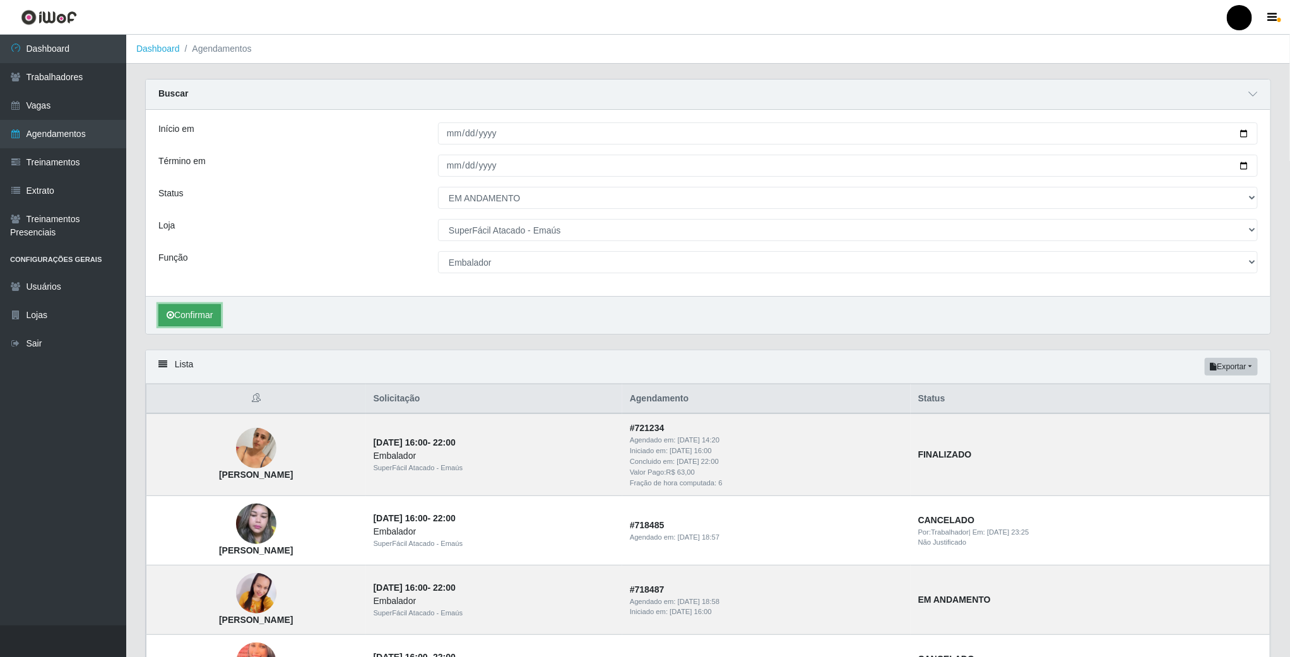
click at [199, 320] on button "Confirmar" at bounding box center [189, 315] width 62 height 22
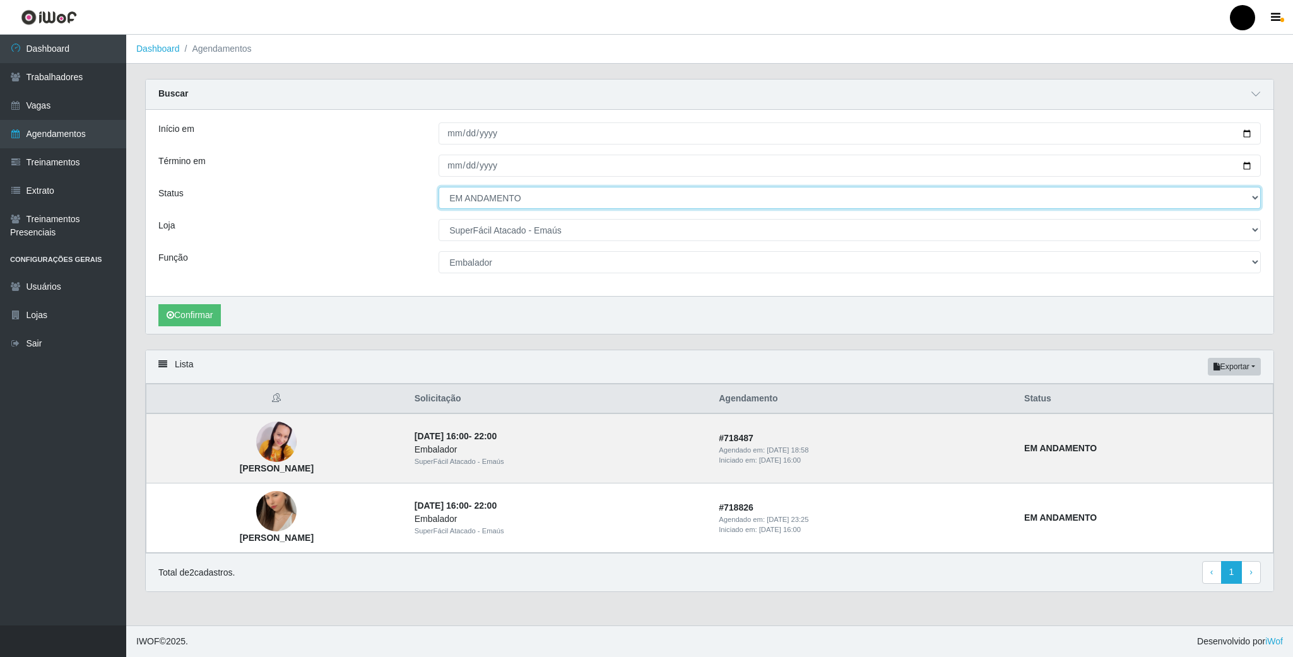
click at [1254, 192] on select "[Selecione...] AGENDADO AGUARDANDO LIBERAR EM ANDAMENTO EM REVISÃO FINALIZADO C…" at bounding box center [850, 198] width 822 height 22
click at [439, 188] on select "[Selecione...] AGENDADO AGUARDANDO LIBERAR EM ANDAMENTO EM REVISÃO FINALIZADO C…" at bounding box center [850, 198] width 822 height 22
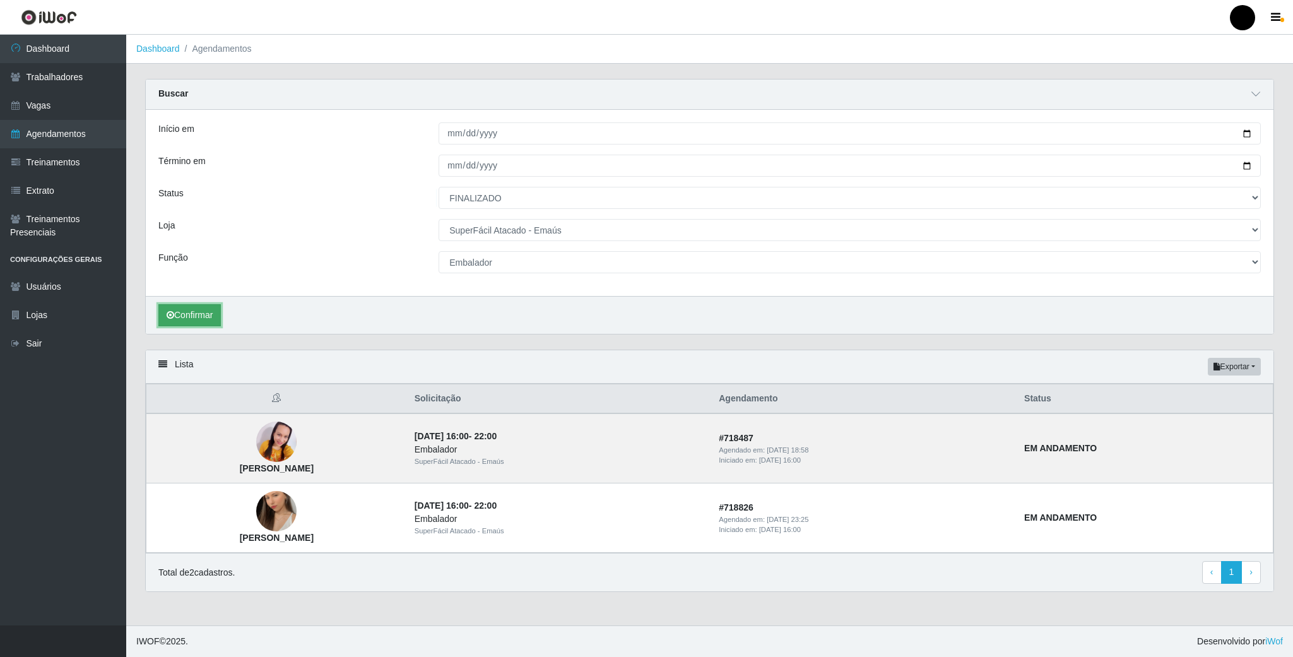
click at [192, 322] on button "Confirmar" at bounding box center [189, 315] width 62 height 22
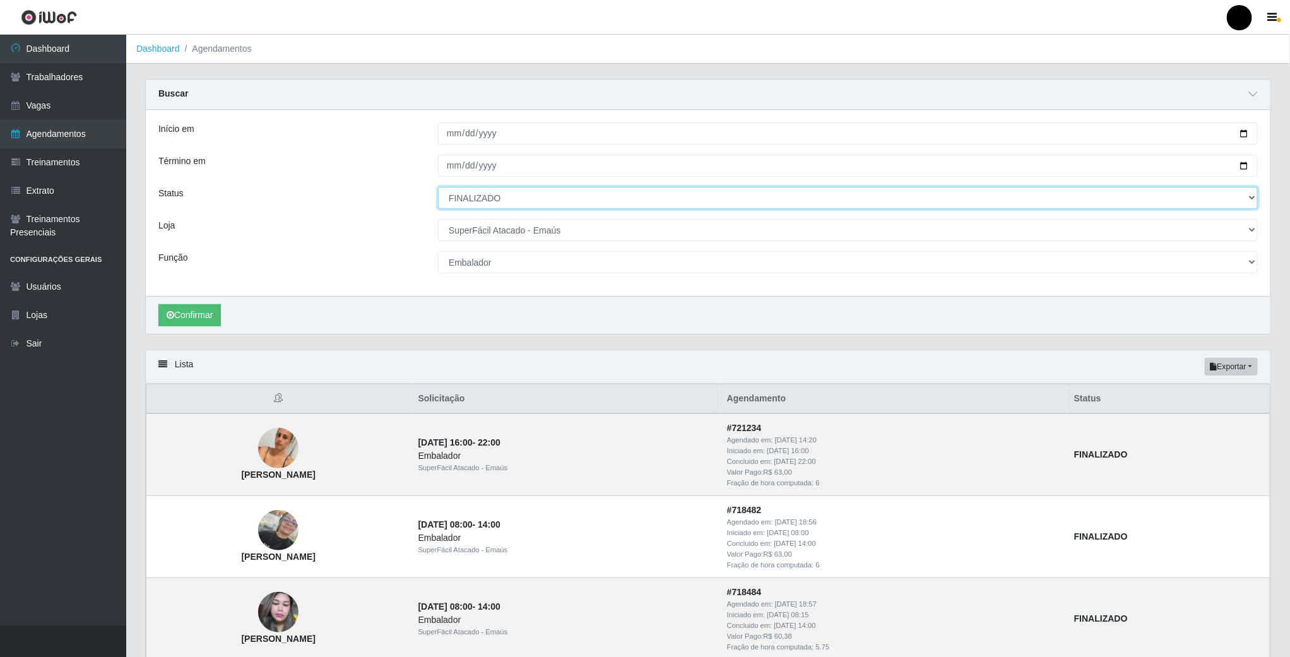
click at [500, 201] on select "[Selecione...] AGENDADO AGUARDANDO LIBERAR EM ANDAMENTO EM REVISÃO FINALIZADO C…" at bounding box center [848, 198] width 820 height 22
select select "EM ANDAMENTO"
click at [438, 188] on select "[Selecione...] AGENDADO AGUARDANDO LIBERAR EM ANDAMENTO EM REVISÃO FINALIZADO C…" at bounding box center [848, 198] width 820 height 22
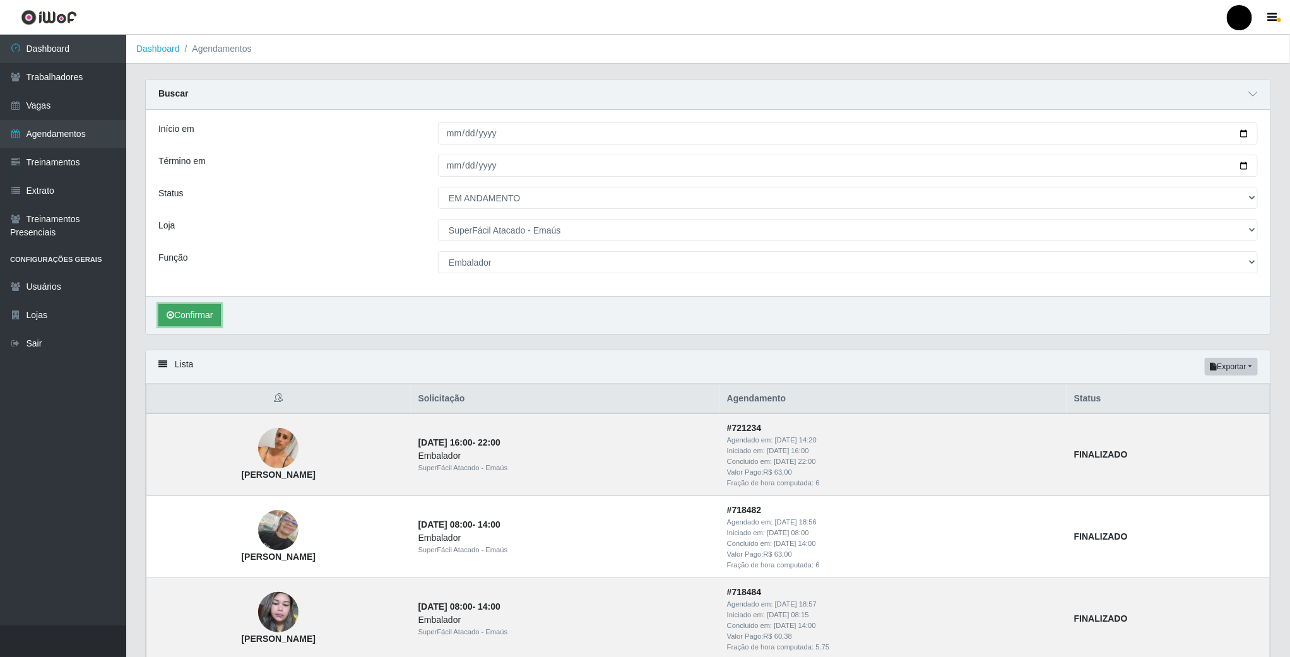
click at [186, 318] on button "Confirmar" at bounding box center [189, 315] width 62 height 22
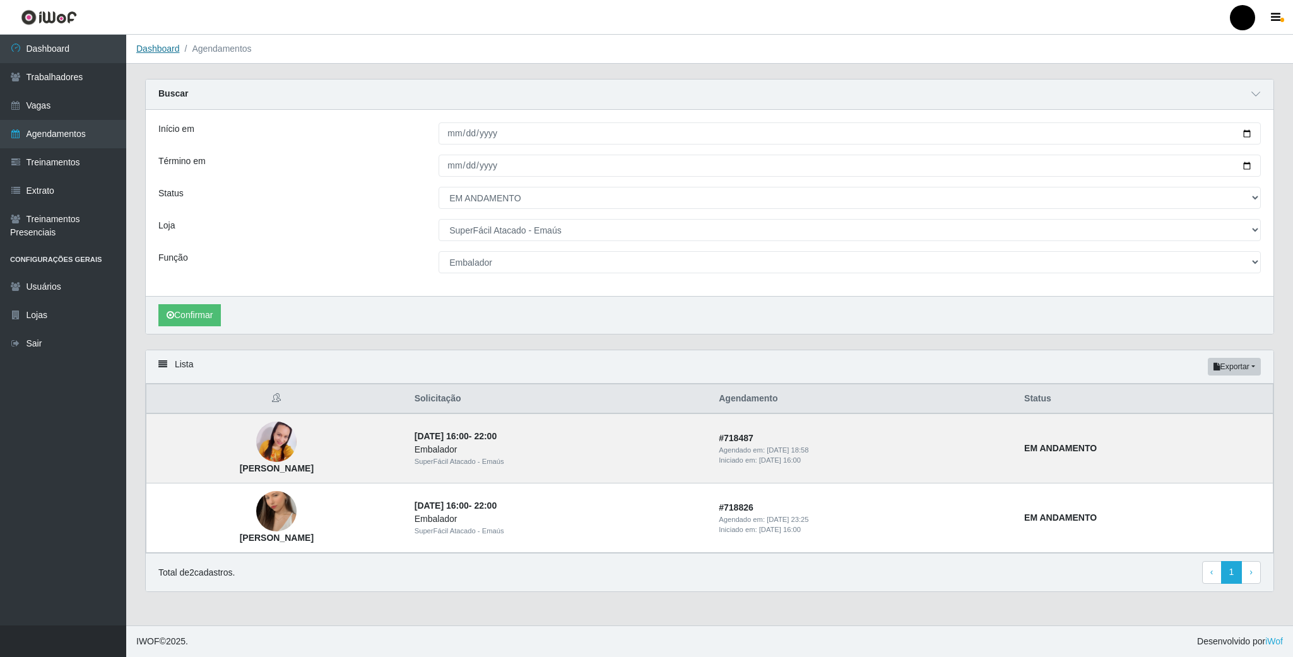
click at [156, 44] on link "Dashboard" at bounding box center [158, 49] width 44 height 10
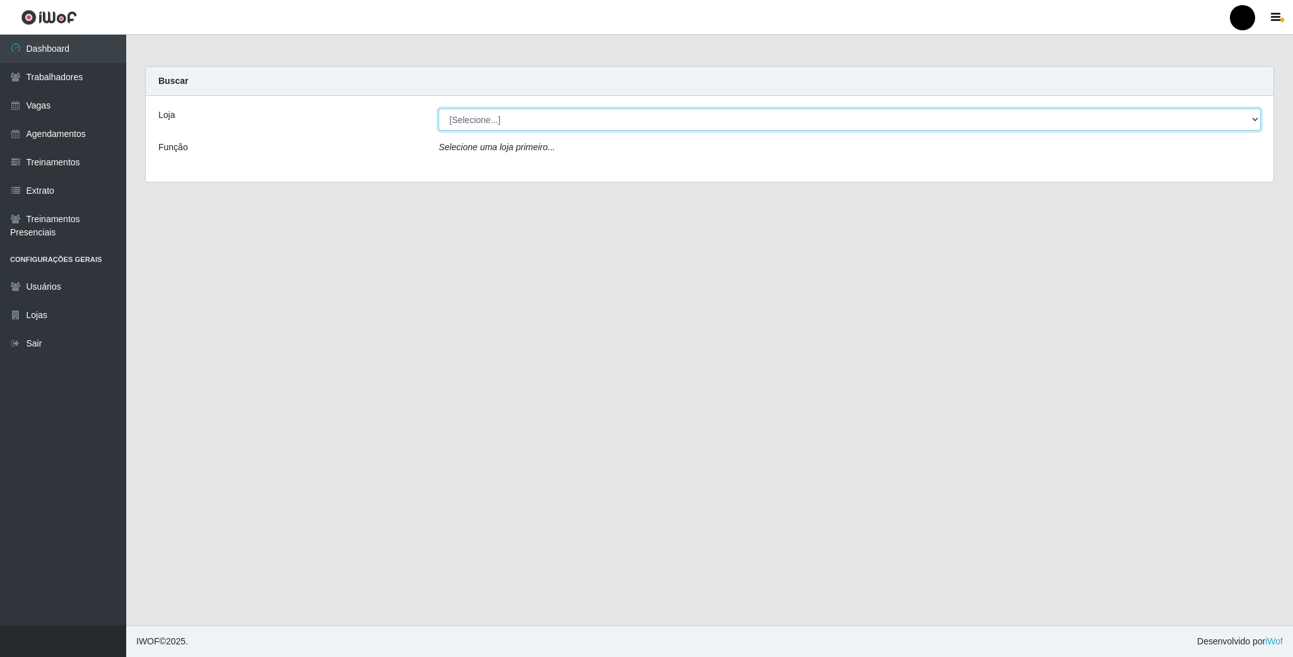
click at [928, 129] on select "[Selecione...] SuperFácil Atacado - Emaús" at bounding box center [850, 120] width 822 height 22
select select "407"
click at [439, 109] on select "[Selecione...] SuperFácil Atacado - Emaús" at bounding box center [850, 120] width 822 height 22
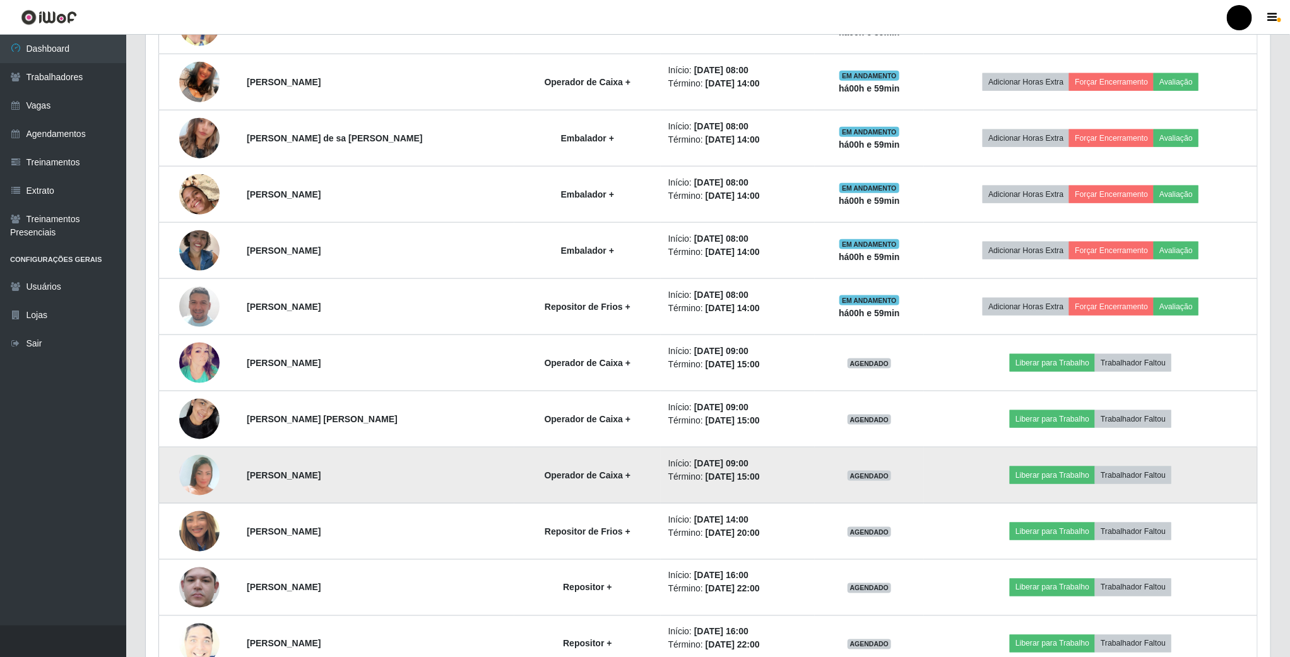
scroll to position [757, 0]
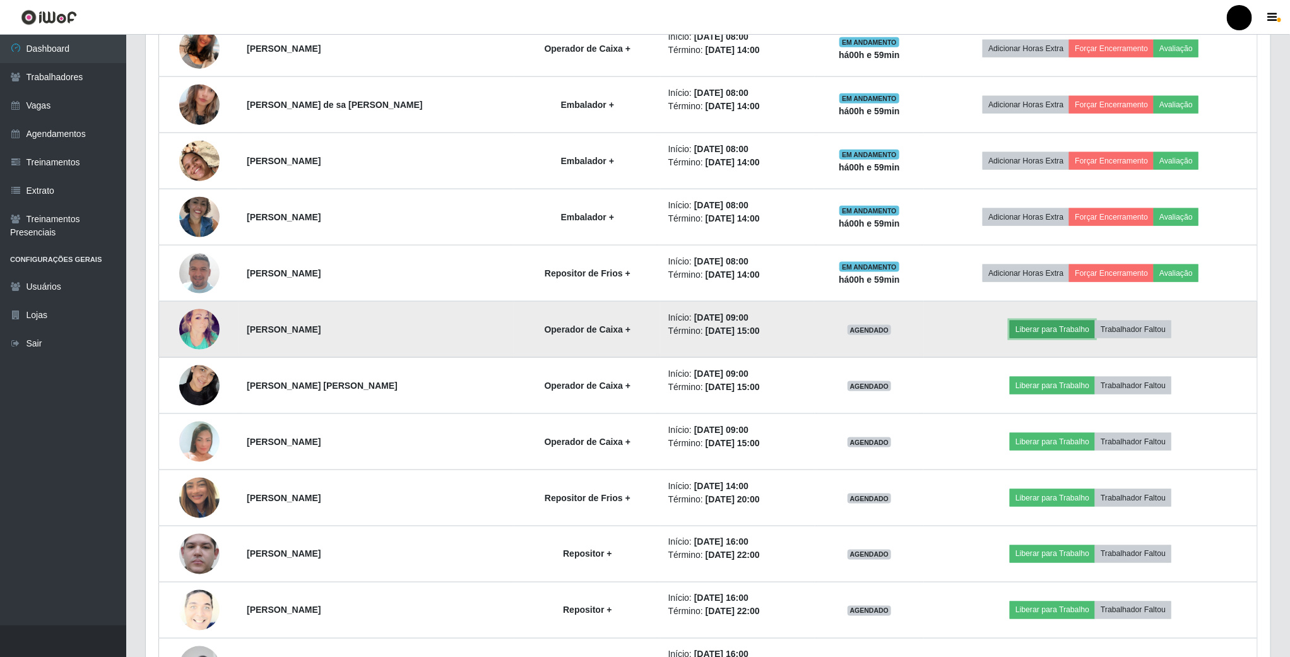
click at [1080, 334] on button "Liberar para Trabalho" at bounding box center [1052, 330] width 85 height 18
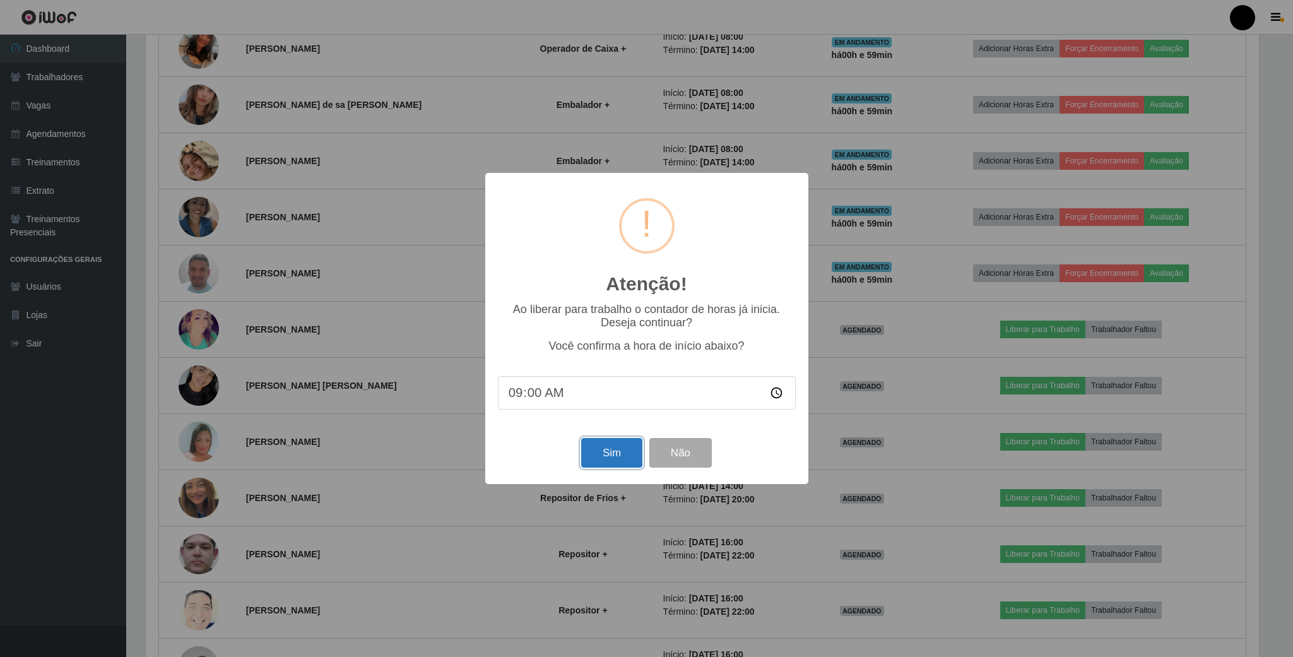
click at [612, 452] on button "Sim" at bounding box center [611, 453] width 61 height 30
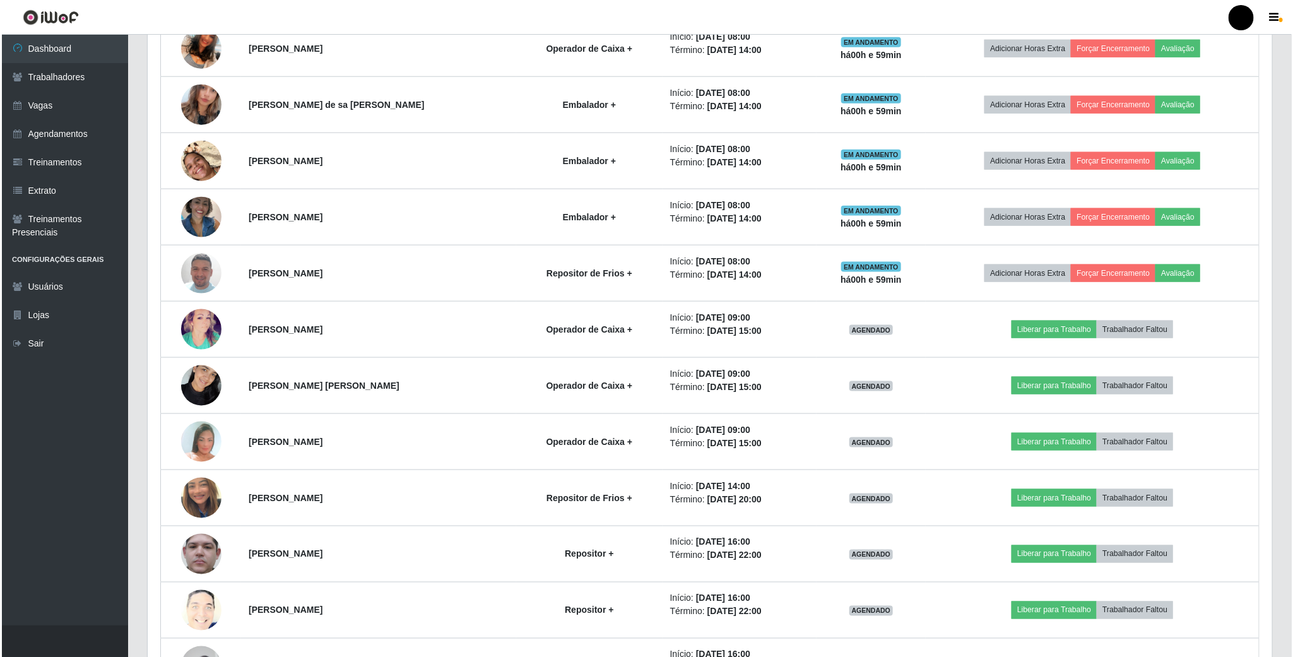
scroll to position [630803, 629938]
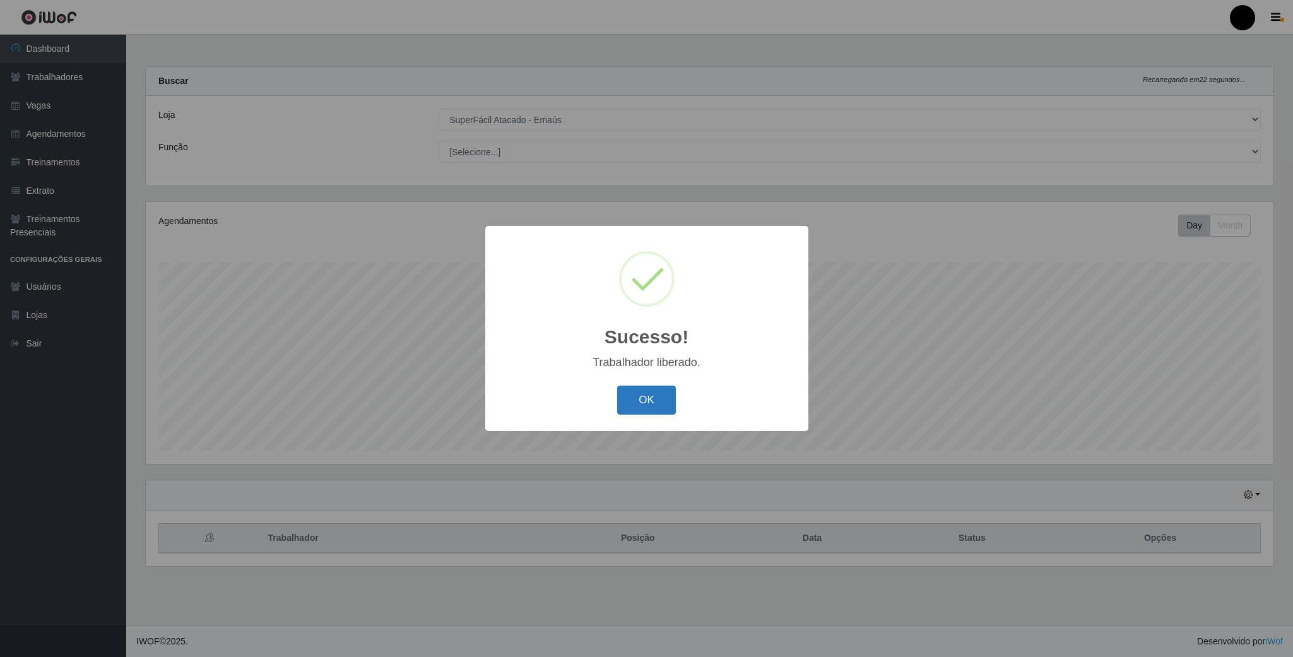
click at [670, 409] on button "OK" at bounding box center [646, 401] width 59 height 30
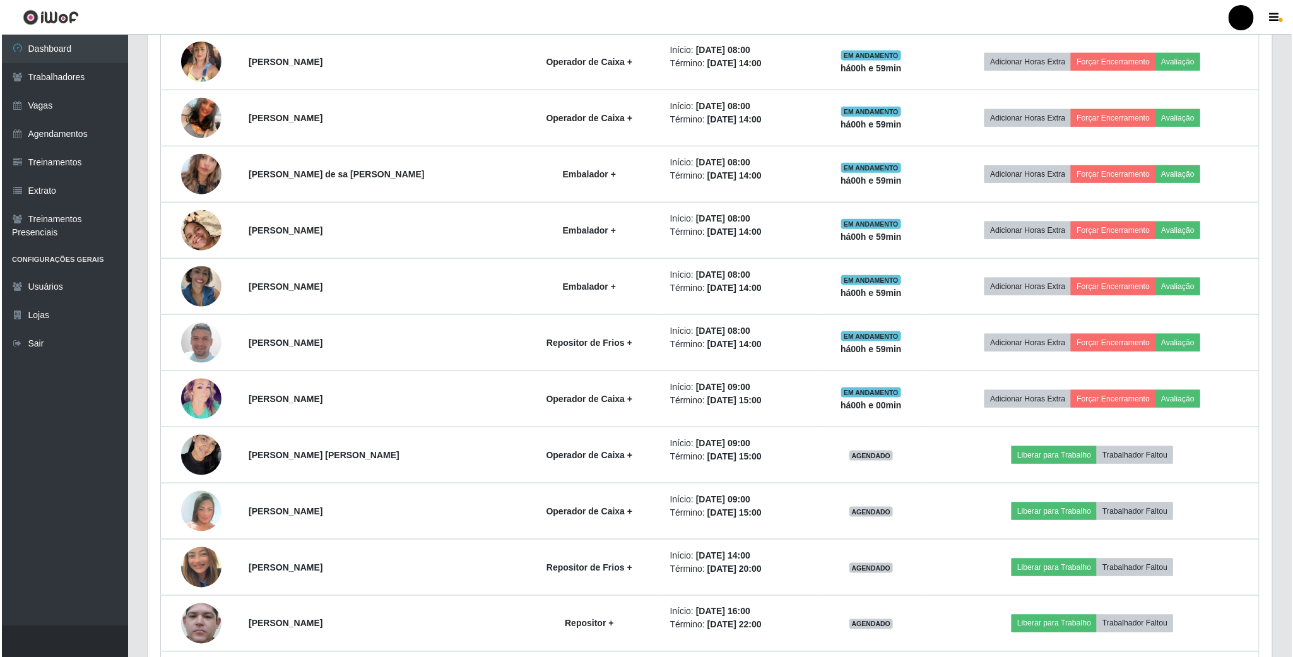
scroll to position [663, 0]
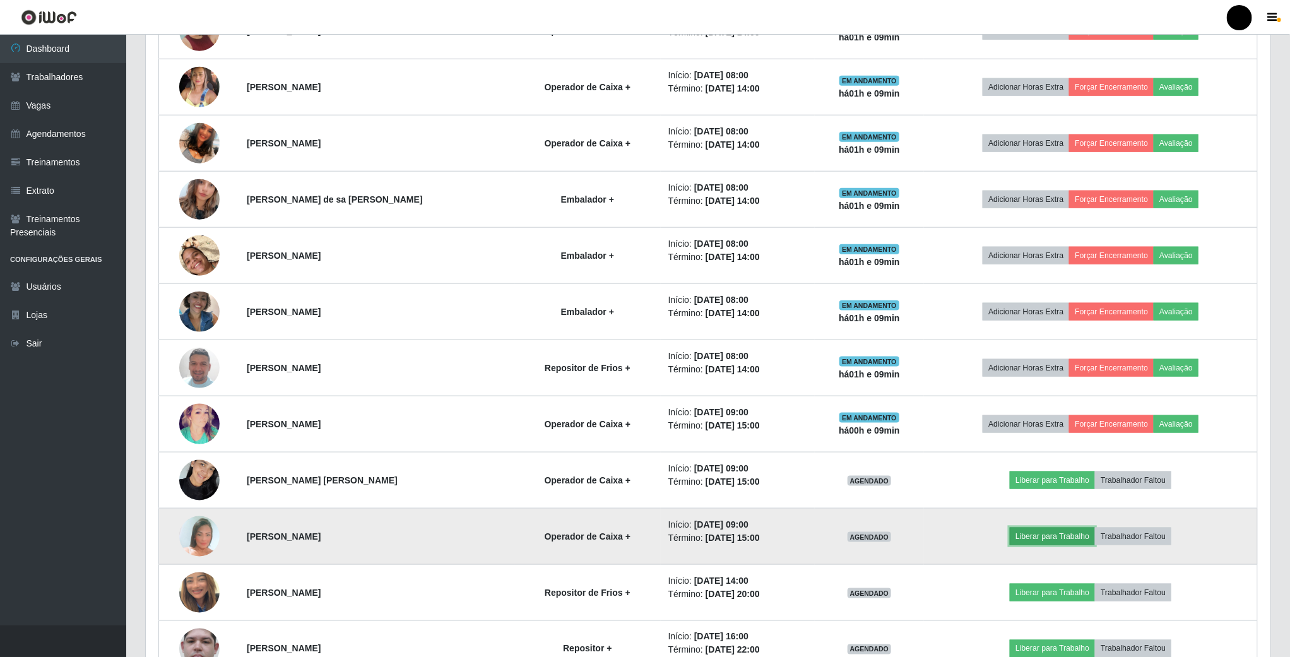
click at [1039, 545] on button "Liberar para Trabalho" at bounding box center [1052, 537] width 85 height 18
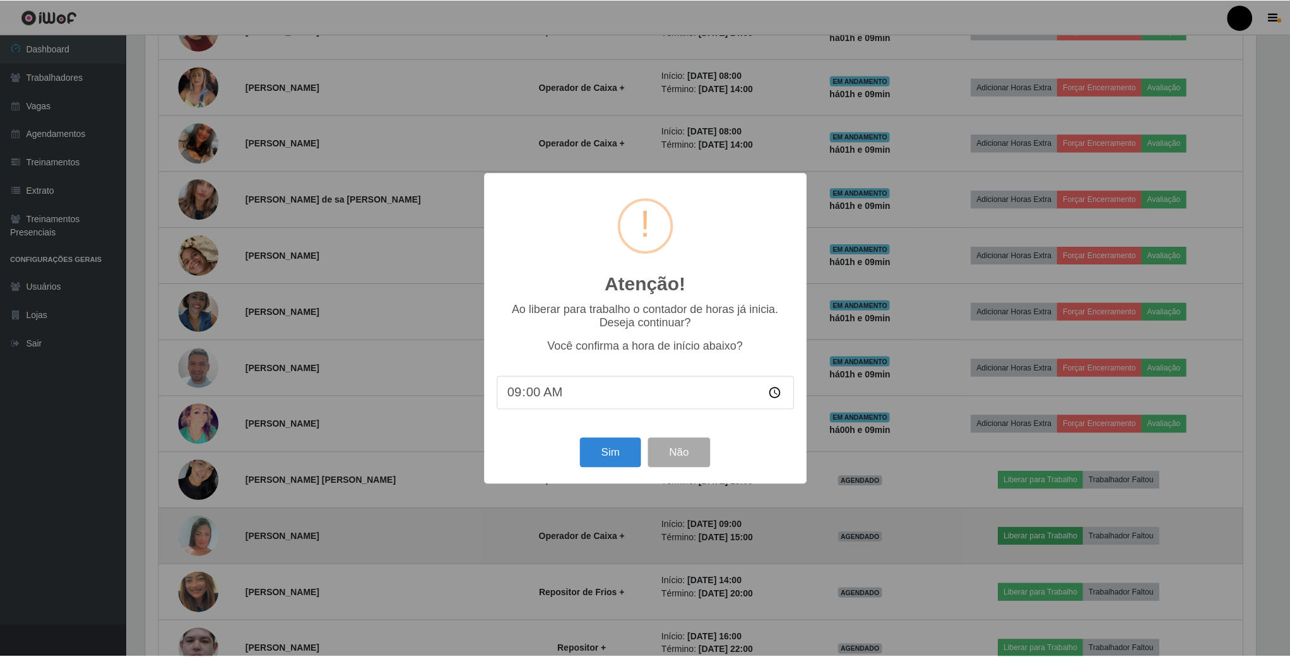
scroll to position [263, 1113]
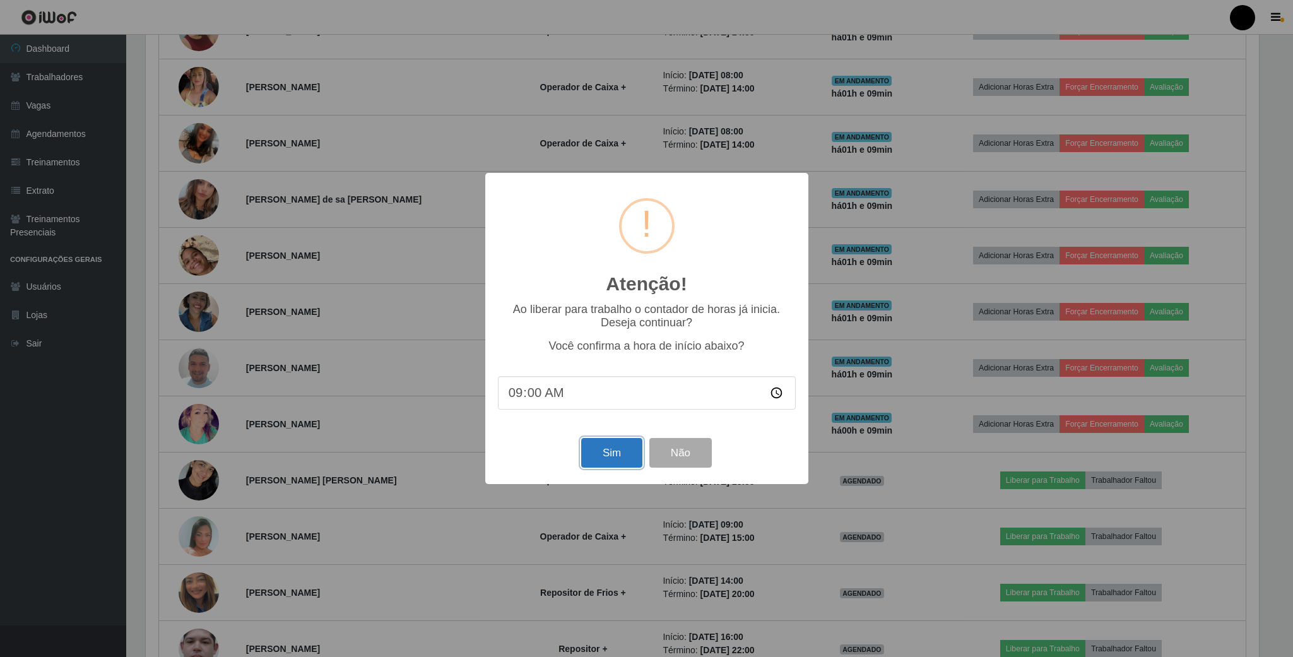
click at [608, 454] on button "Sim" at bounding box center [611, 453] width 61 height 30
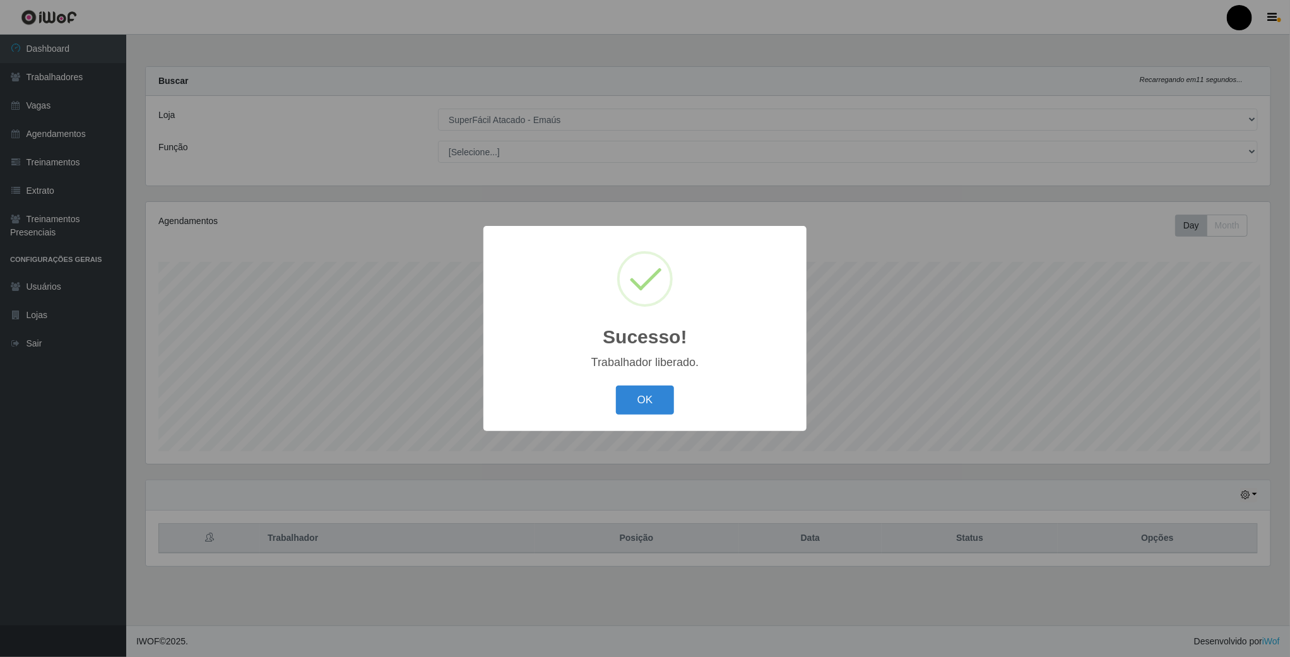
scroll to position [263, 1126]
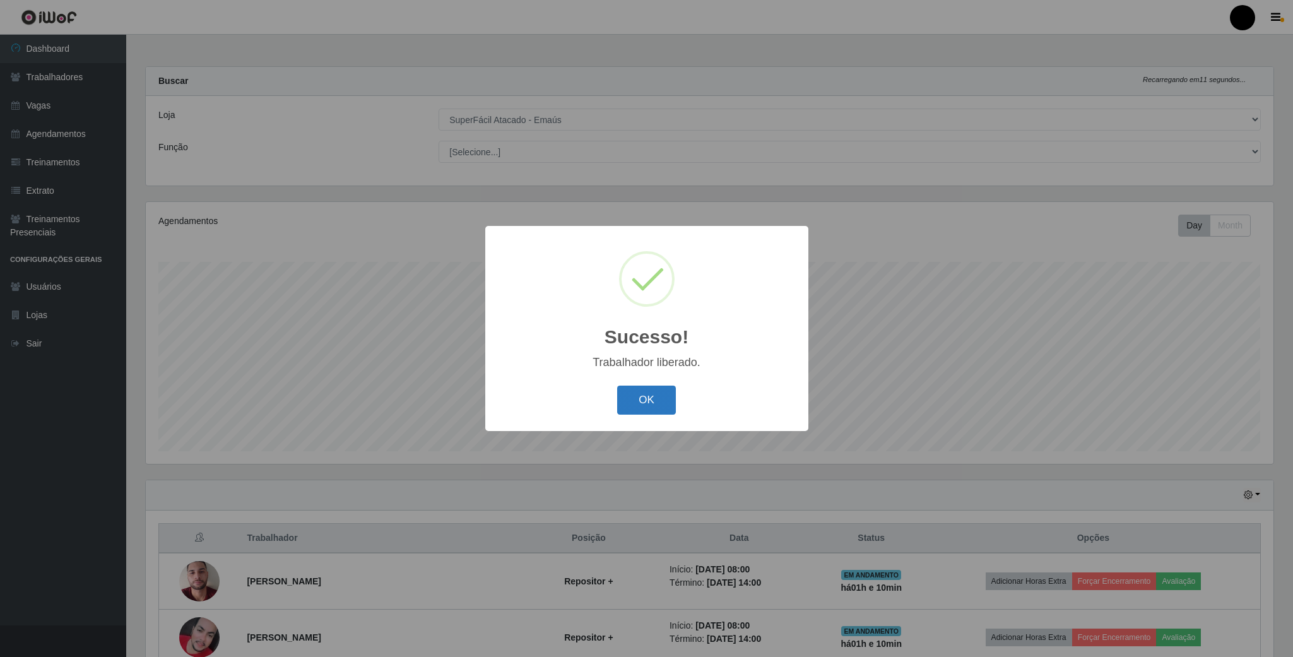
click at [630, 396] on button "OK" at bounding box center [646, 401] width 59 height 30
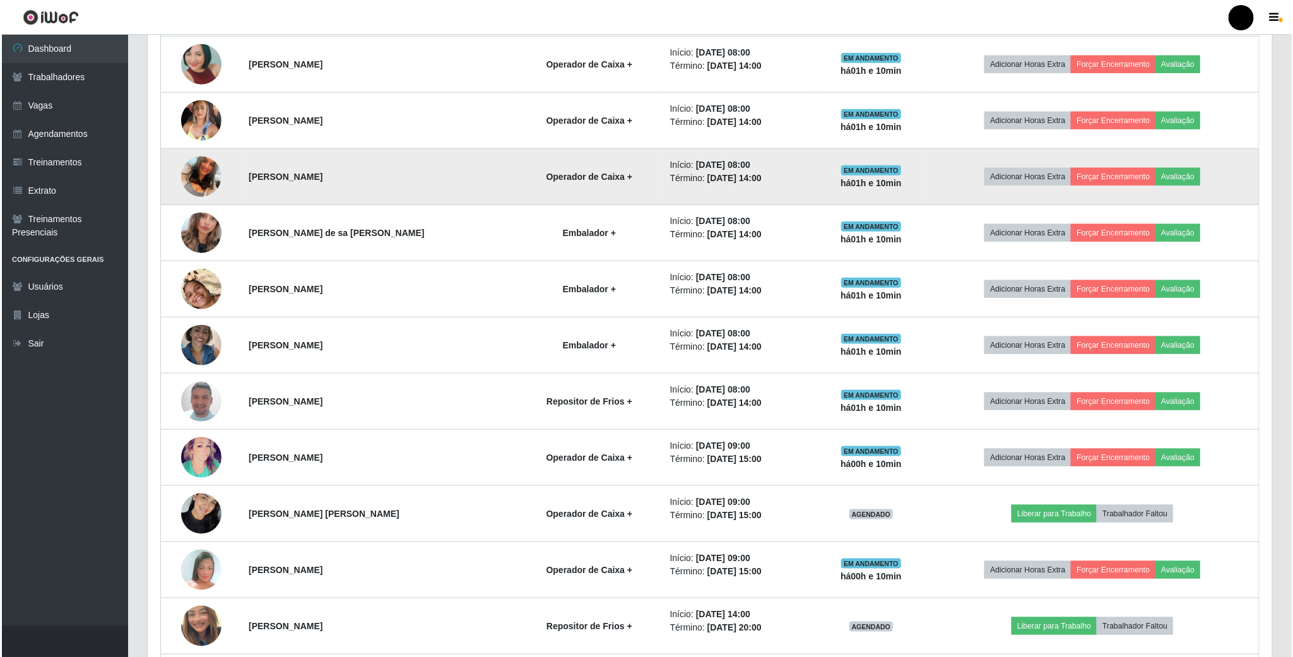
scroll to position [663, 0]
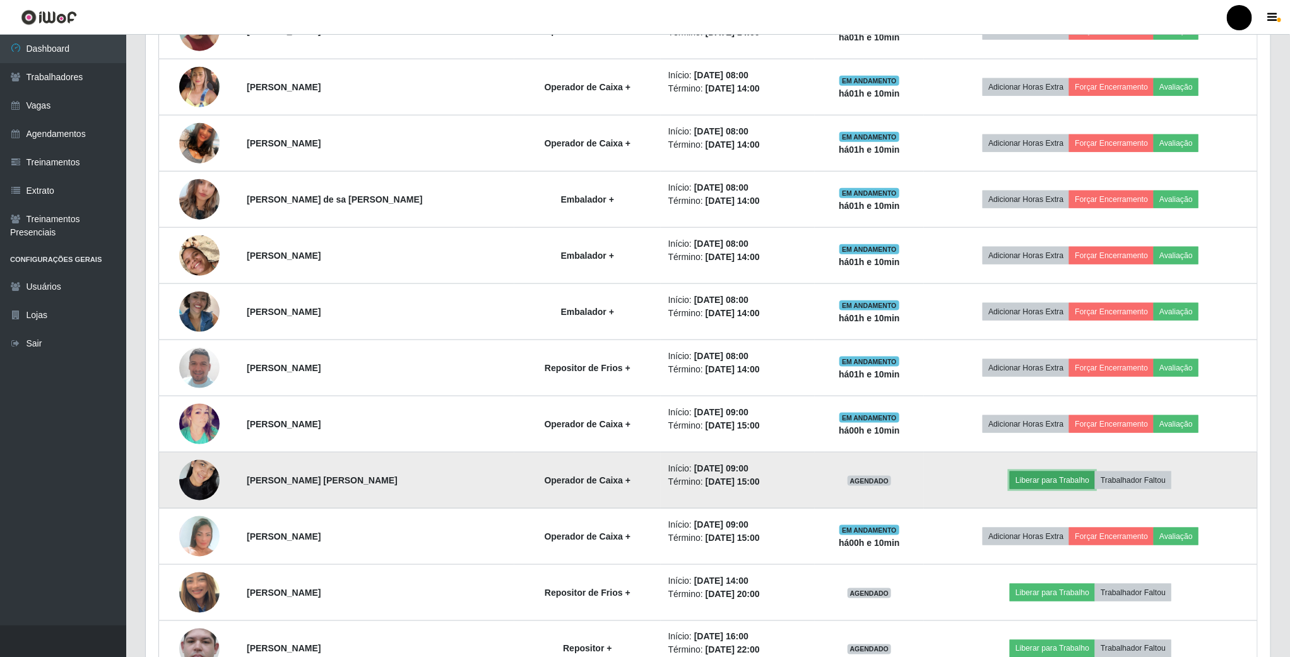
click at [1042, 483] on button "Liberar para Trabalho" at bounding box center [1052, 480] width 85 height 18
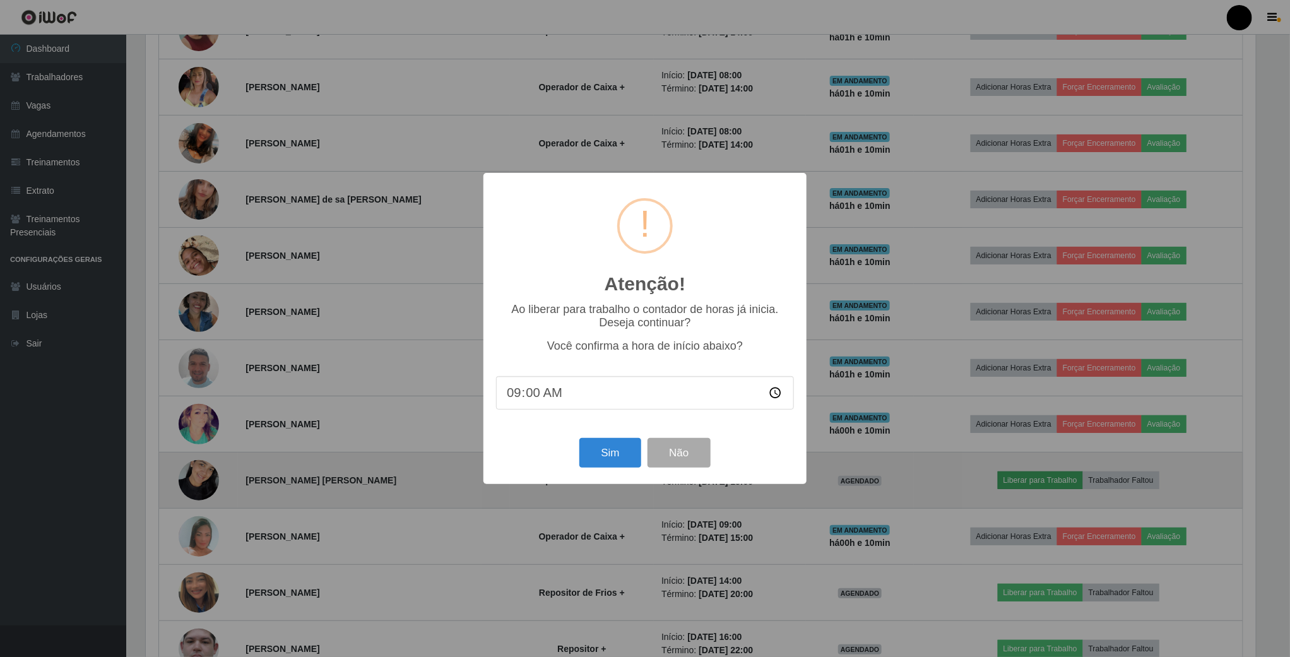
scroll to position [263, 1113]
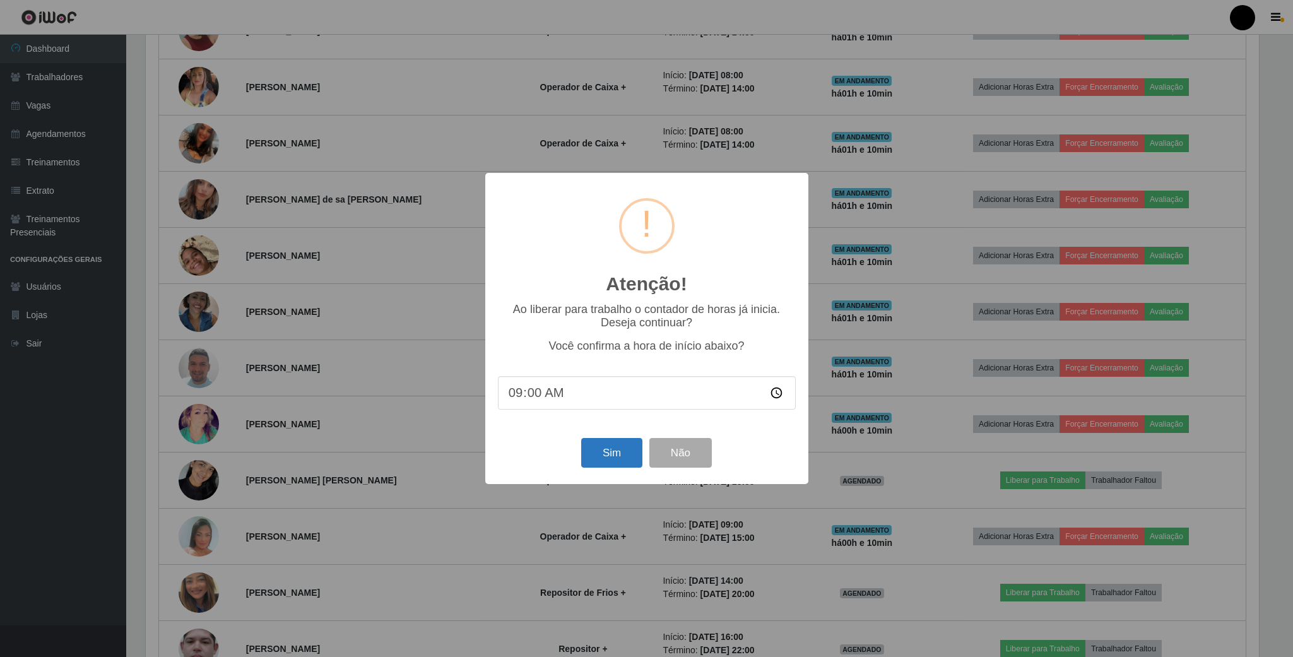
click at [591, 455] on button "Sim" at bounding box center [611, 453] width 61 height 30
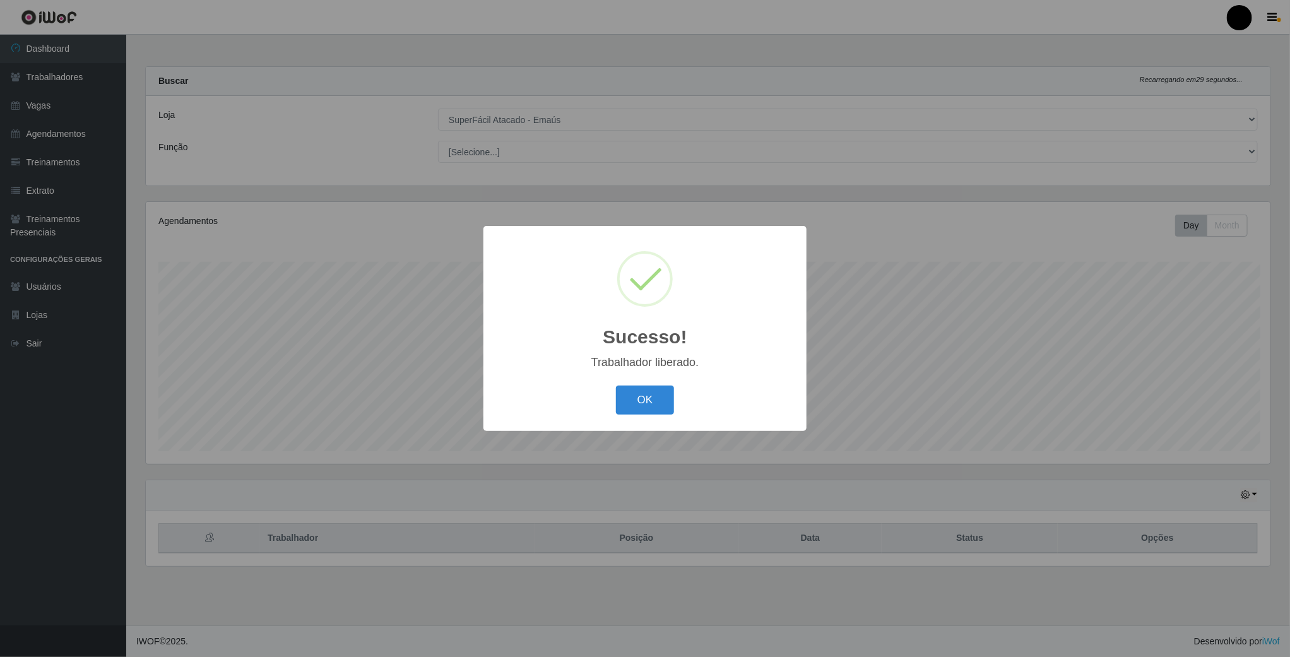
scroll to position [263, 1126]
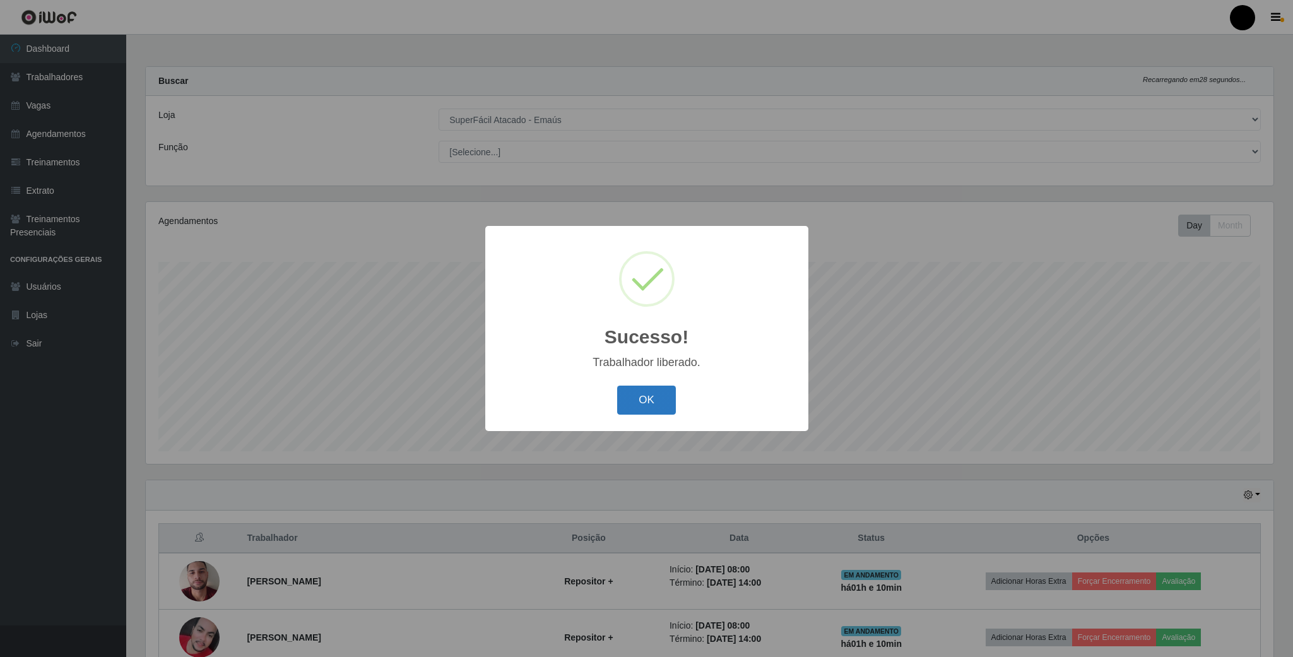
click at [635, 394] on button "OK" at bounding box center [646, 401] width 59 height 30
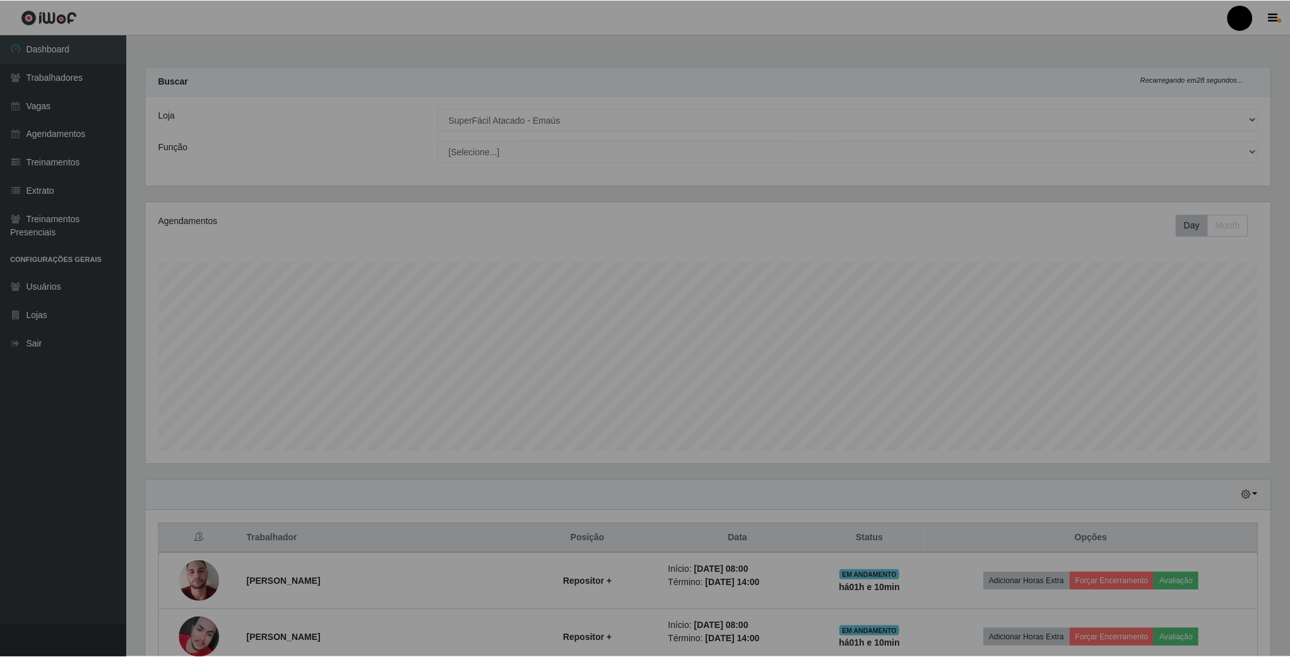
scroll to position [630803, 629940]
